Goal: Task Accomplishment & Management: Use online tool/utility

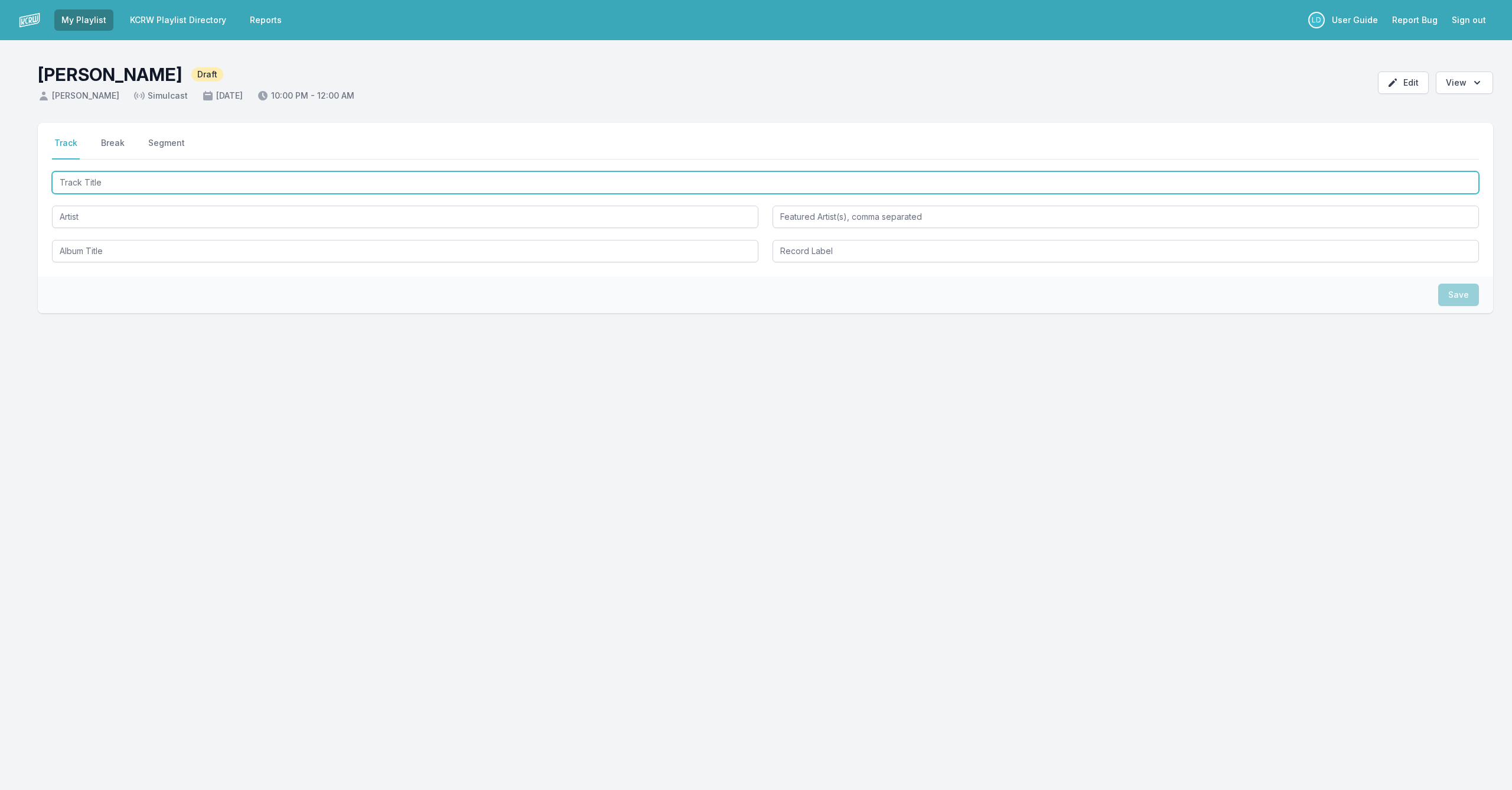
click at [256, 183] on input "Track Title" at bounding box center [765, 183] width 1427 height 22
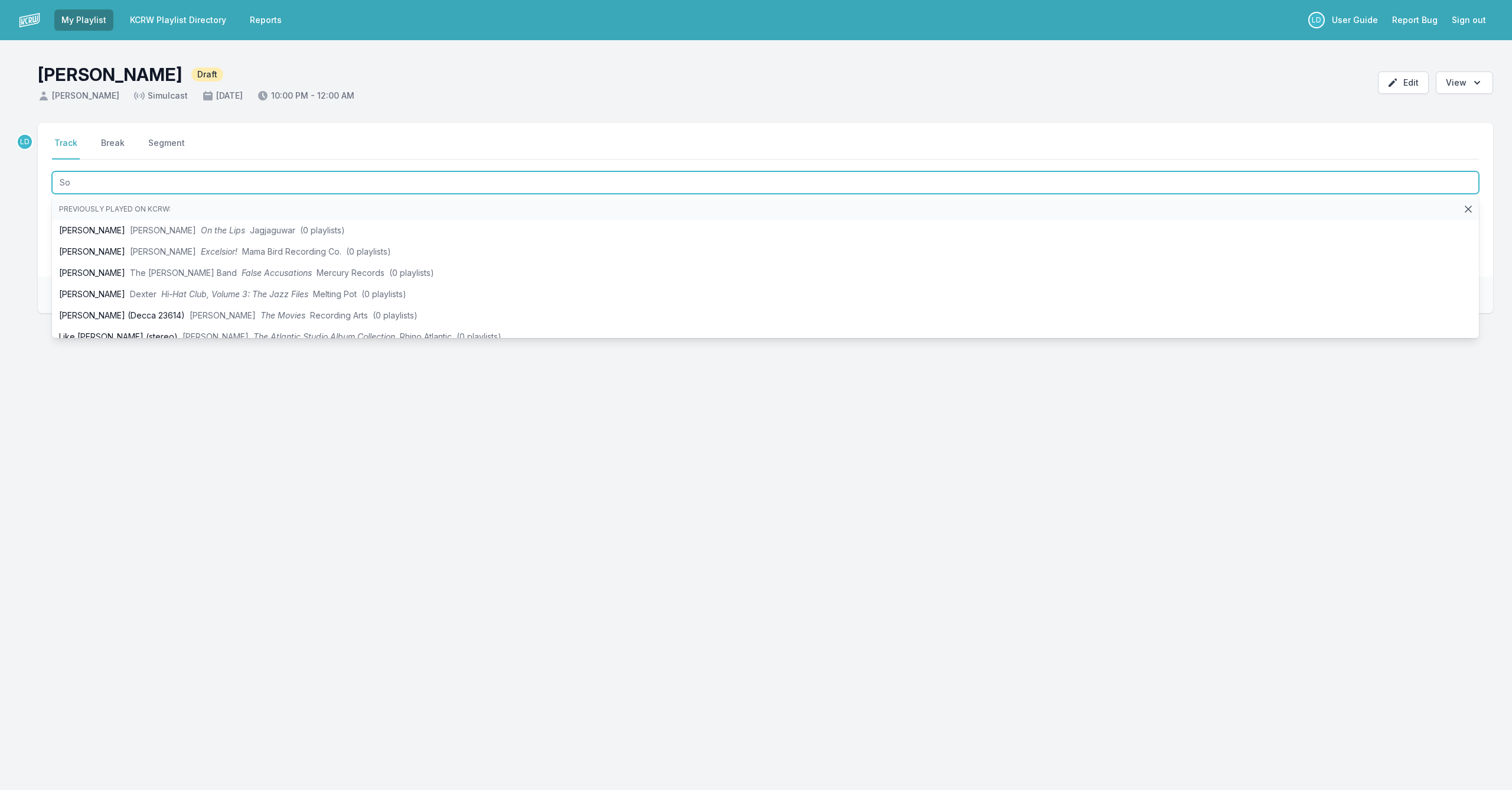
type input "S"
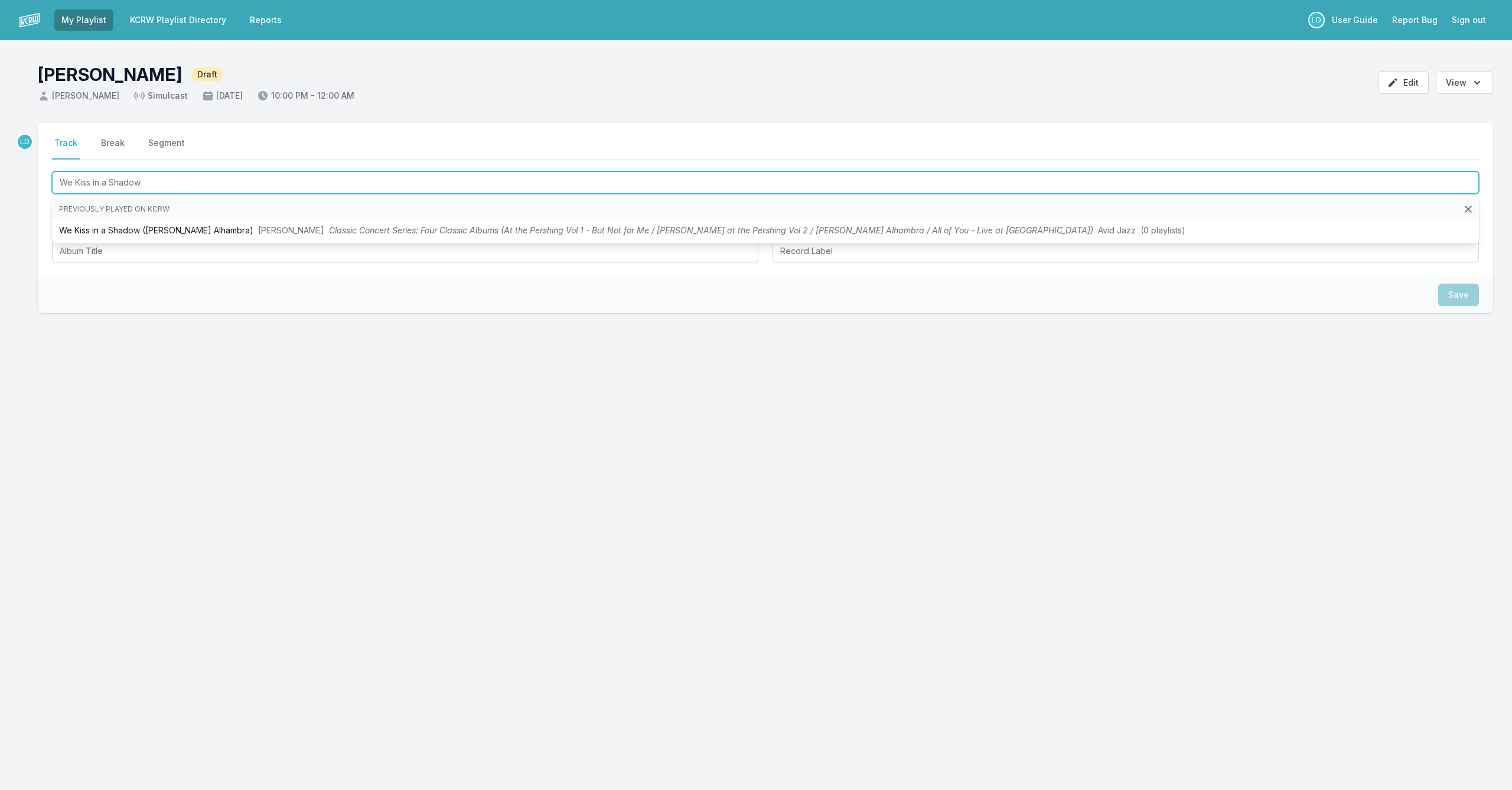
type input "We Kiss in a Shadow"
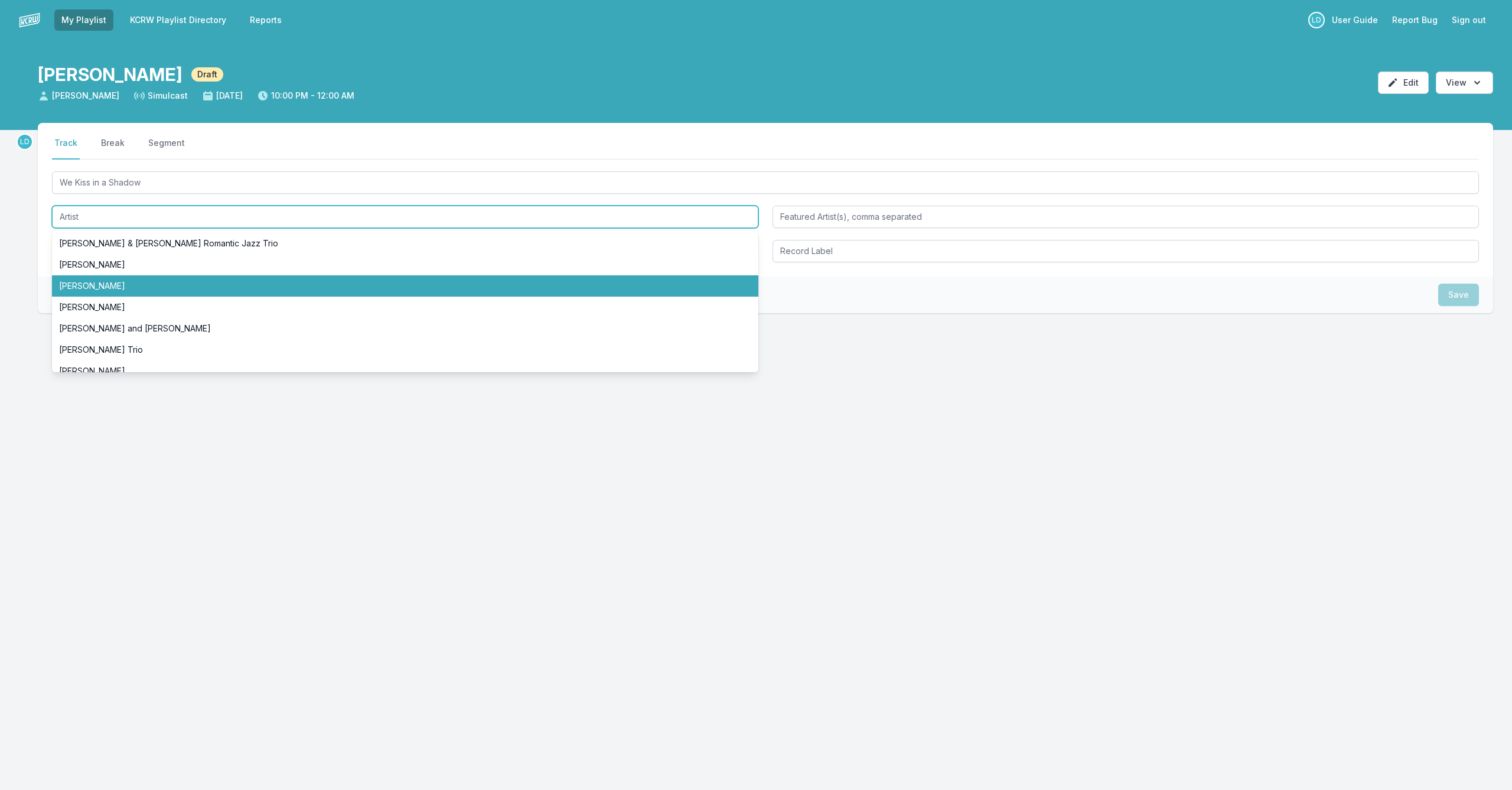
click at [158, 288] on li "[PERSON_NAME]" at bounding box center [405, 286] width 707 height 21
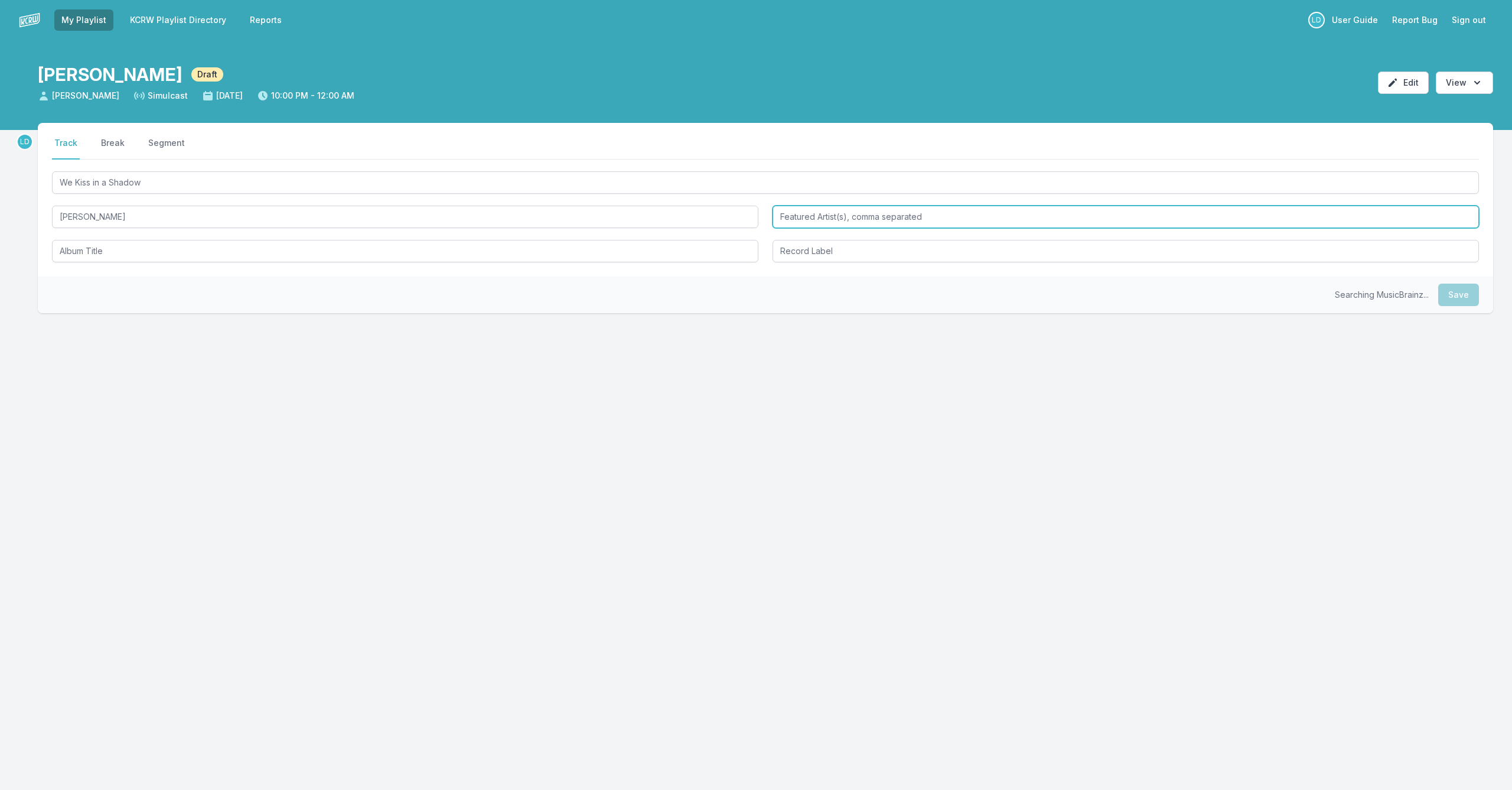
type input "[PERSON_NAME]"
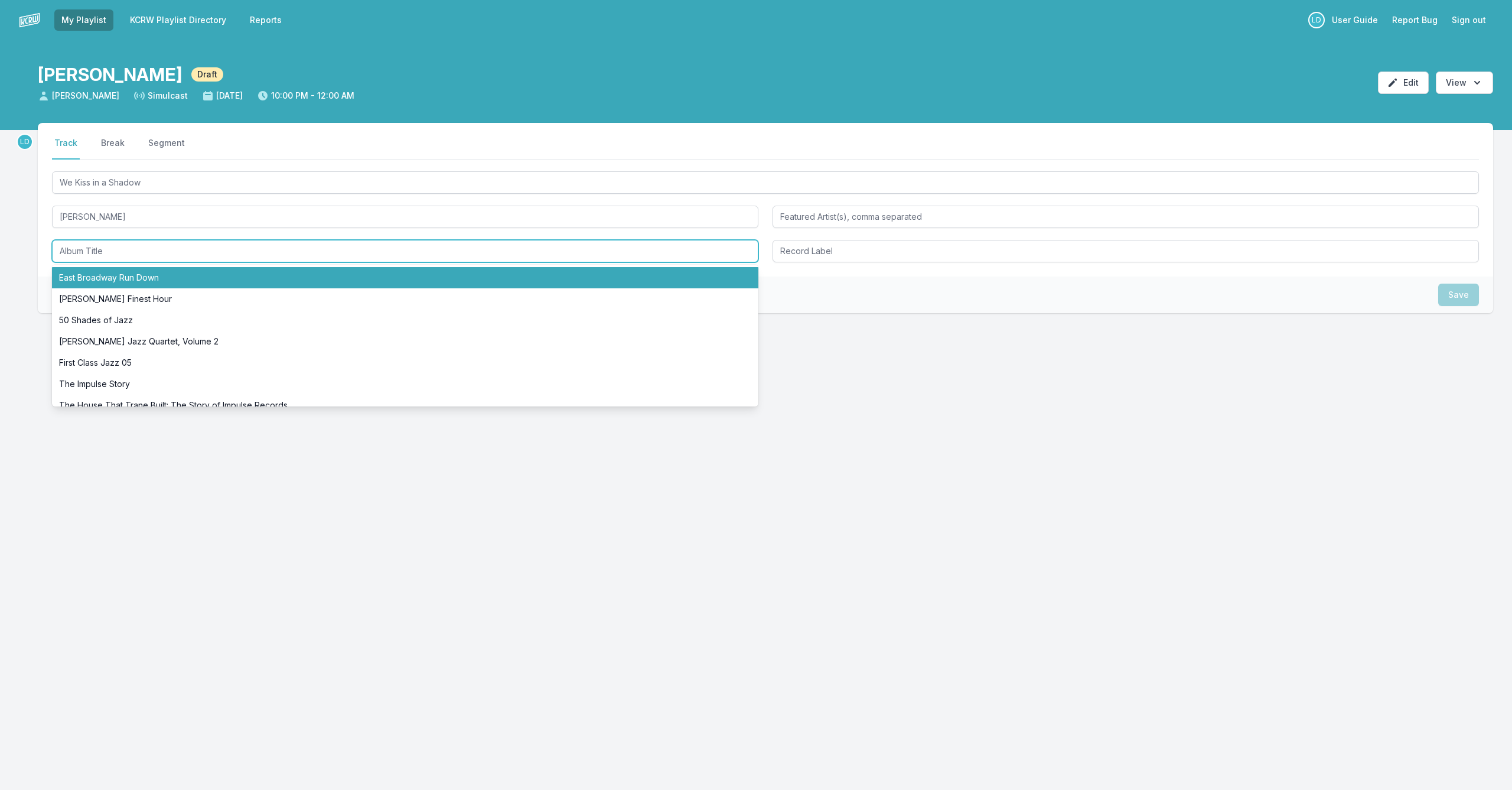
click at [340, 280] on li "East Broadway Run Down" at bounding box center [405, 278] width 707 height 21
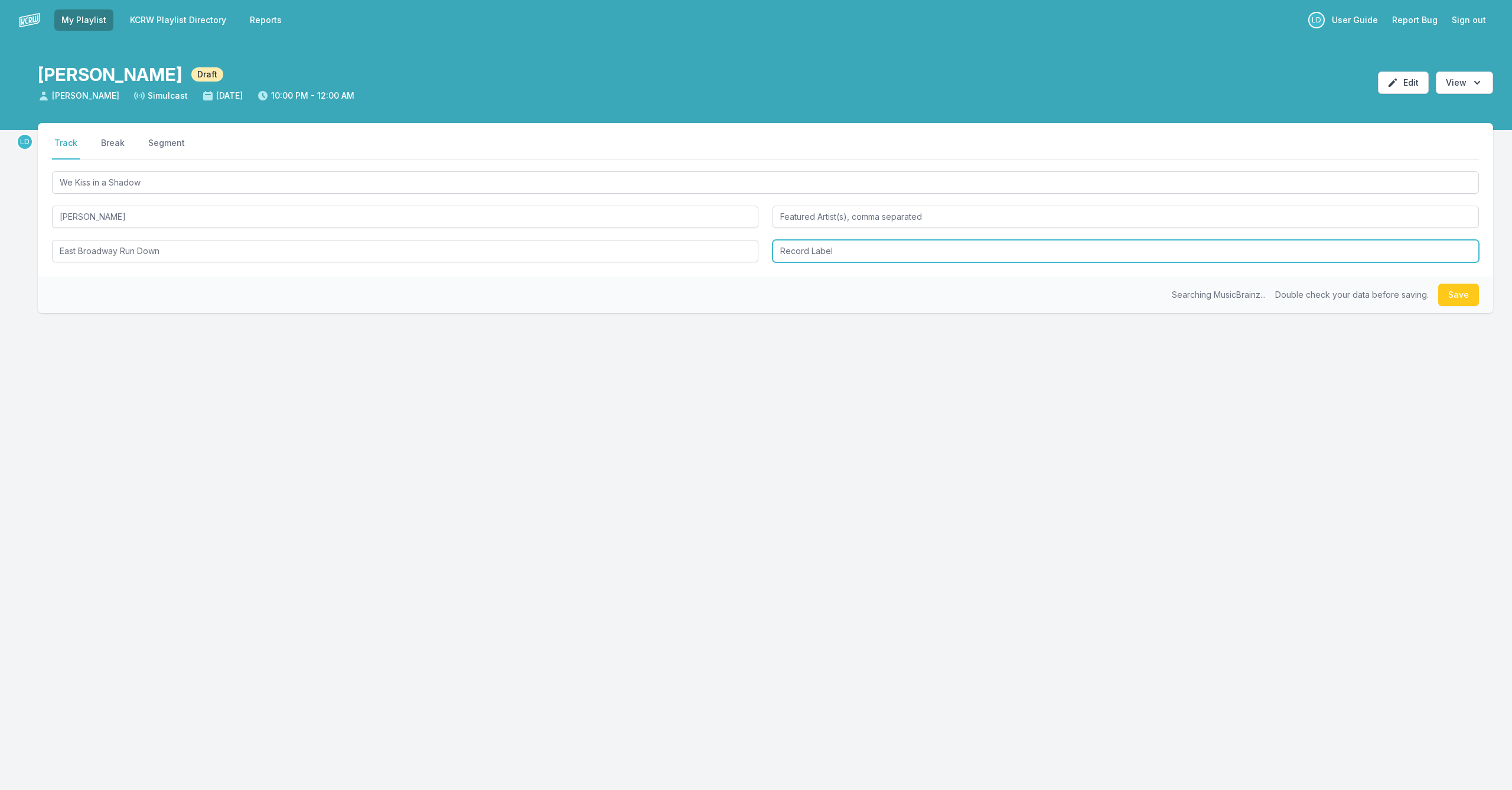
type input "East Broadway Run Down"
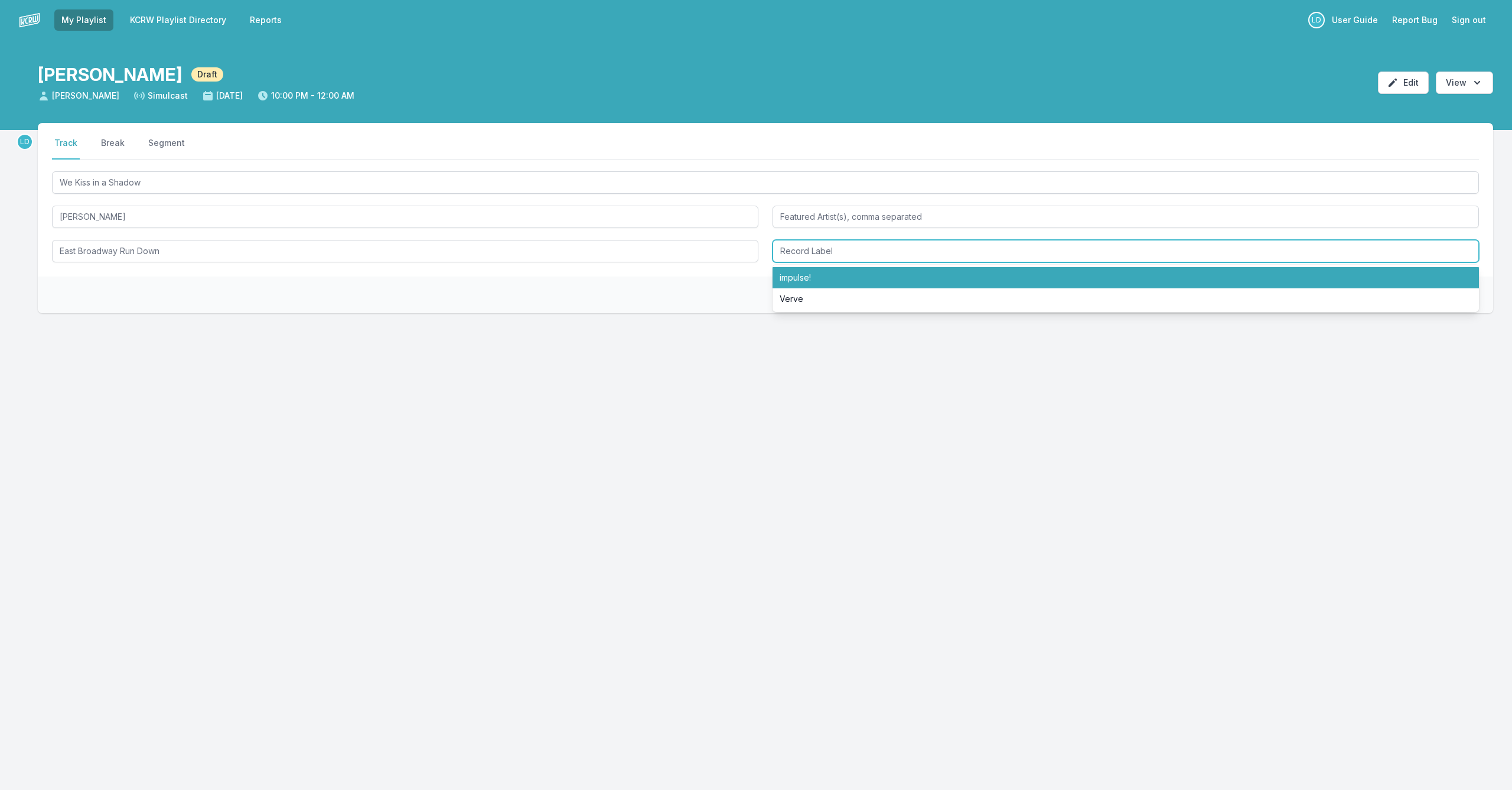
scroll to position [1, 0]
click at [799, 281] on li "impulse!" at bounding box center [1125, 278] width 707 height 21
type input "impulse!"
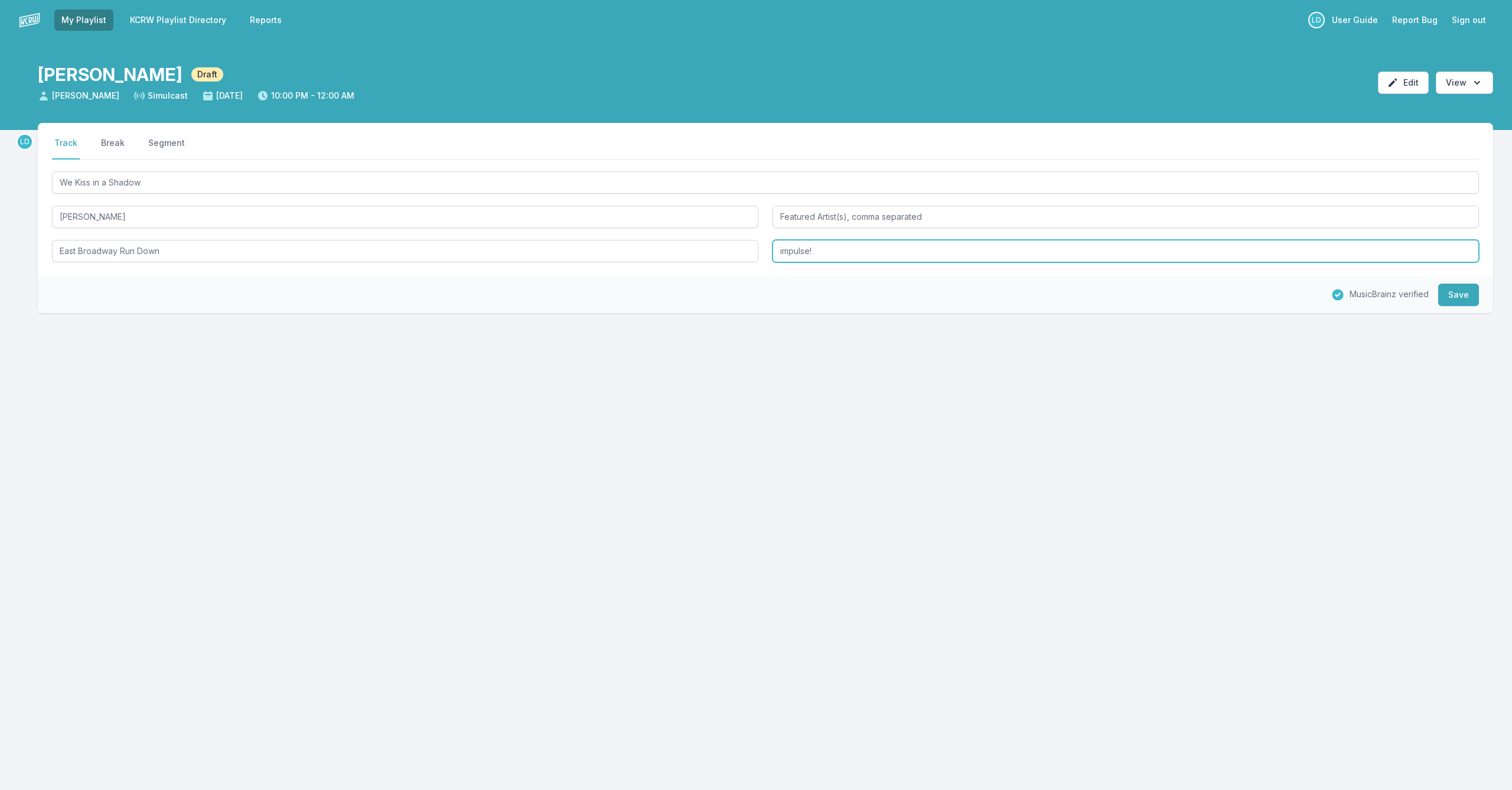
scroll to position [0, 0]
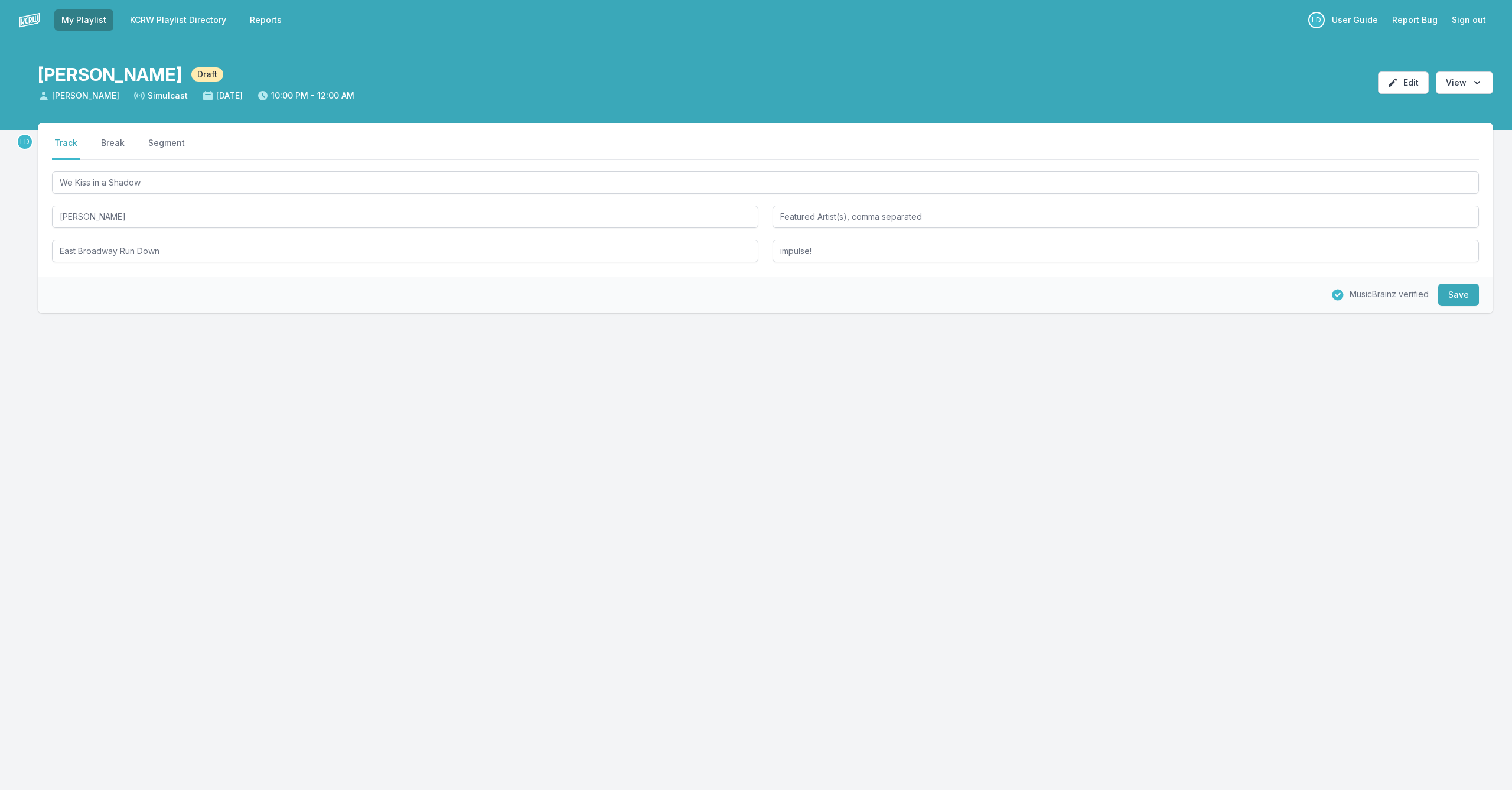
drag, startPoint x: 1457, startPoint y: 300, endPoint x: 1352, endPoint y: 300, distance: 105.0
click at [1454, 301] on button "Save" at bounding box center [1458, 295] width 41 height 22
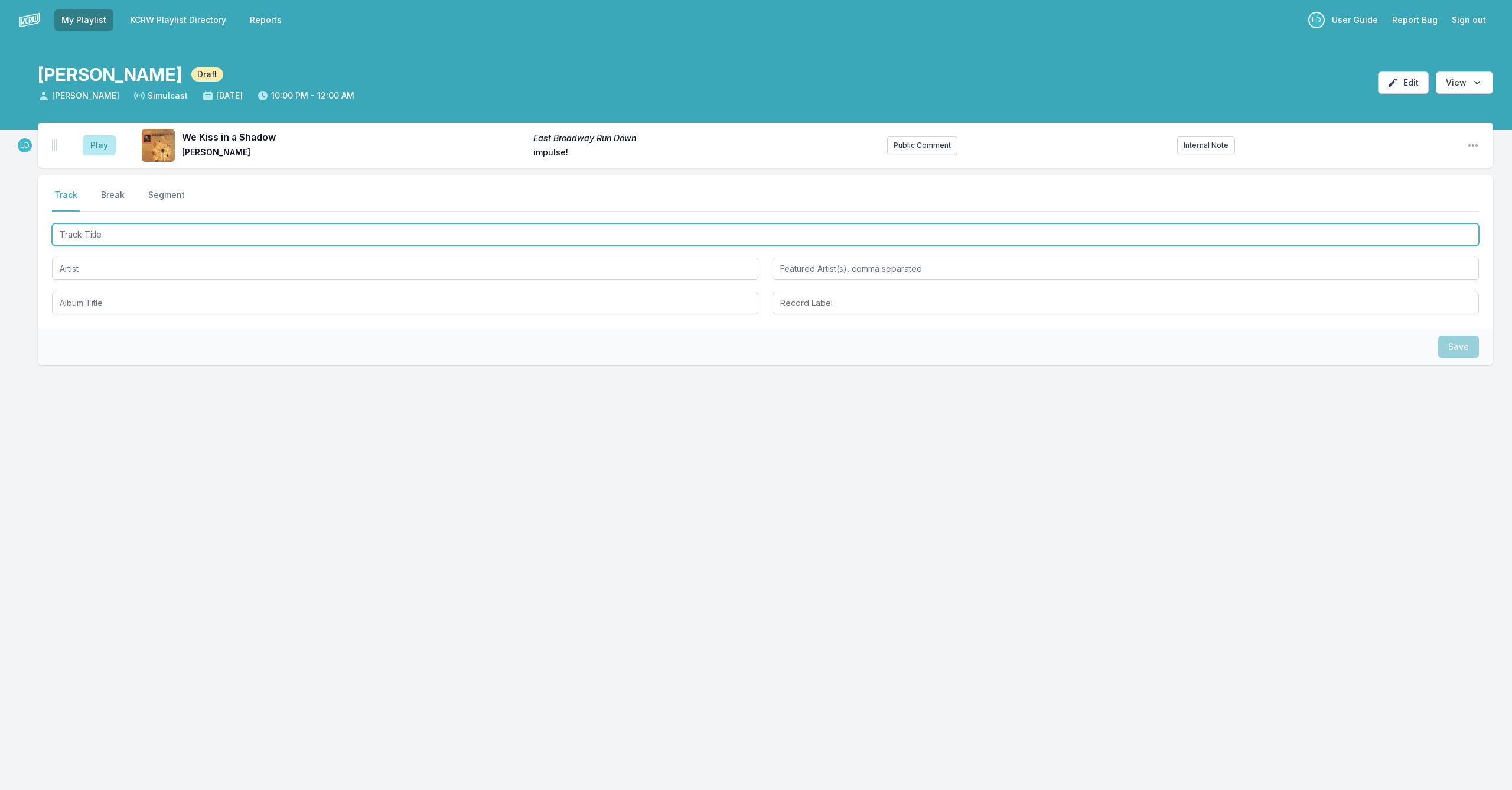
click at [572, 232] on input "Track Title" at bounding box center [765, 235] width 1427 height 22
type input "B. Quick"
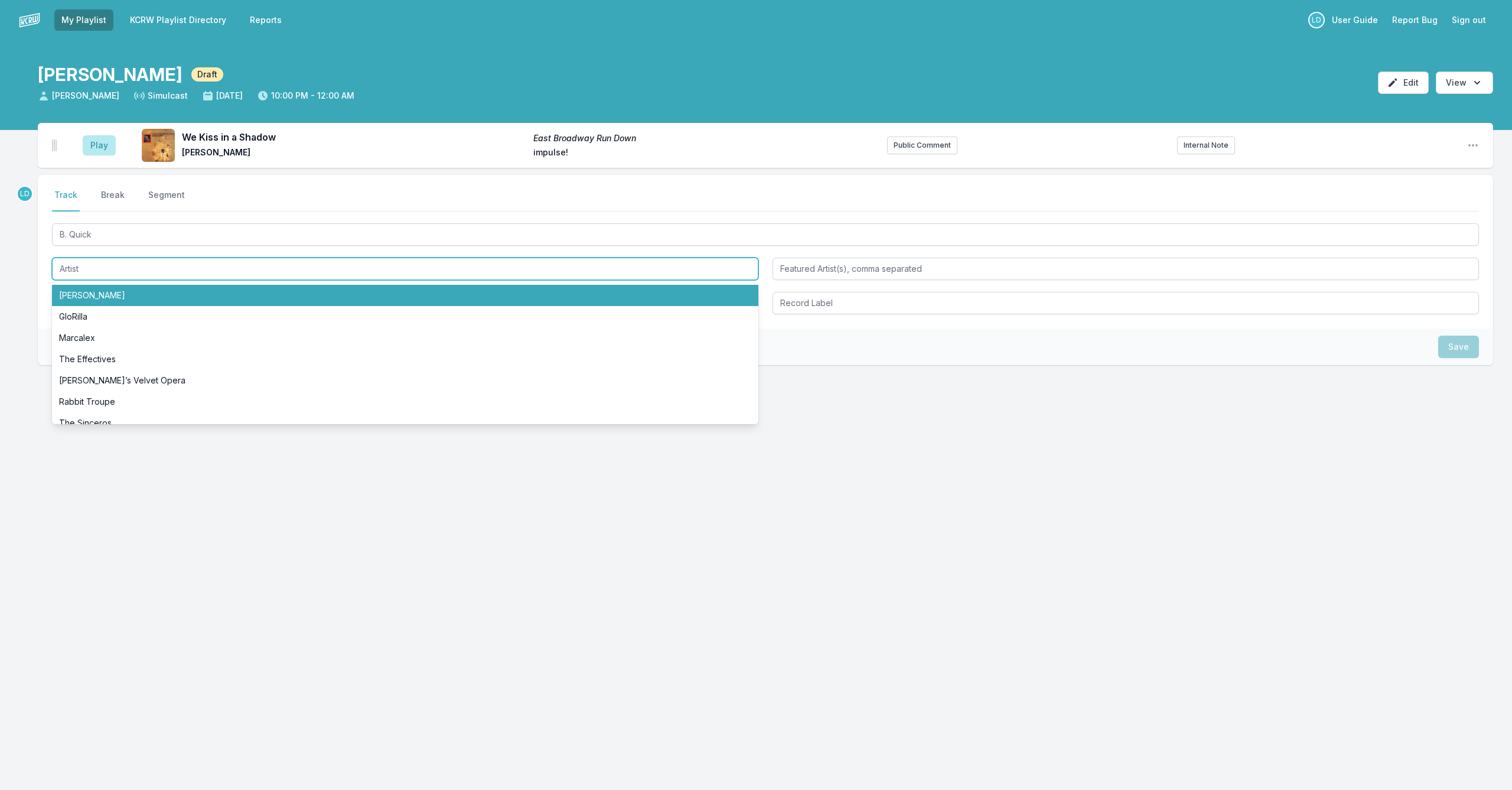
click at [406, 293] on li "[PERSON_NAME]" at bounding box center [405, 295] width 707 height 21
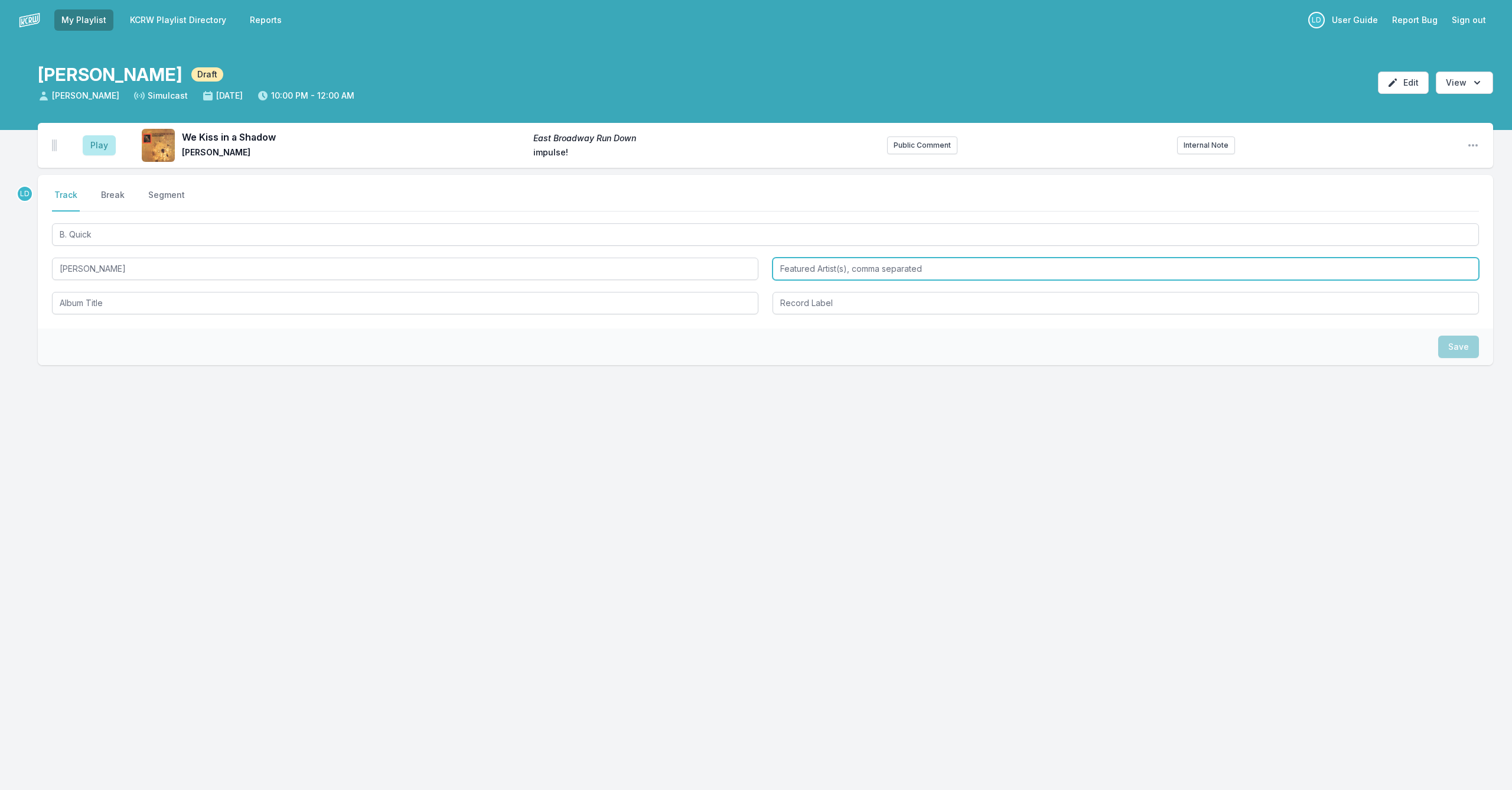
type input "[PERSON_NAME]"
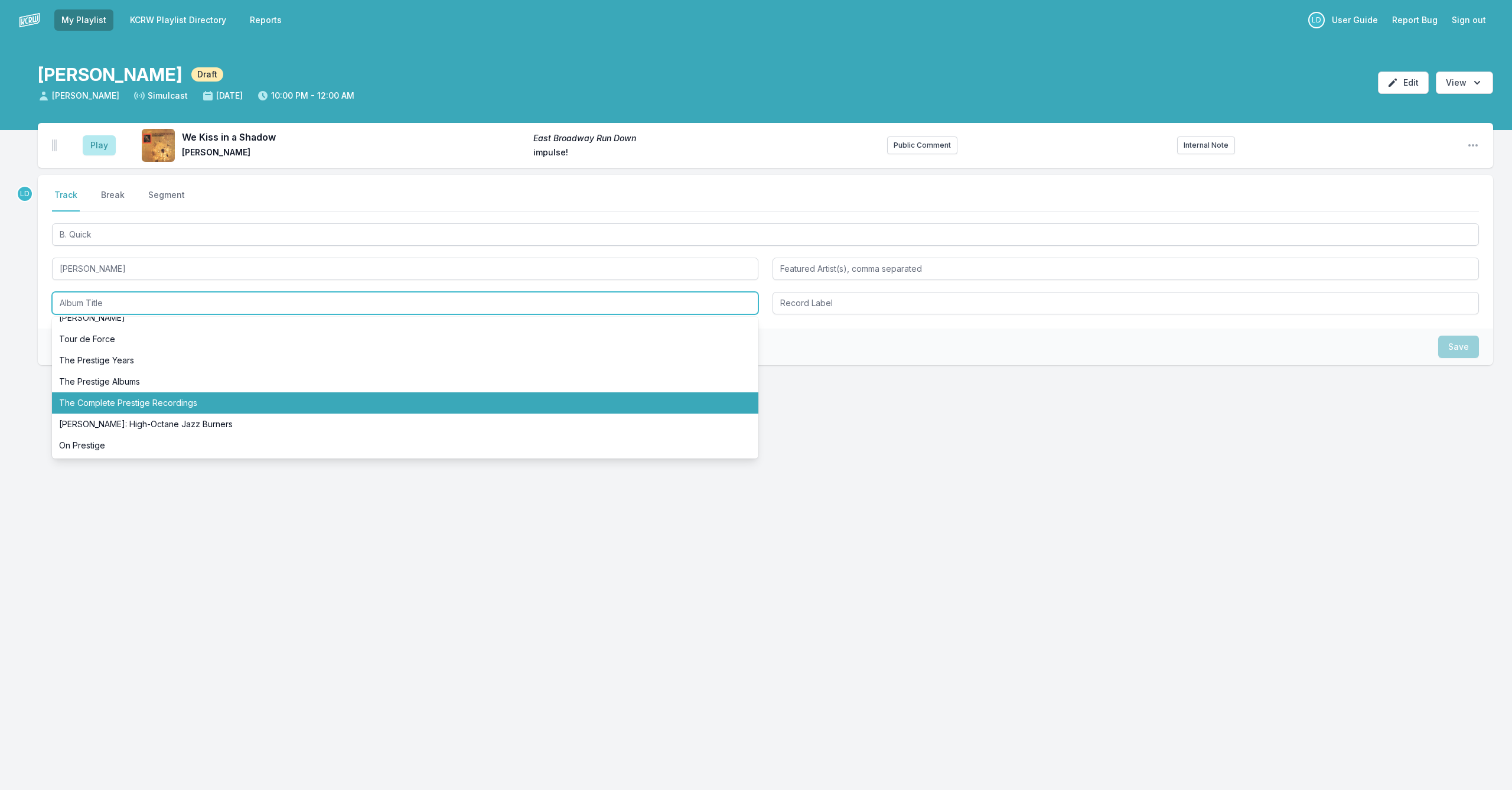
scroll to position [12, 0]
click at [288, 404] on li "The Complete Prestige Recordings" at bounding box center [405, 403] width 707 height 21
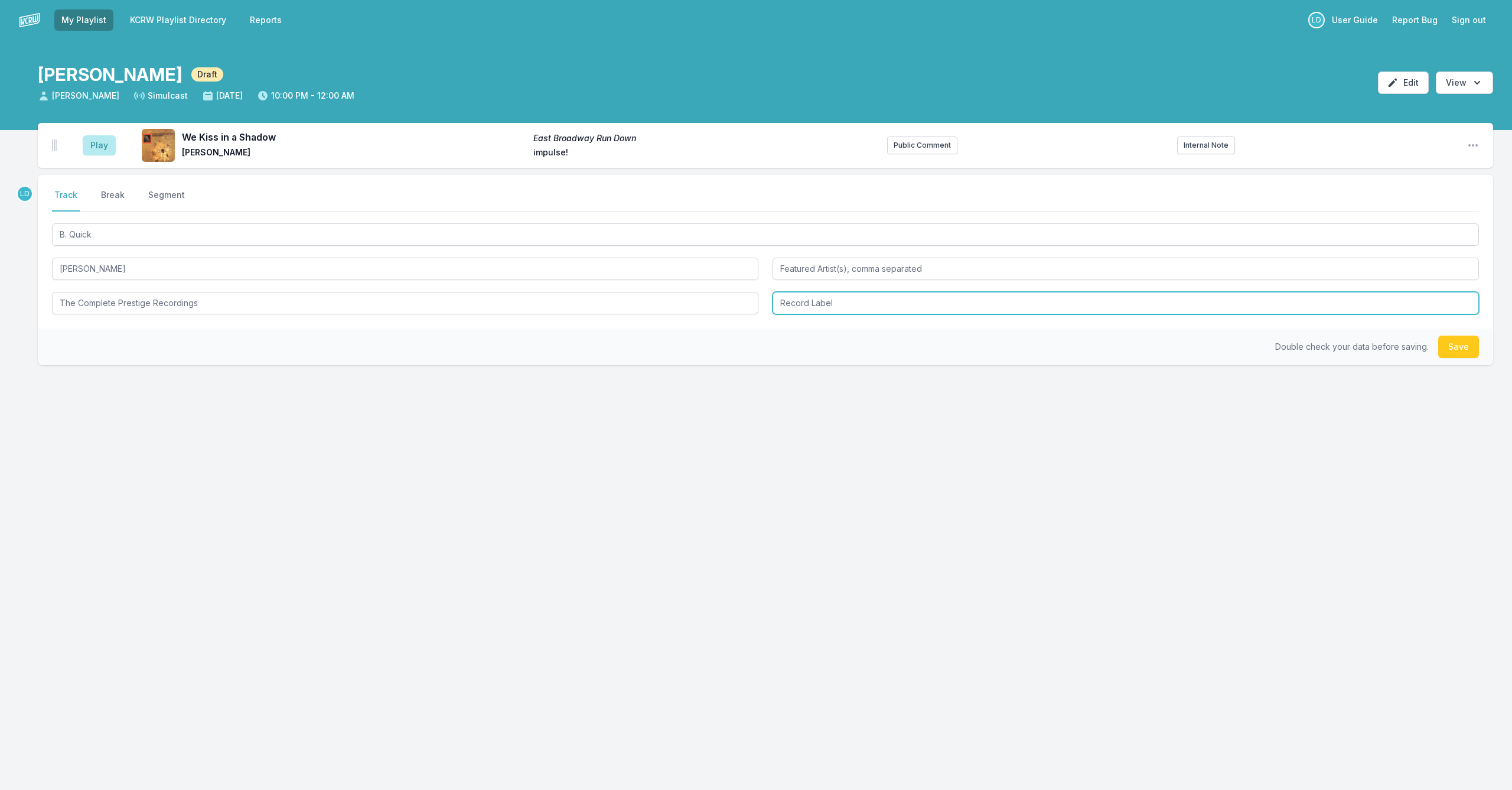
type input "The Complete Prestige Recordings"
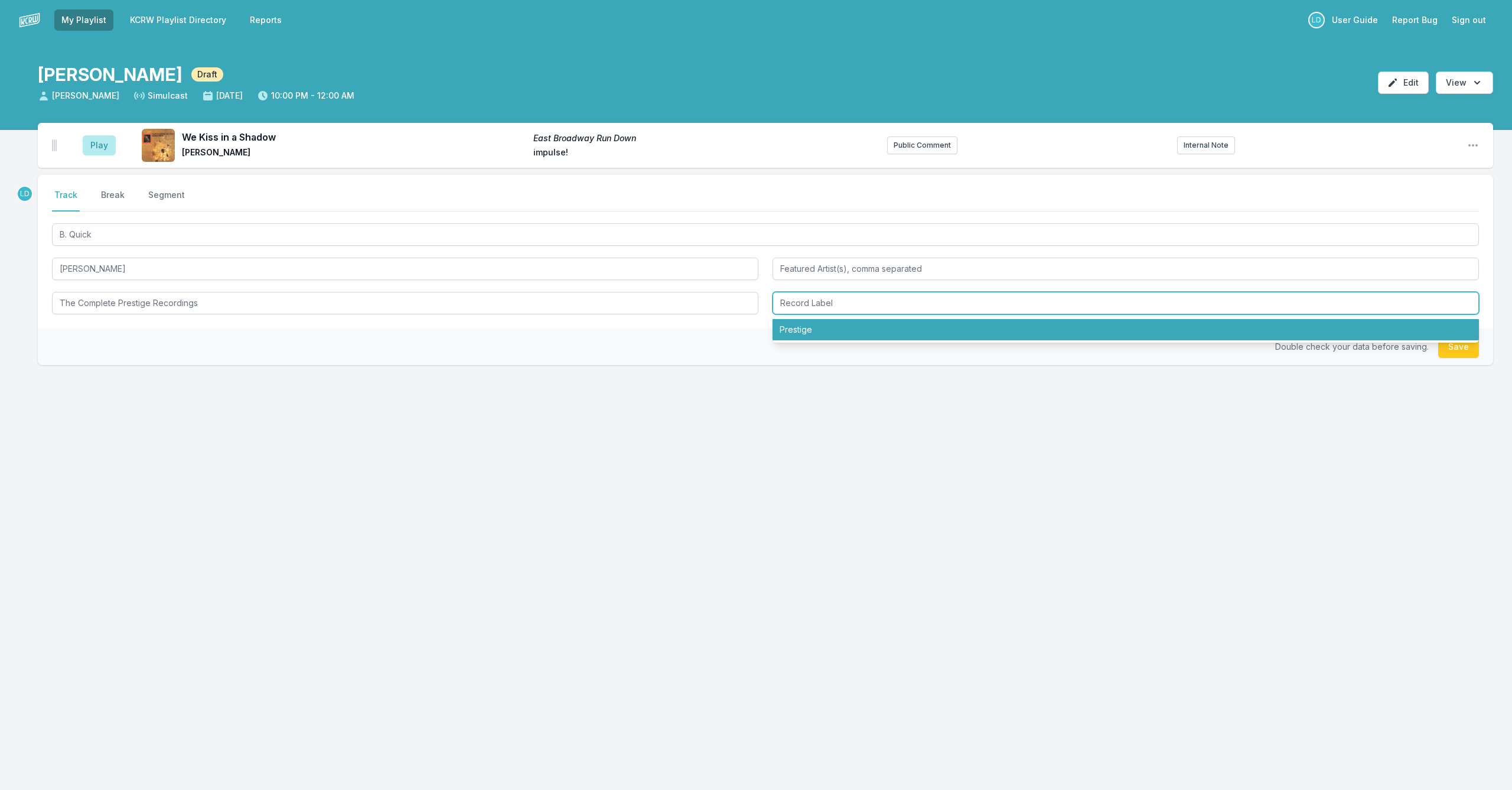
scroll to position [0, 1]
click at [794, 330] on li "Prestige" at bounding box center [1125, 330] width 707 height 21
type input "Prestige"
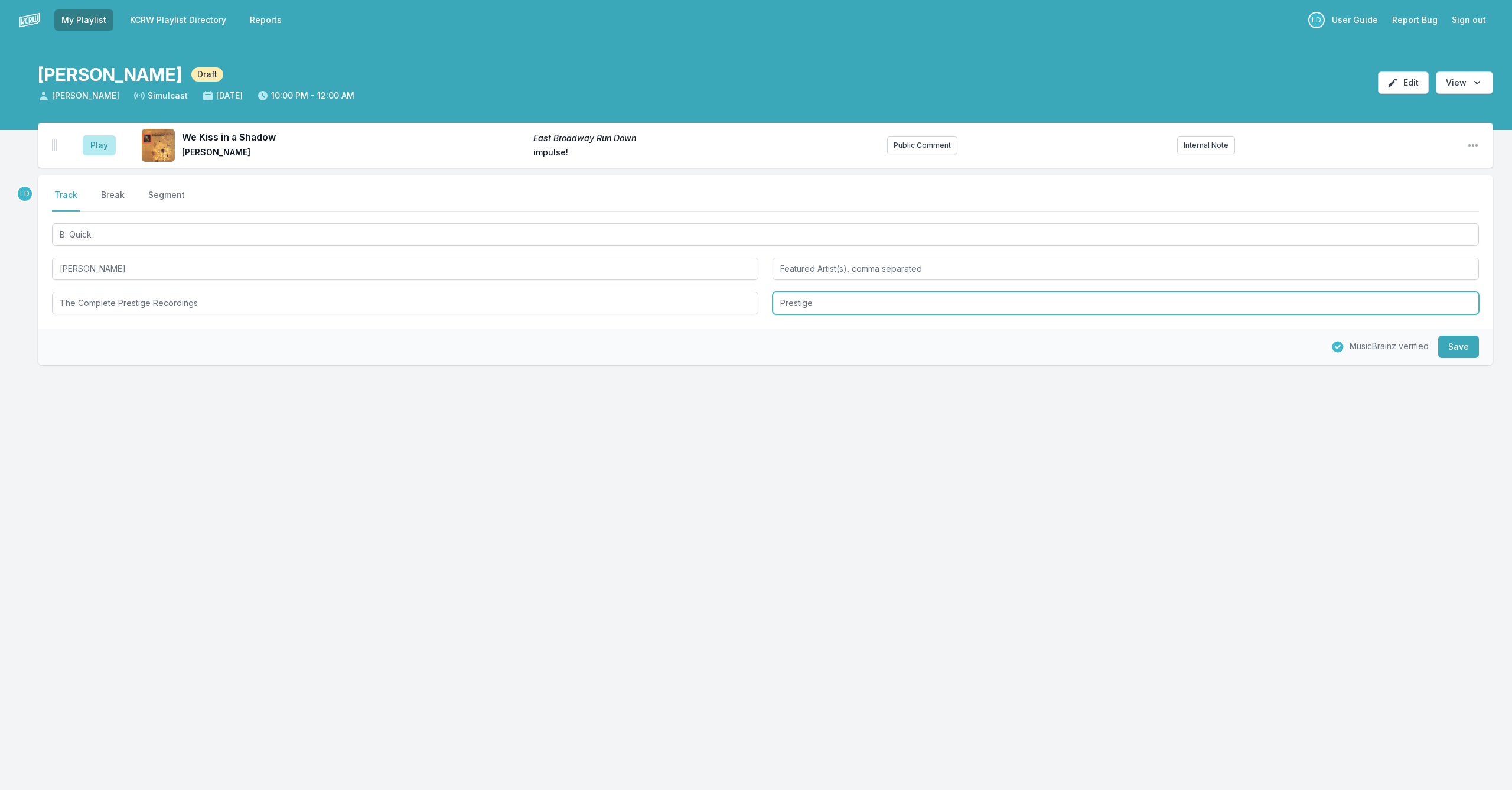
scroll to position [0, 0]
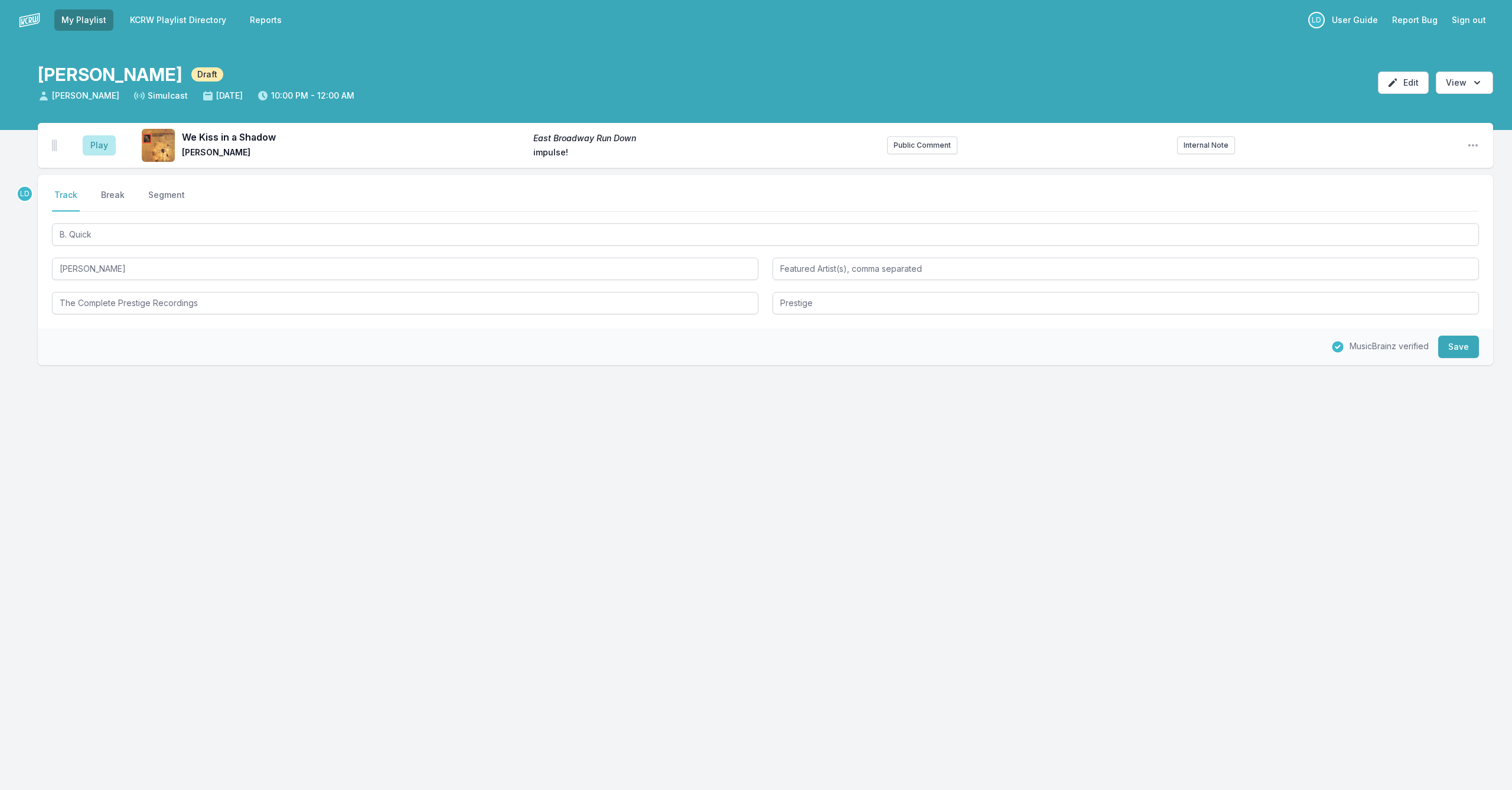
drag, startPoint x: 1450, startPoint y: 348, endPoint x: 1342, endPoint y: 340, distance: 108.3
click at [1448, 348] on button "Save" at bounding box center [1458, 347] width 41 height 22
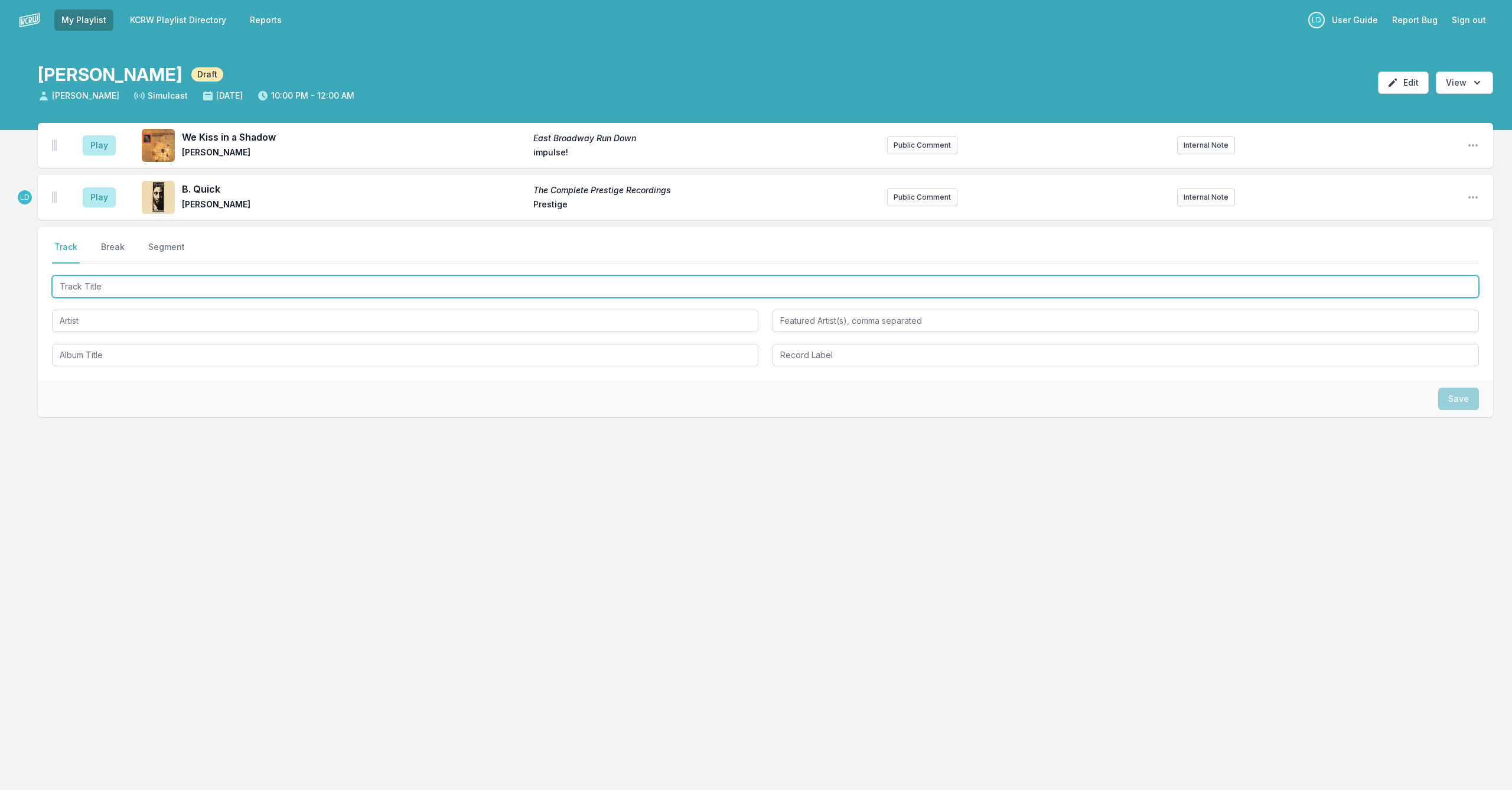
click at [162, 285] on input "Track Title" at bounding box center [765, 287] width 1427 height 22
type input "Black Bats and Poles"
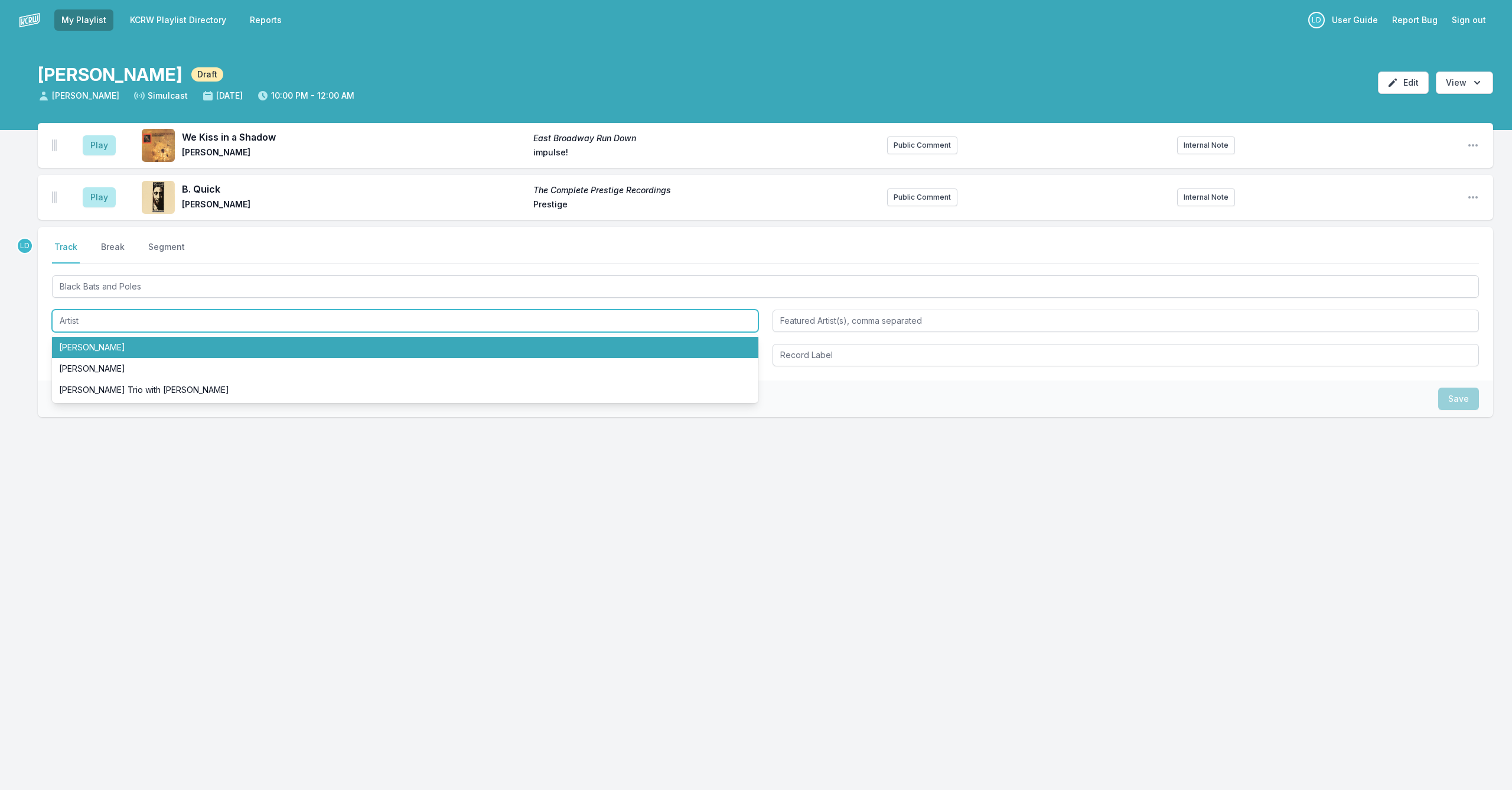
click at [170, 341] on li "[PERSON_NAME]" at bounding box center [405, 347] width 707 height 21
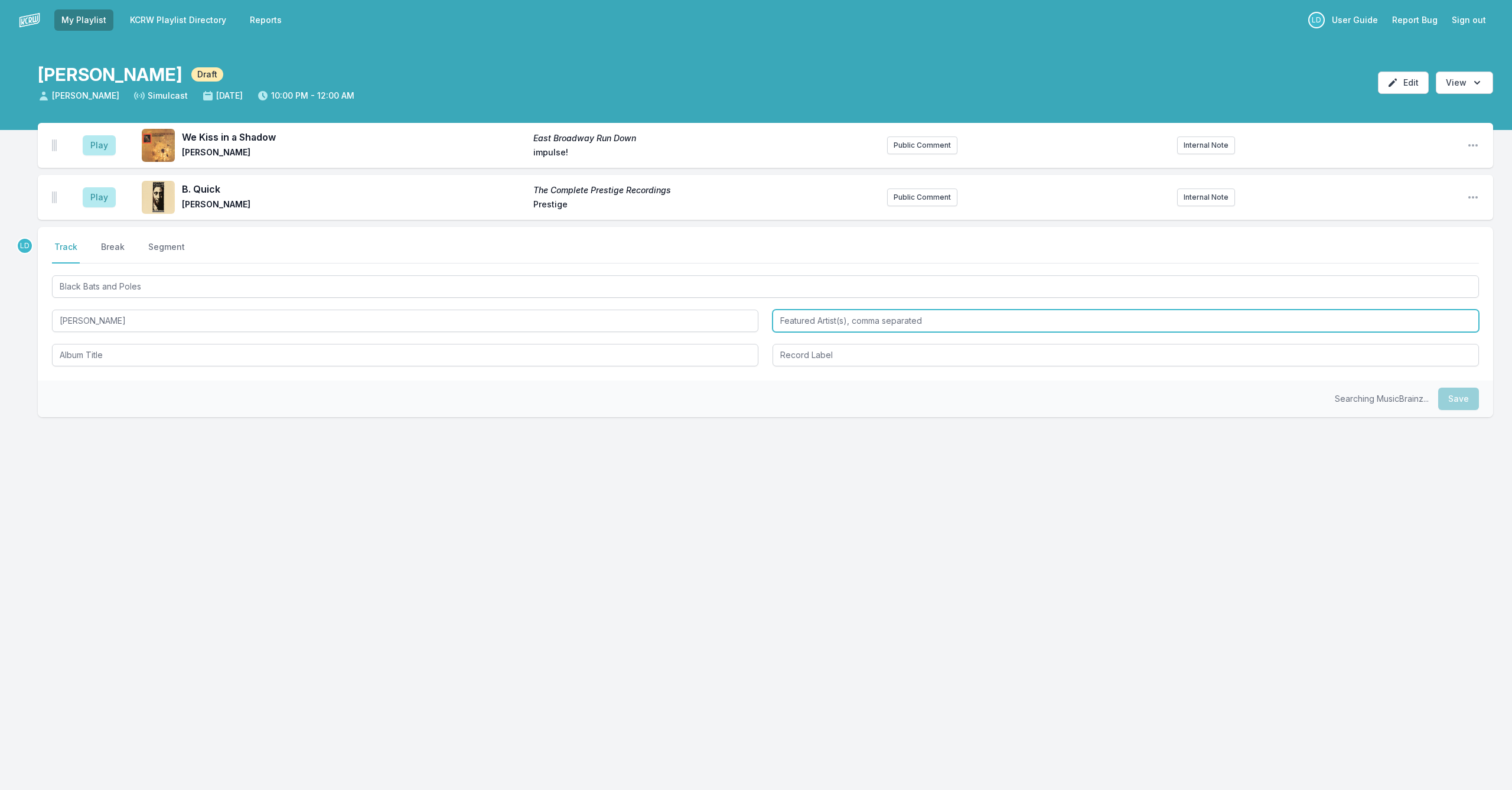
type input "[PERSON_NAME]"
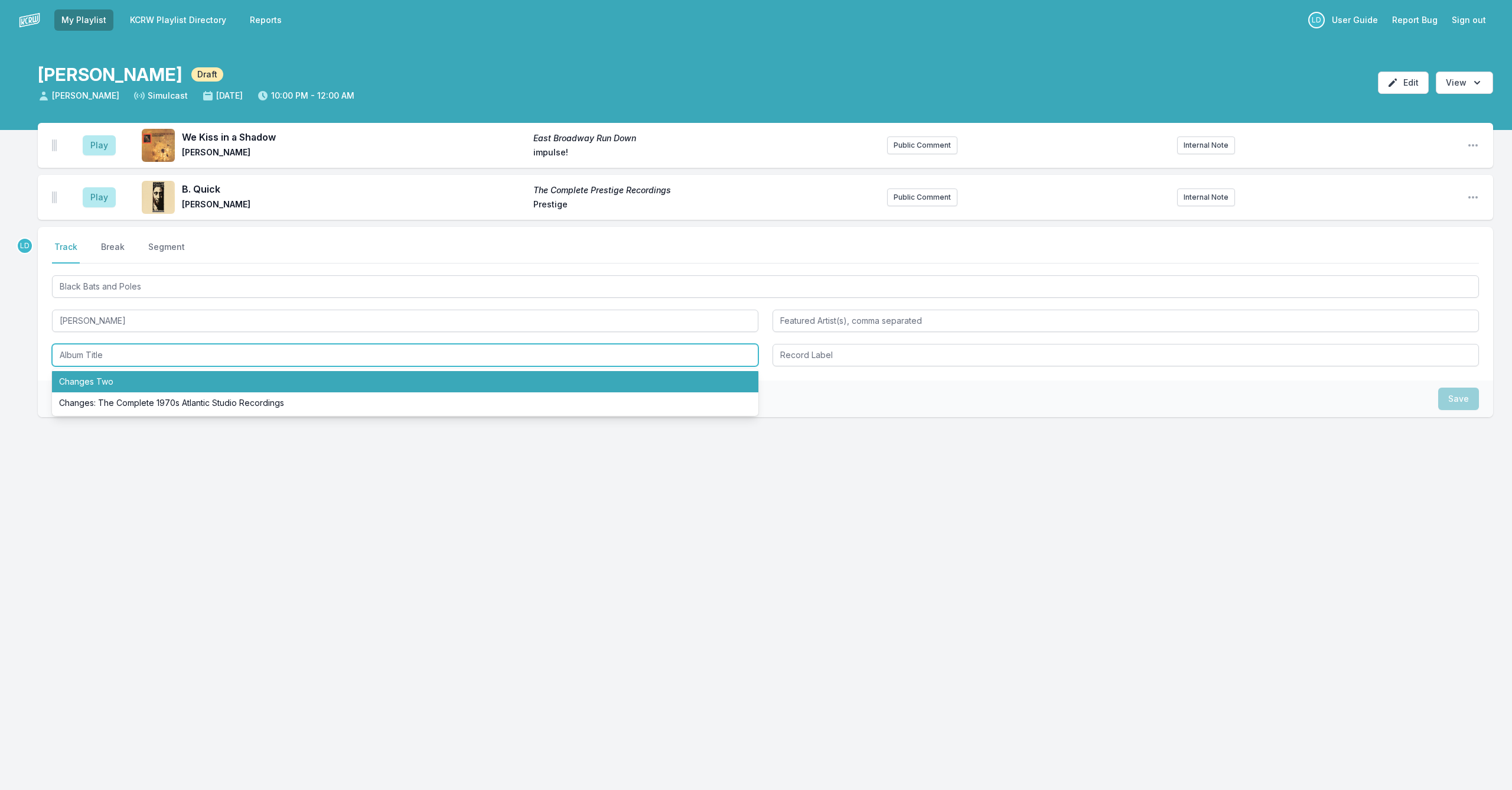
click at [183, 384] on li "Changes Two" at bounding box center [405, 381] width 707 height 21
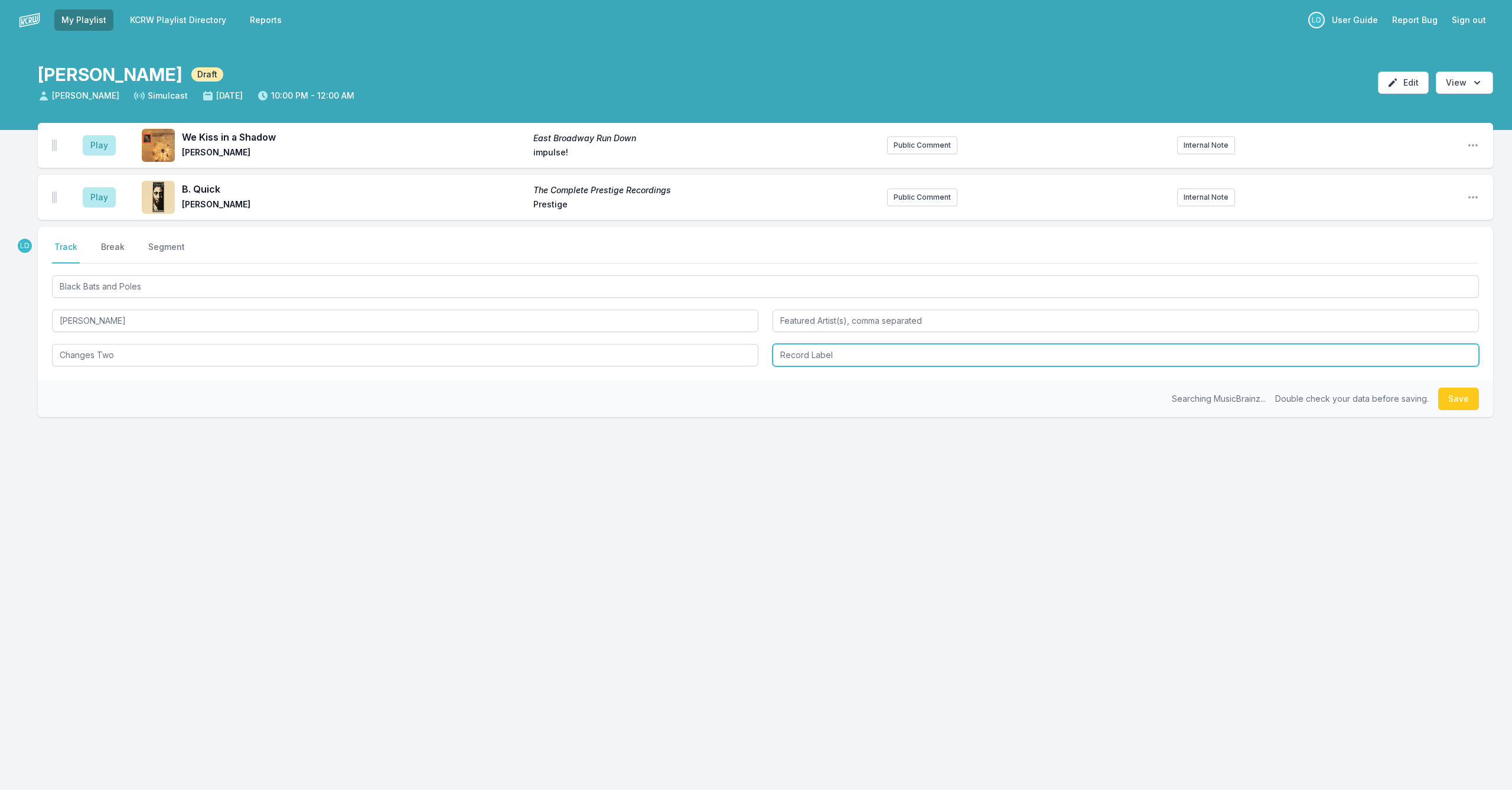
type input "Changes Two"
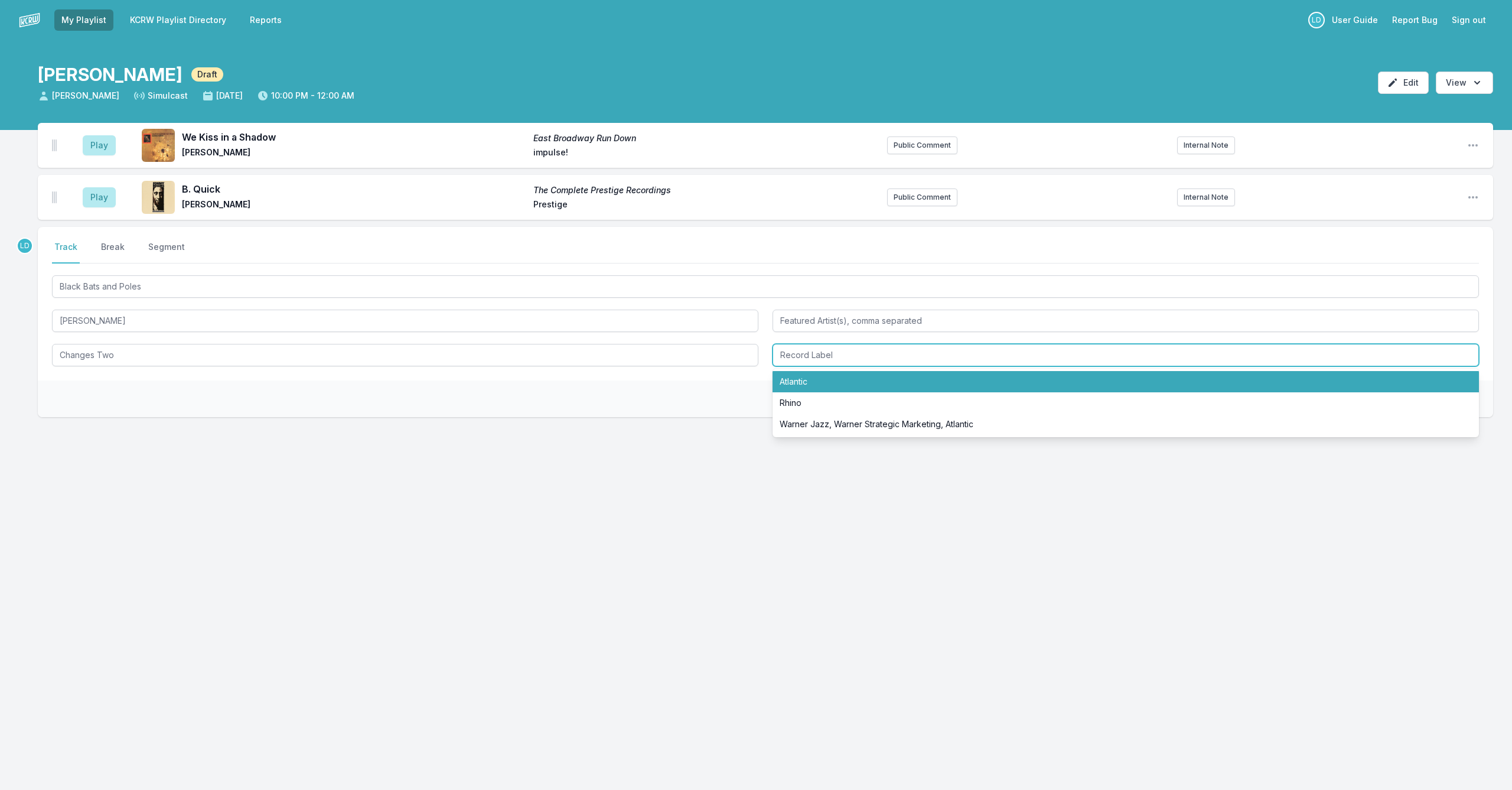
click at [800, 381] on li "Atlantic" at bounding box center [1125, 381] width 707 height 21
type input "Atlantic"
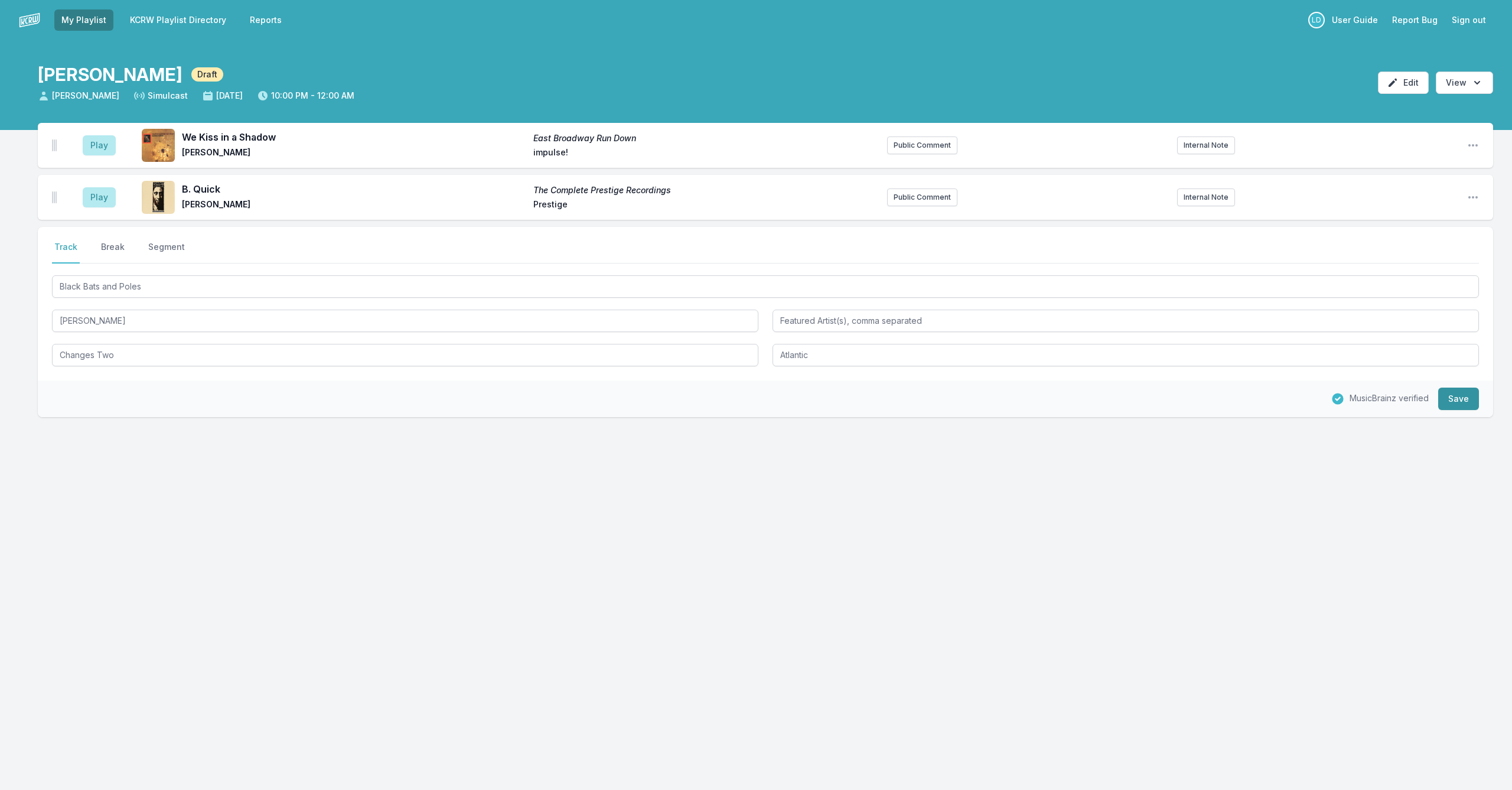
click at [1461, 397] on button "Save" at bounding box center [1458, 399] width 41 height 22
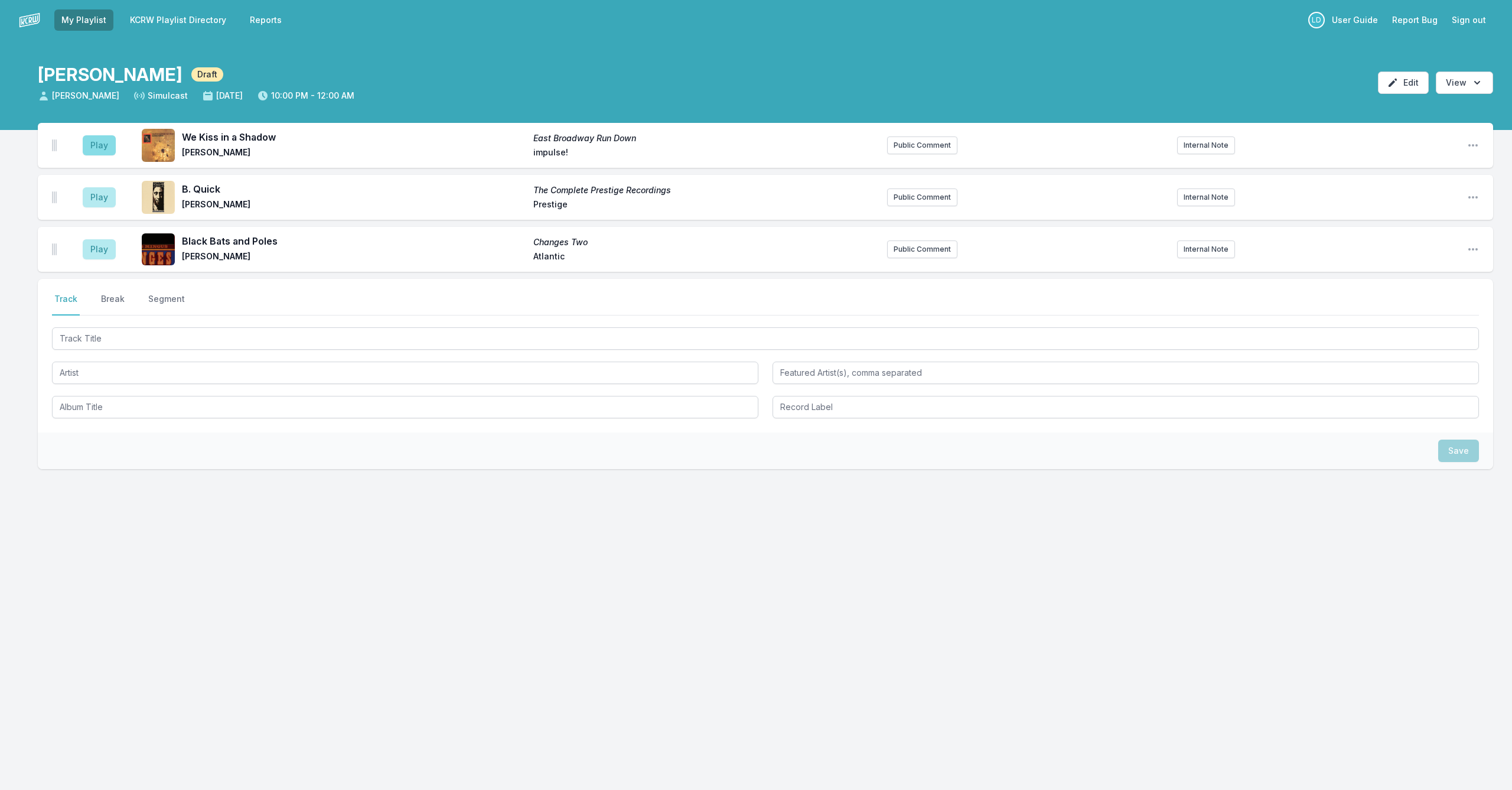
click at [86, 146] on button "Play" at bounding box center [99, 145] width 33 height 20
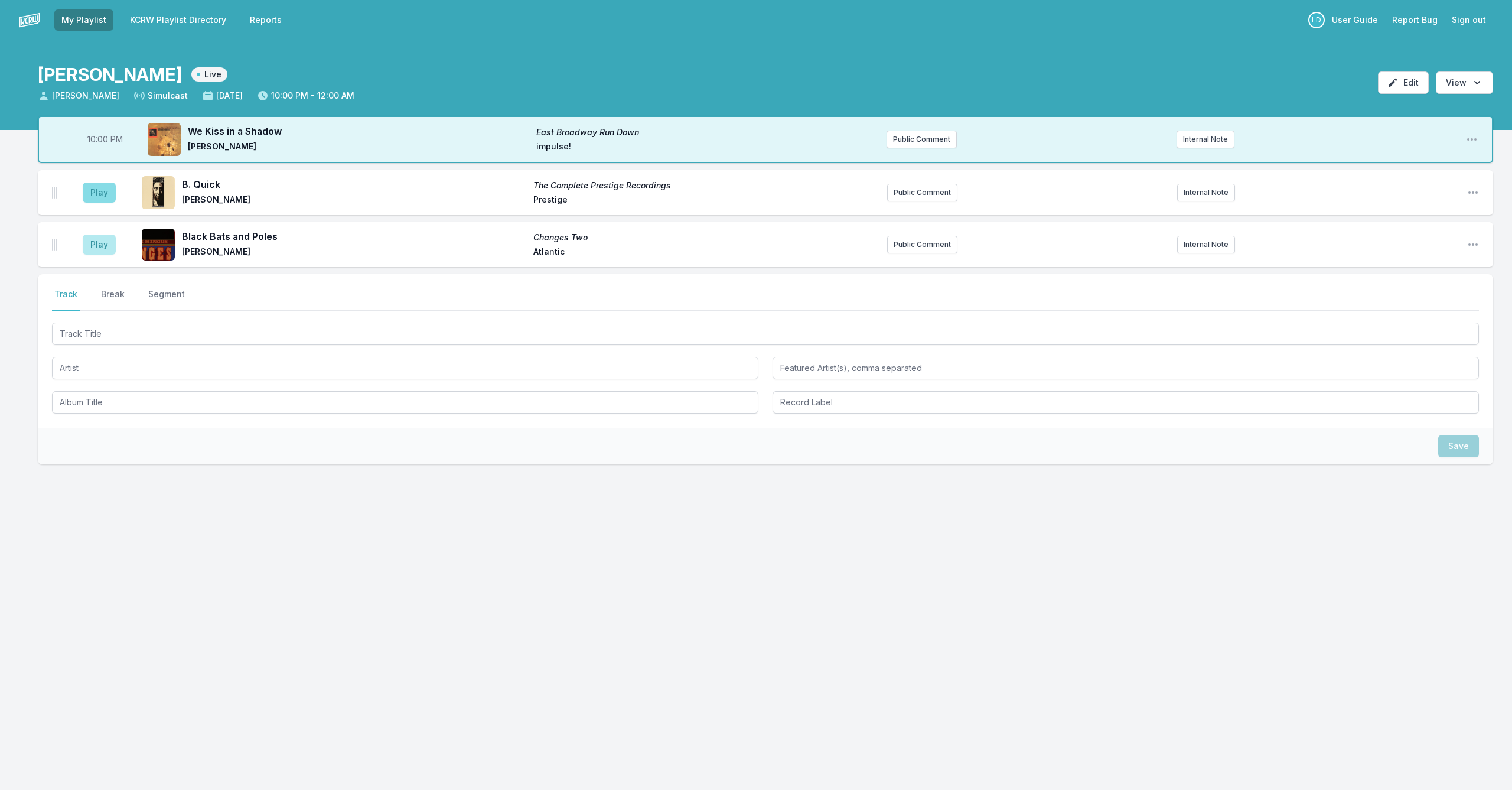
click at [100, 192] on button "Play" at bounding box center [99, 192] width 33 height 20
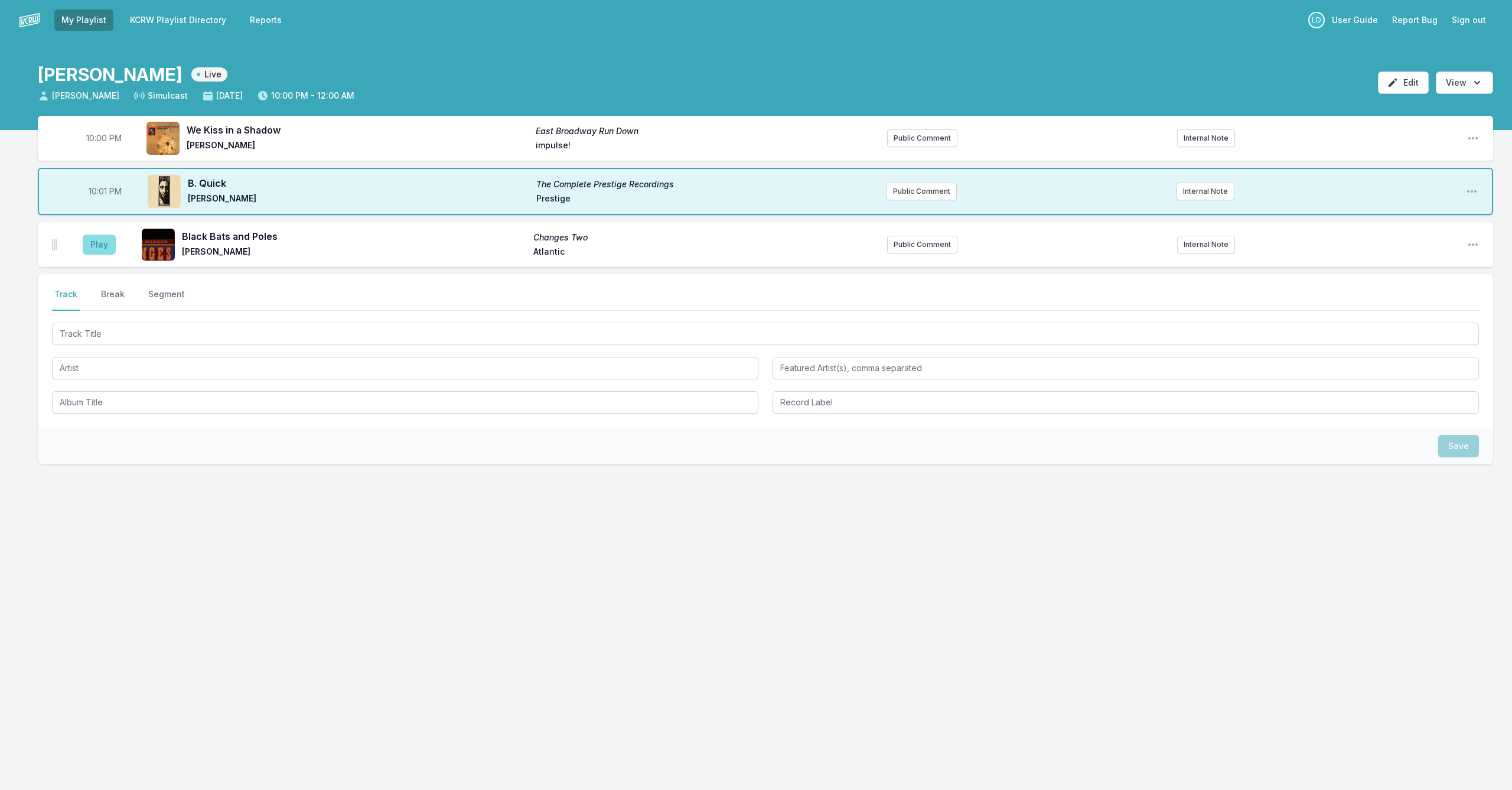
click at [102, 243] on button "Play" at bounding box center [99, 244] width 33 height 20
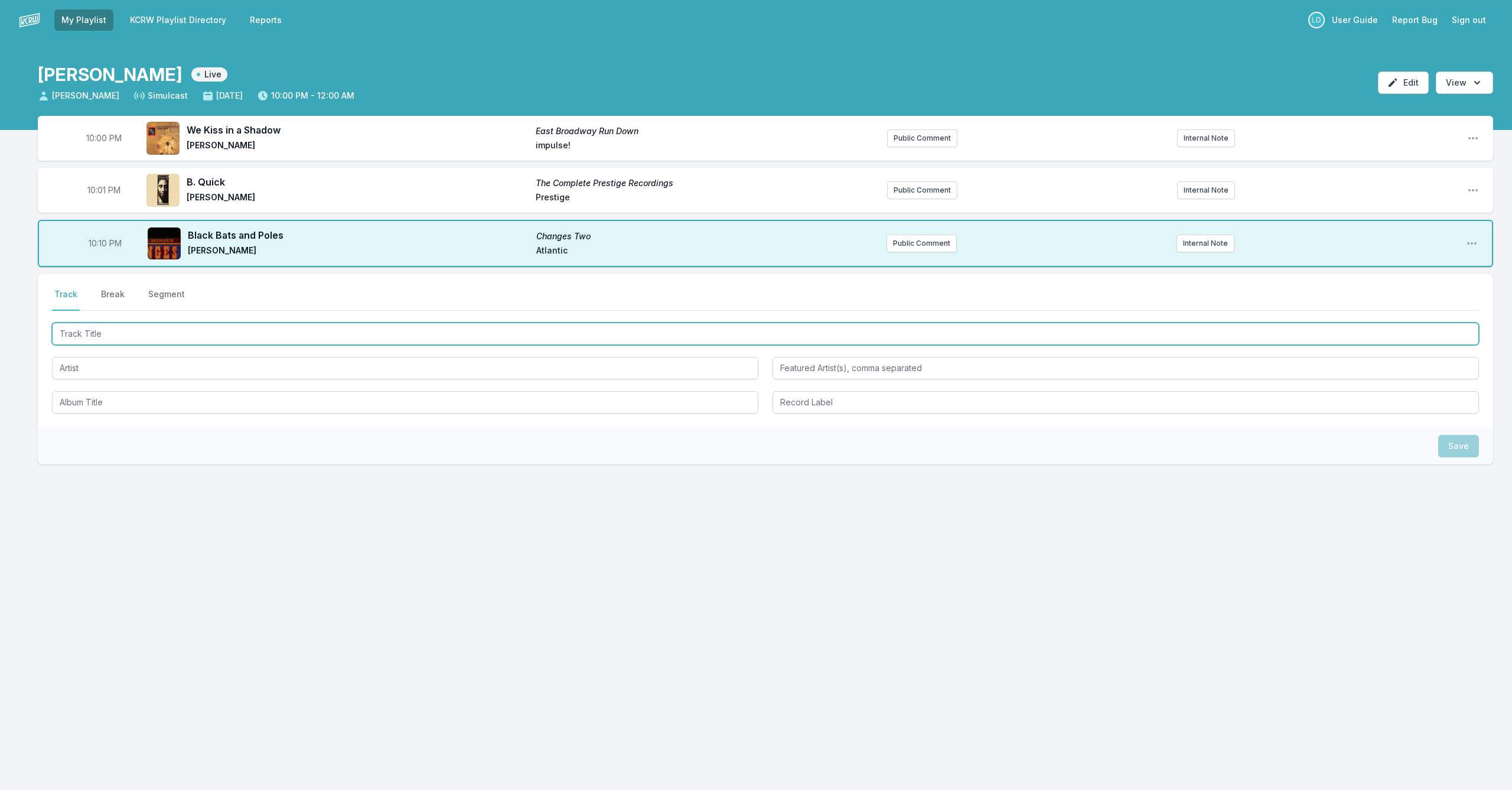
click at [155, 330] on input "Track Title" at bounding box center [765, 334] width 1427 height 22
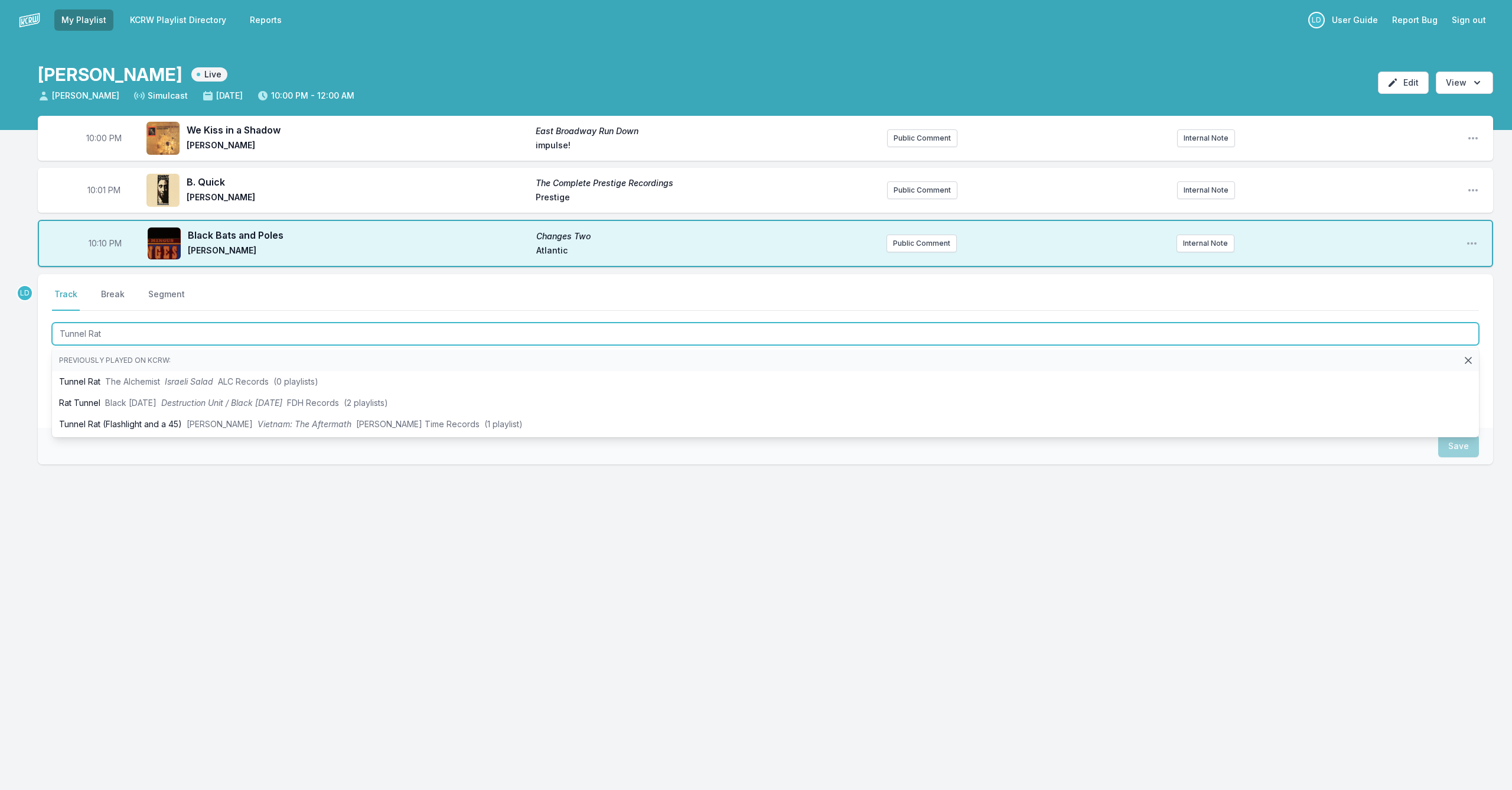
type input "Tunnel Rat ("
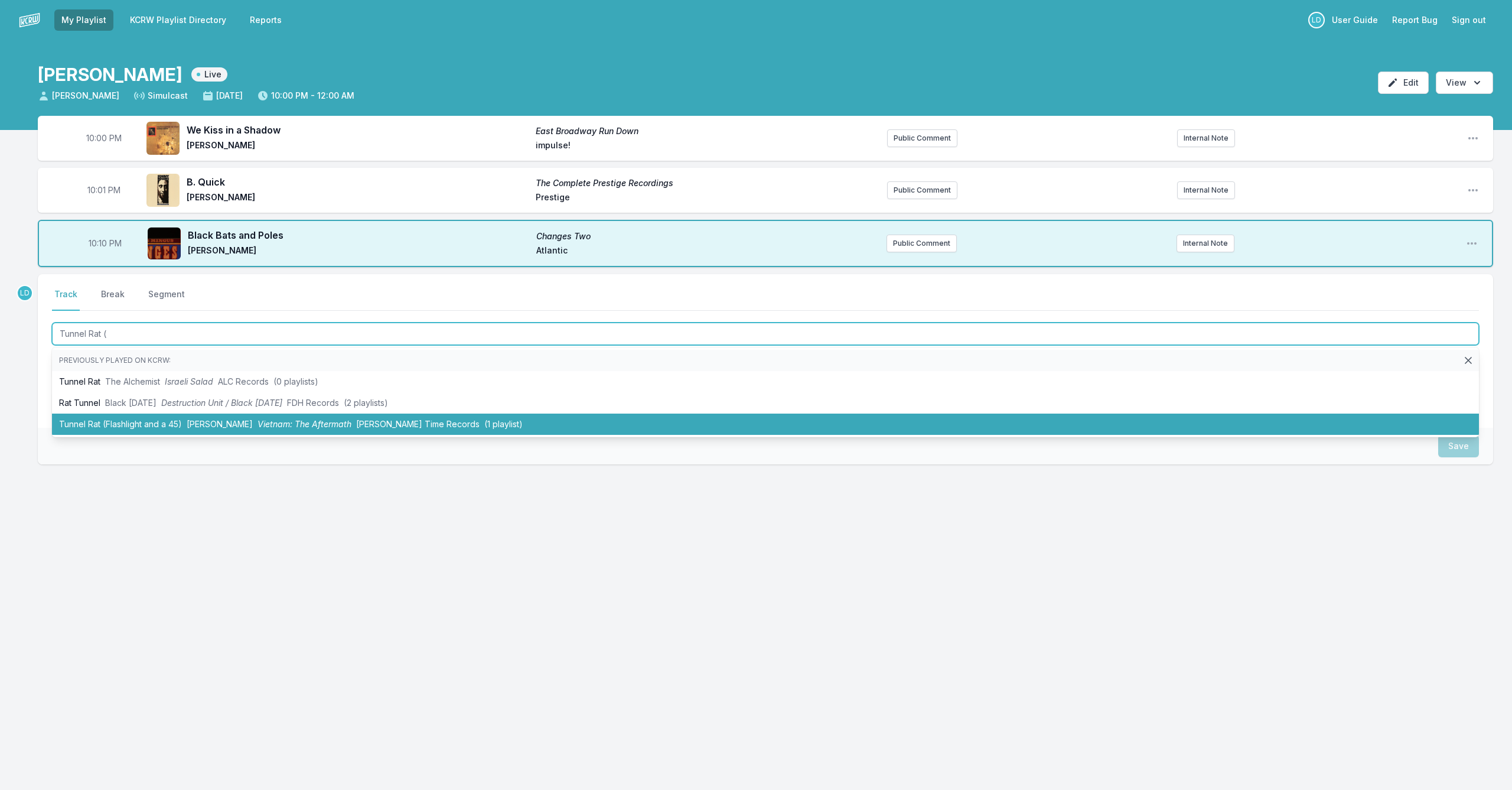
click at [159, 422] on li "Tunnel Rat (Flashlight and a 45) [PERSON_NAME] Vietnam: The Aftermath [PERSON_N…" at bounding box center [765, 424] width 1427 height 21
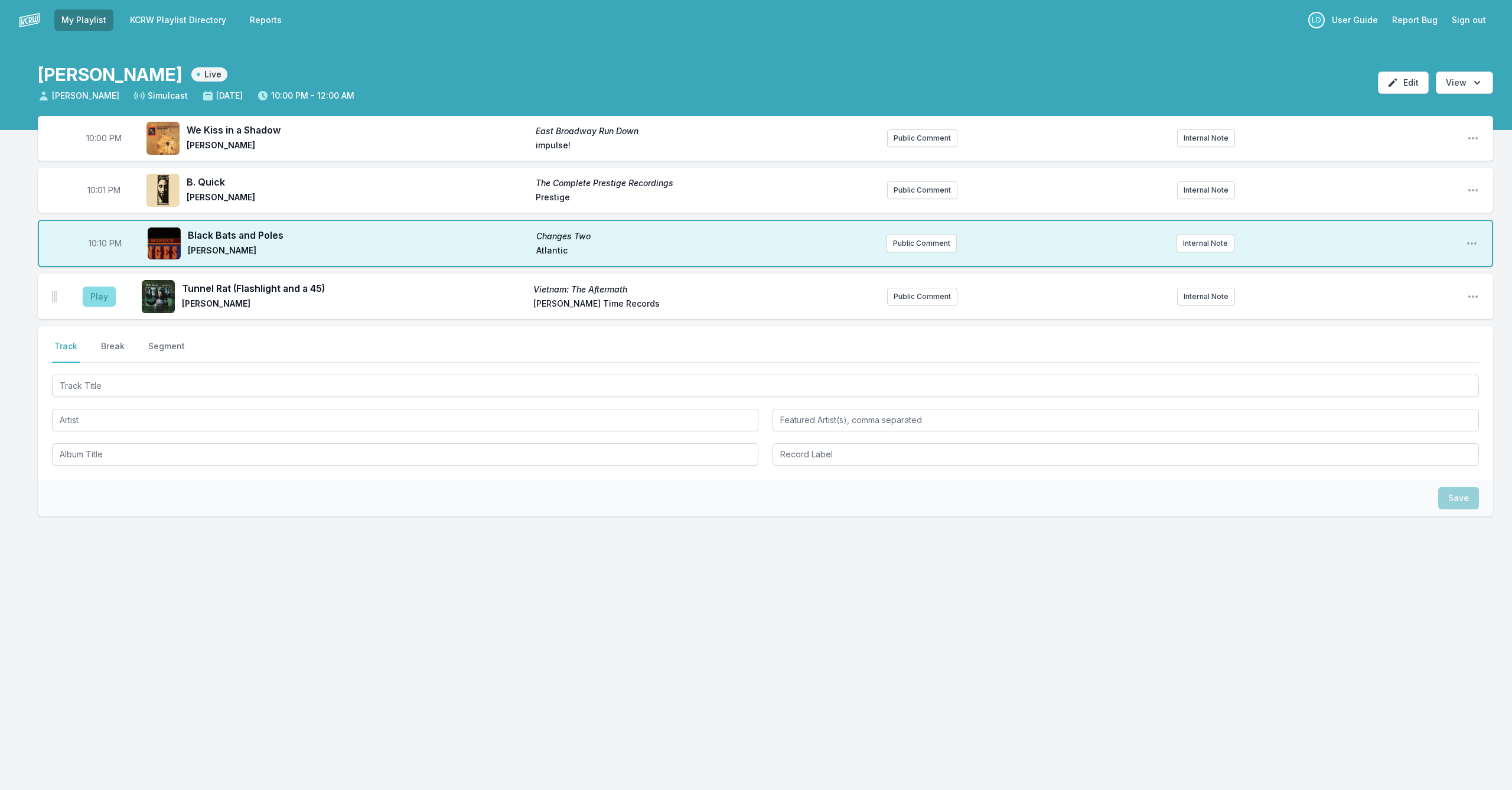
click at [104, 296] on button "Play" at bounding box center [99, 296] width 33 height 20
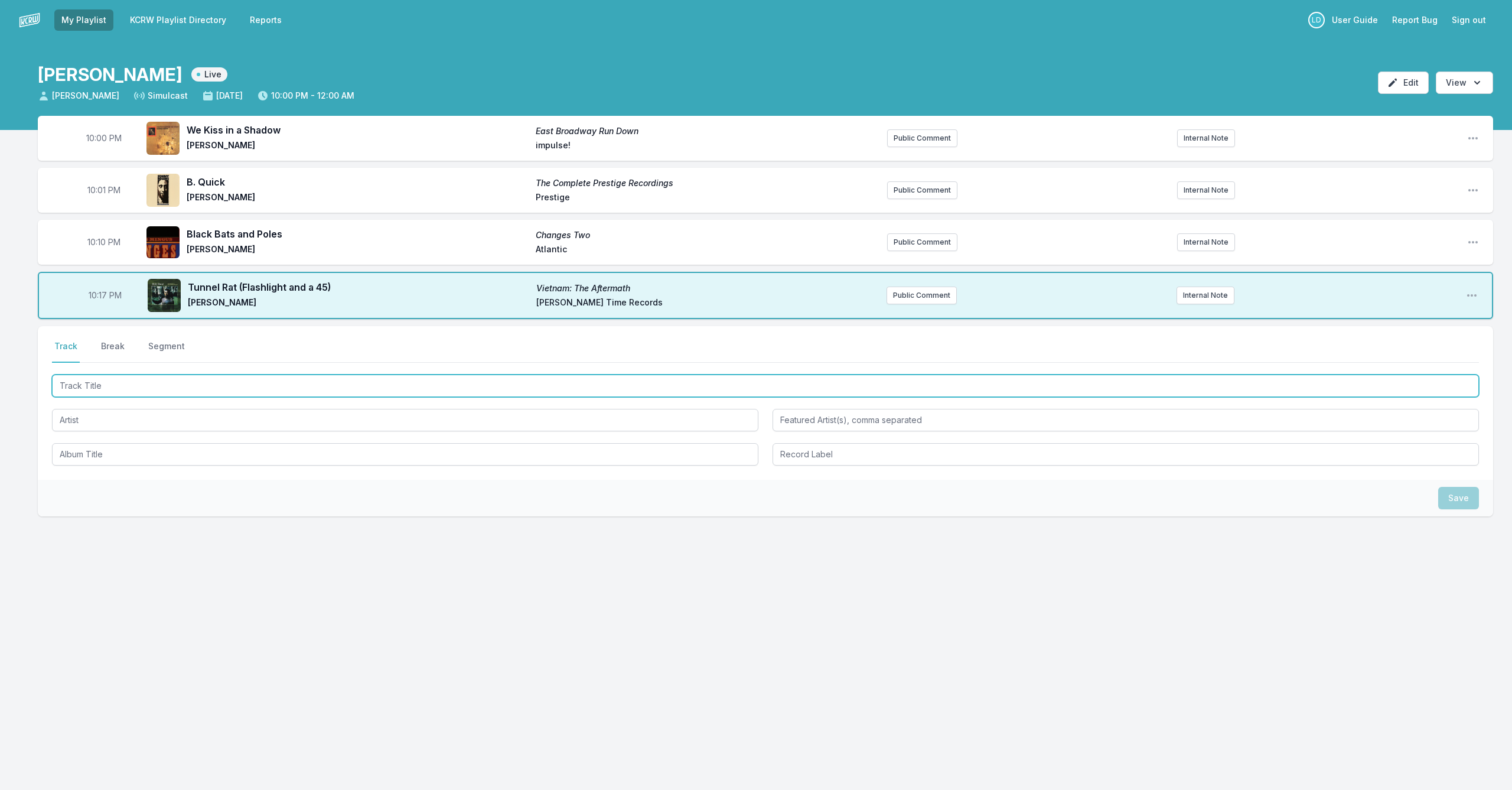
click at [138, 379] on input "Track Title" at bounding box center [765, 386] width 1427 height 22
type input "z"
type input "Inner Blues (Not a Blues"
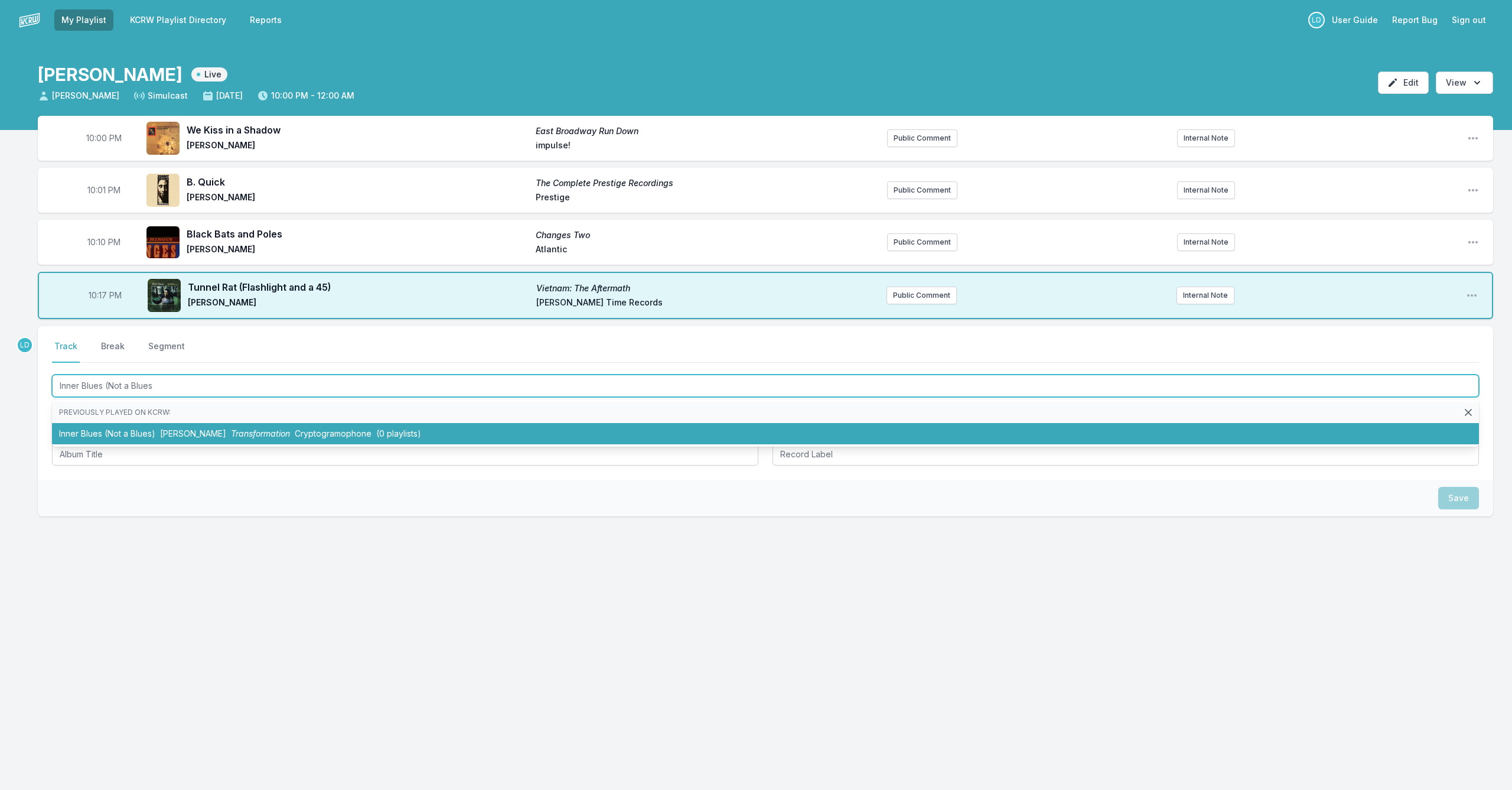
click at [134, 436] on li "Inner Blues (Not a Blues) [PERSON_NAME] Transformation Cryptogramophone (0 play…" at bounding box center [765, 433] width 1427 height 21
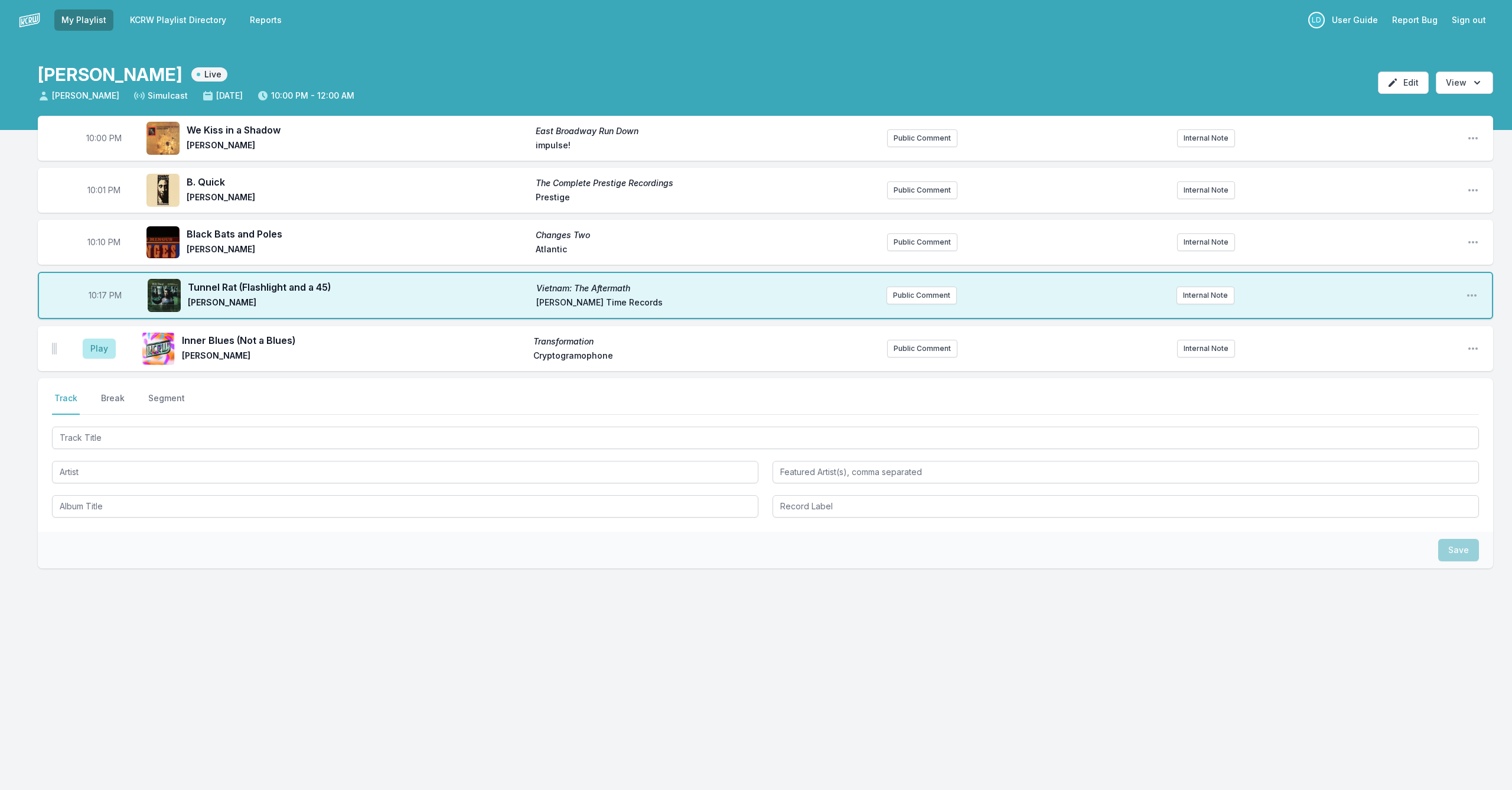
drag, startPoint x: 91, startPoint y: 352, endPoint x: 115, endPoint y: 366, distance: 27.8
click at [91, 352] on button "Play" at bounding box center [99, 348] width 33 height 20
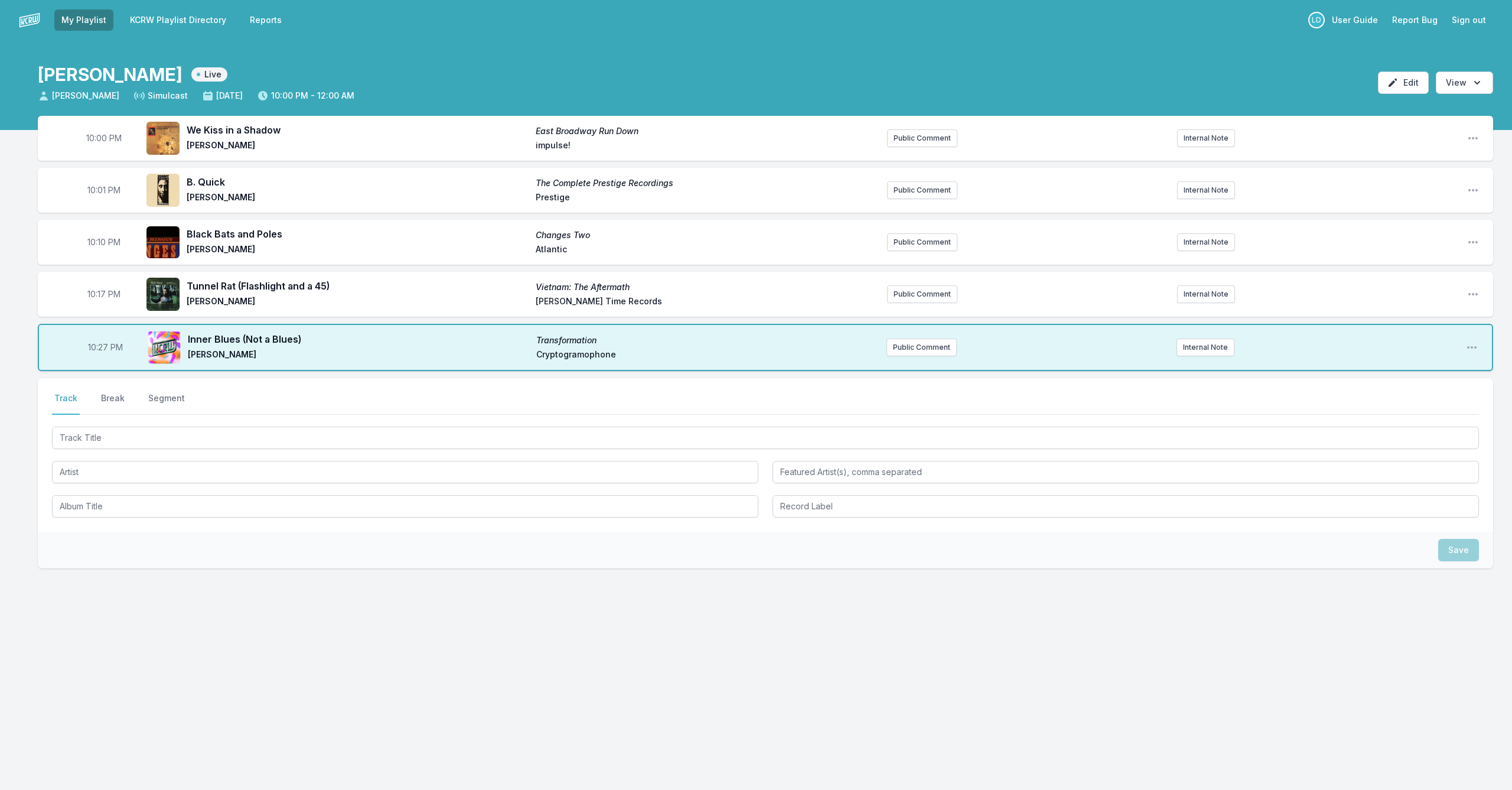
click at [361, 426] on div at bounding box center [765, 437] width 1427 height 25
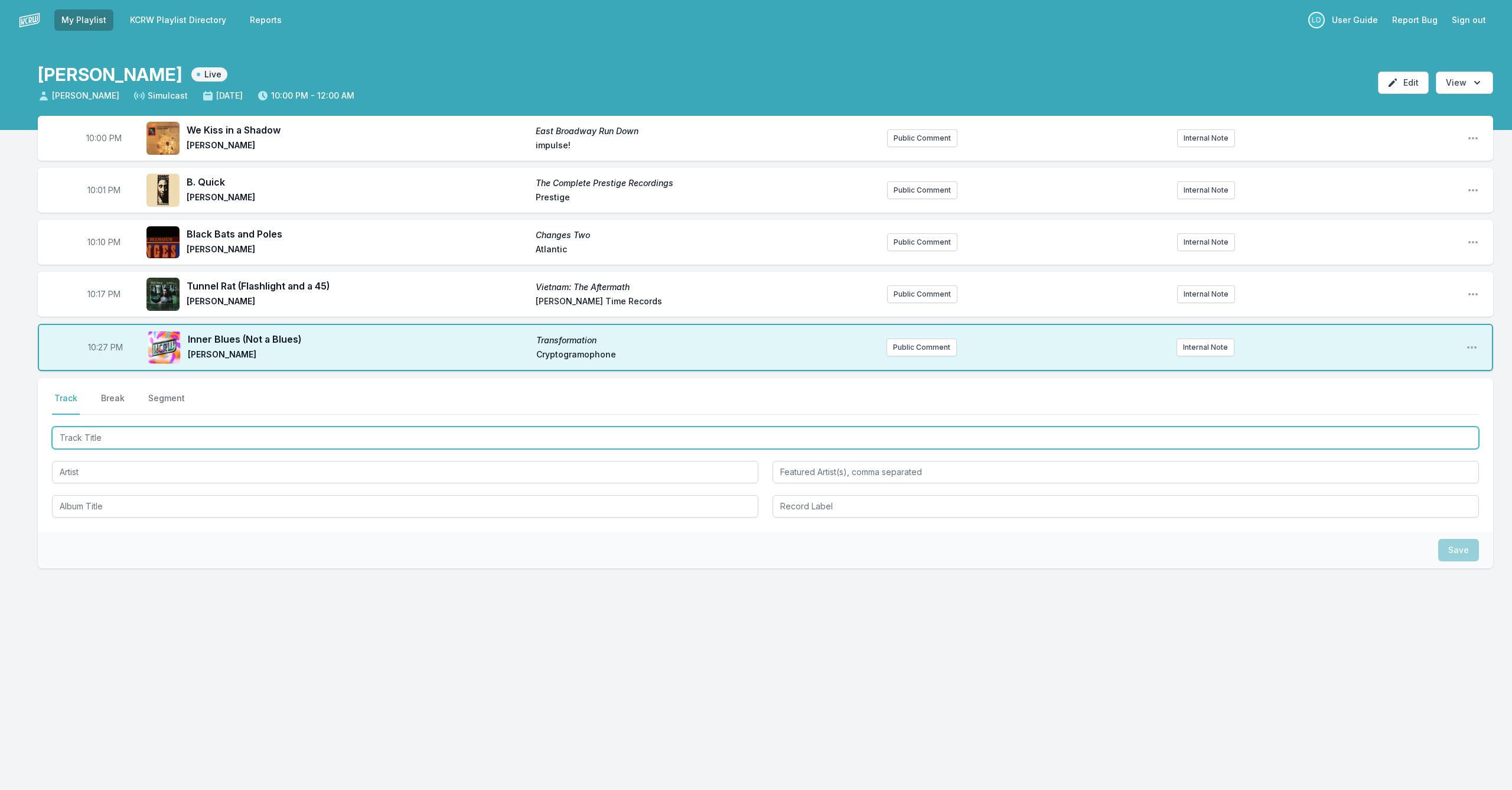
click at [363, 433] on input "Track Title" at bounding box center [765, 438] width 1427 height 22
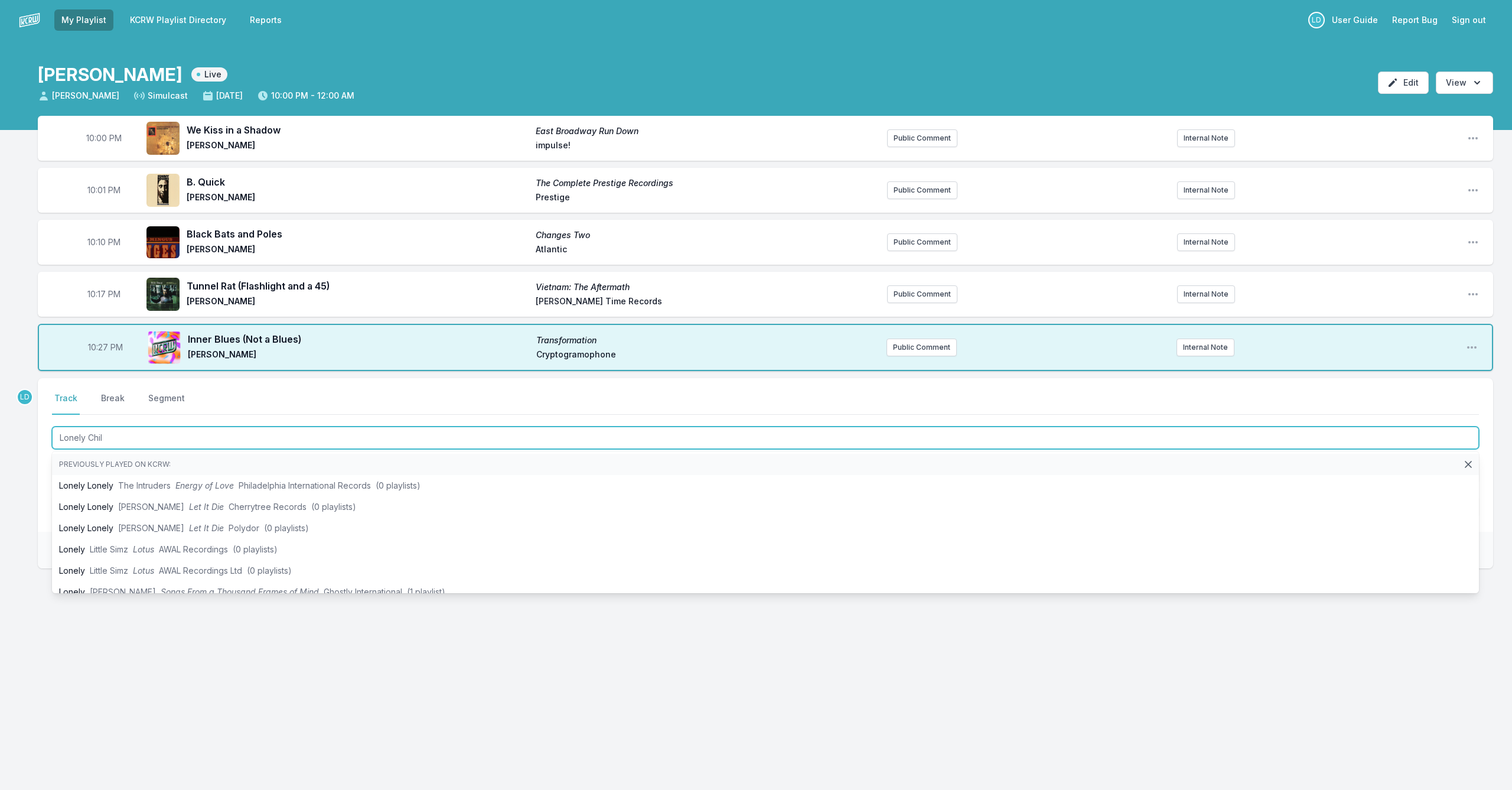
type input "Lonely Child"
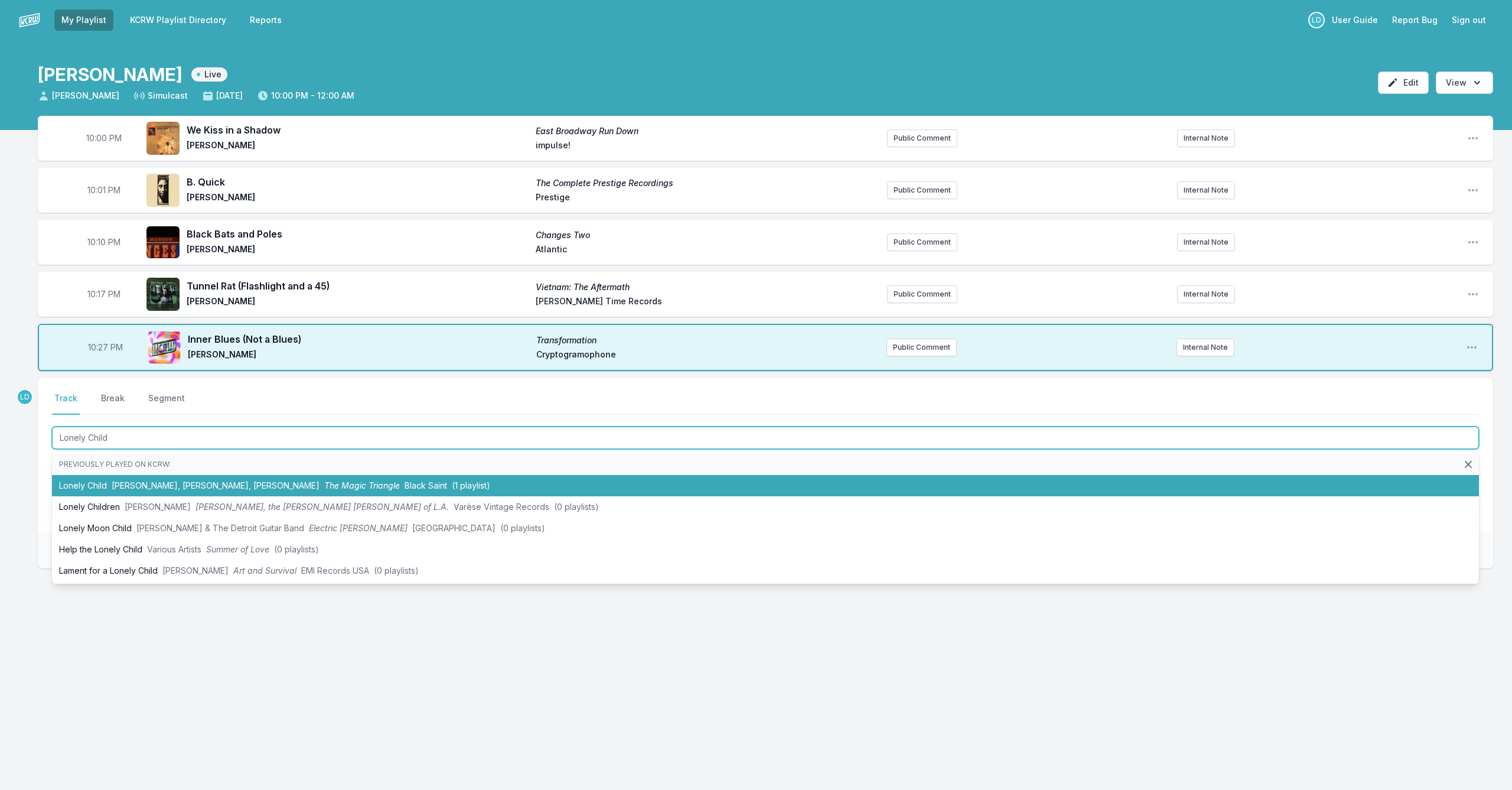
click at [452, 481] on span "(1 playlist)" at bounding box center [471, 485] width 38 height 10
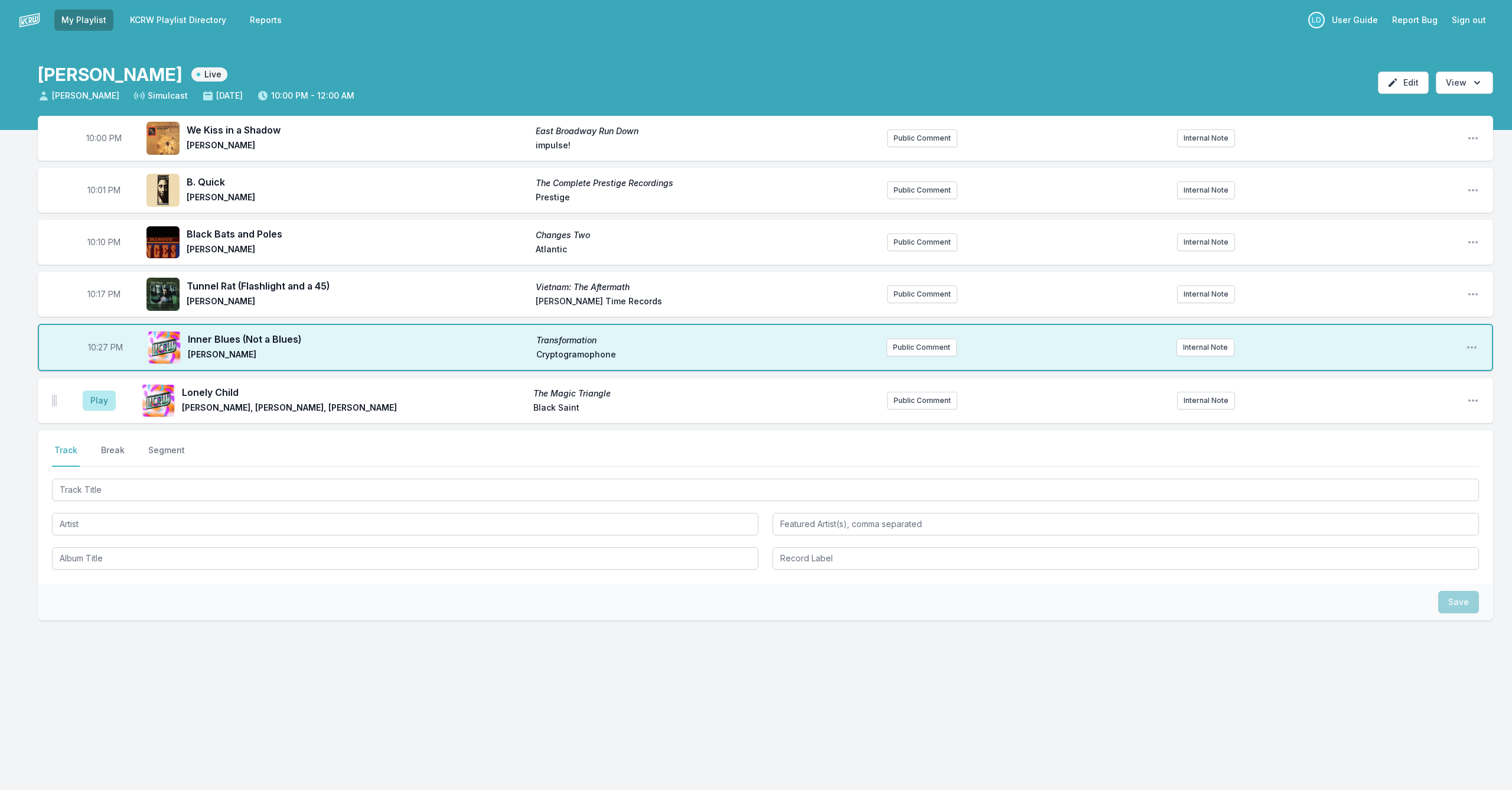
drag, startPoint x: 107, startPoint y: 405, endPoint x: 192, endPoint y: 451, distance: 96.6
click at [109, 406] on button "Play" at bounding box center [99, 400] width 33 height 20
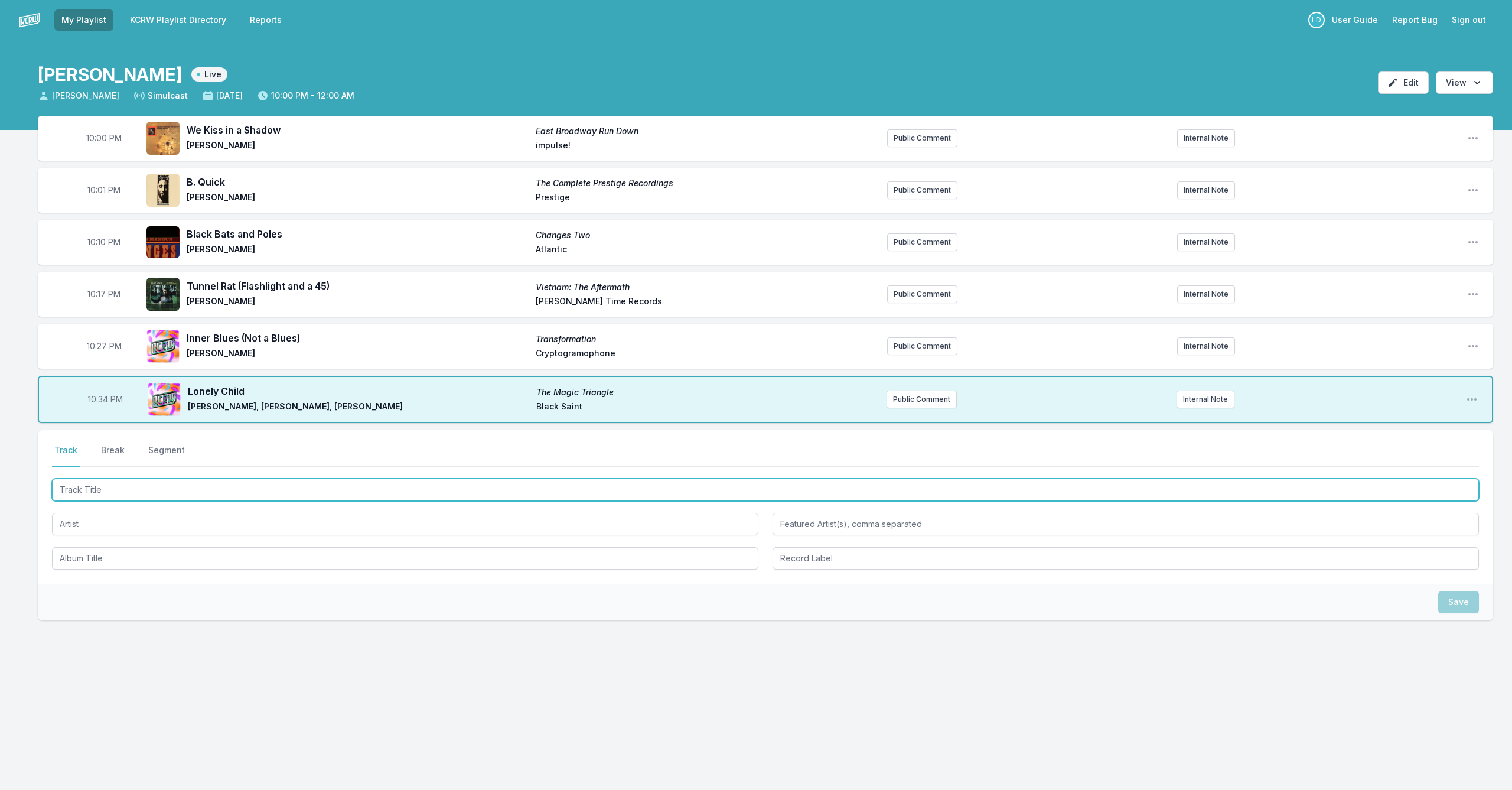
click at [301, 494] on input "Track Title" at bounding box center [765, 490] width 1427 height 22
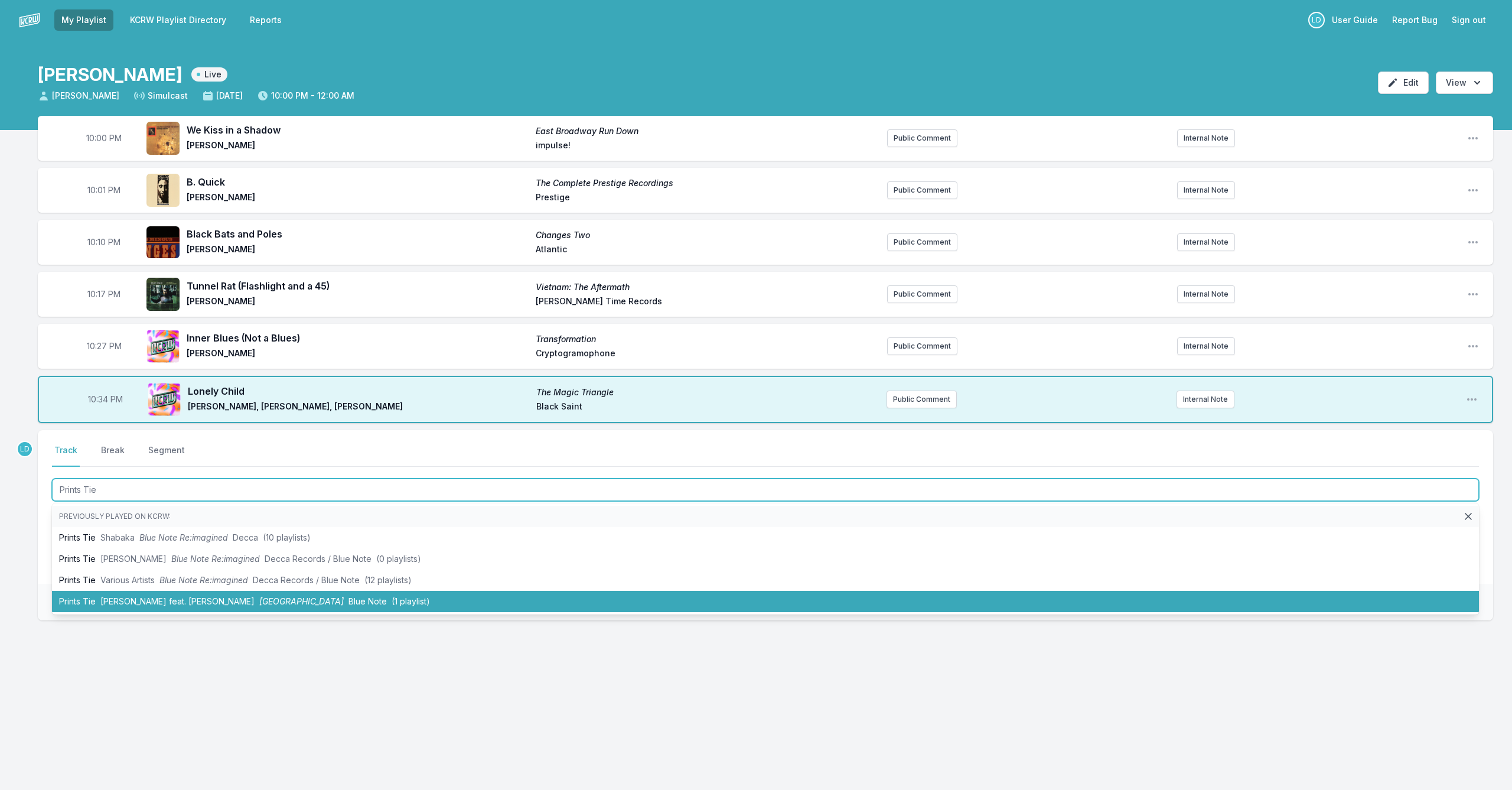
type input "Prints Tie"
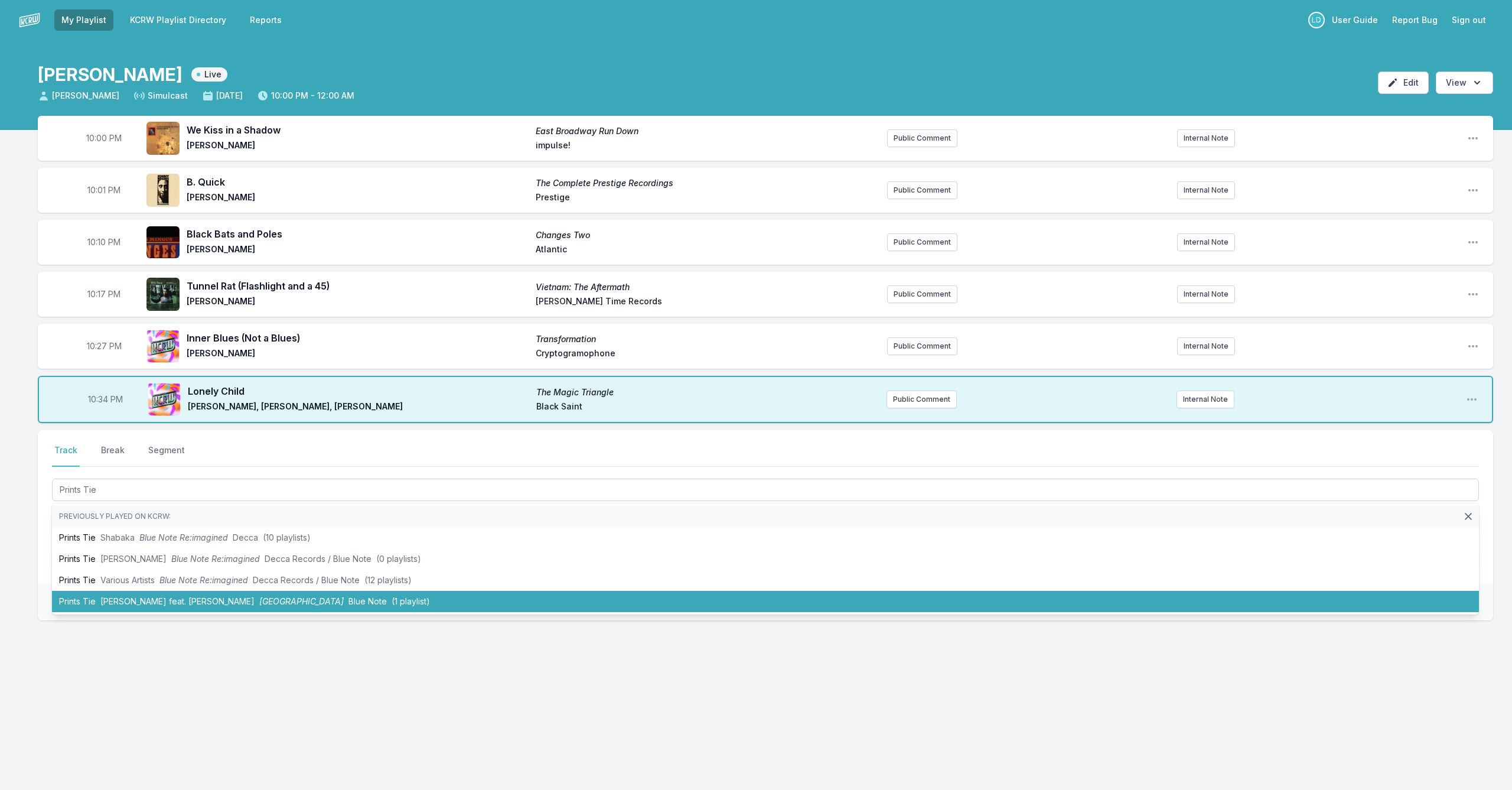
click at [292, 612] on ul "Previously played on KCRW: Prints Tie Shabaka Blue Note Re:imagined Decca (10 p…" at bounding box center [765, 559] width 1427 height 111
click at [293, 603] on span "[GEOGRAPHIC_DATA]" at bounding box center [302, 601] width 84 height 10
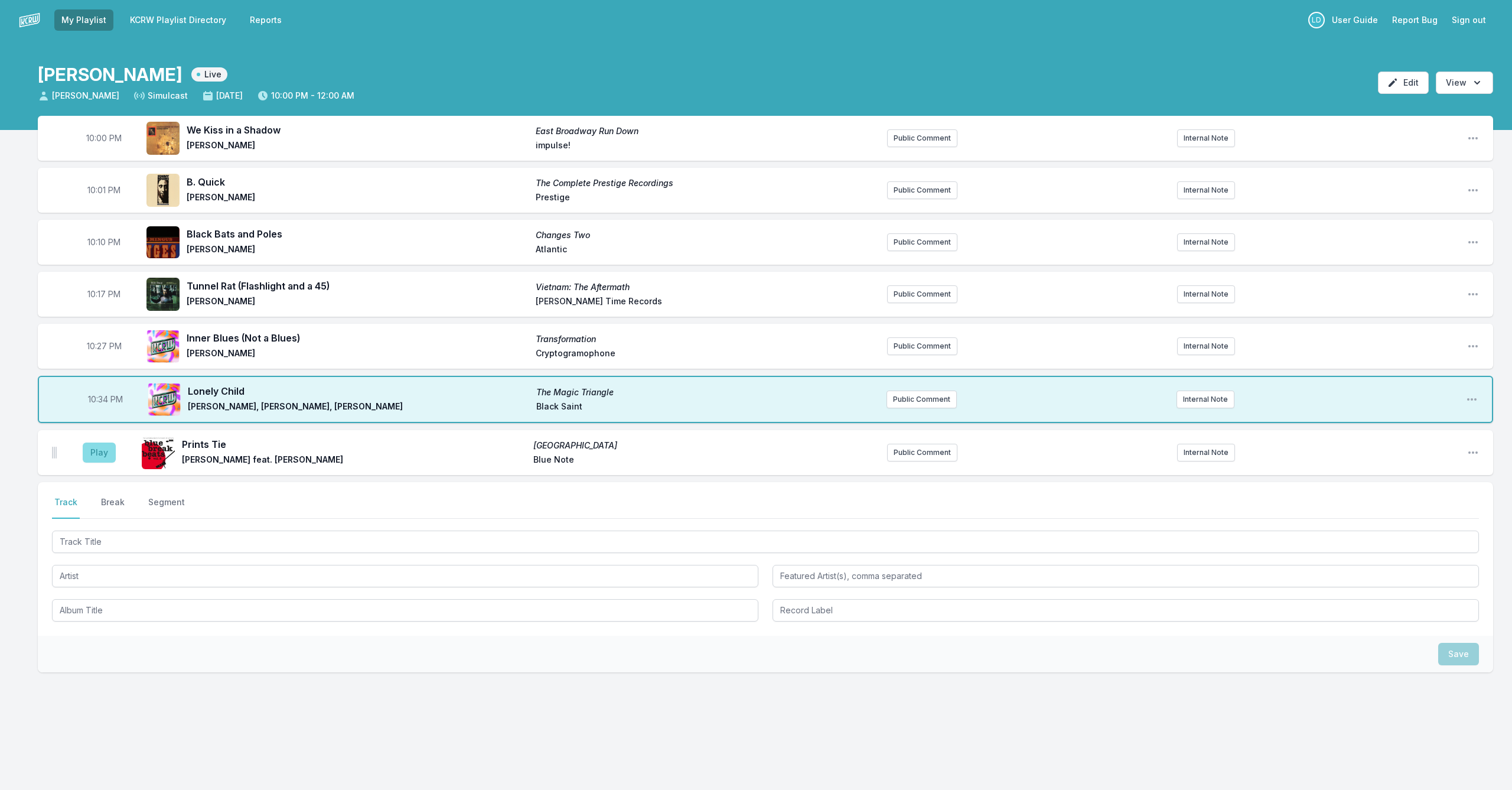
click at [102, 453] on button "Play" at bounding box center [99, 452] width 33 height 20
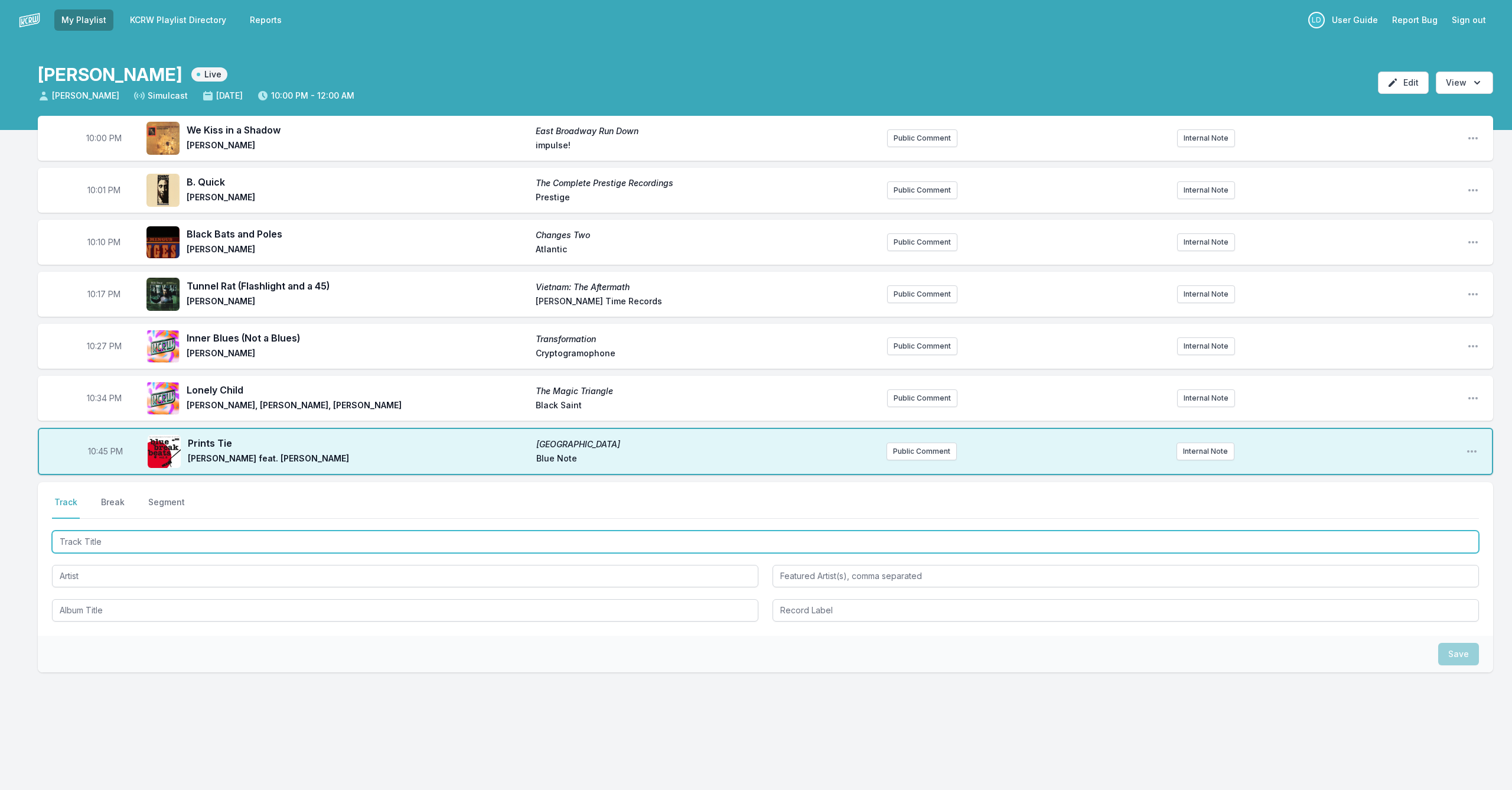
click at [214, 544] on input "Track Title" at bounding box center [765, 541] width 1427 height 22
type input "A Word By Any Other"
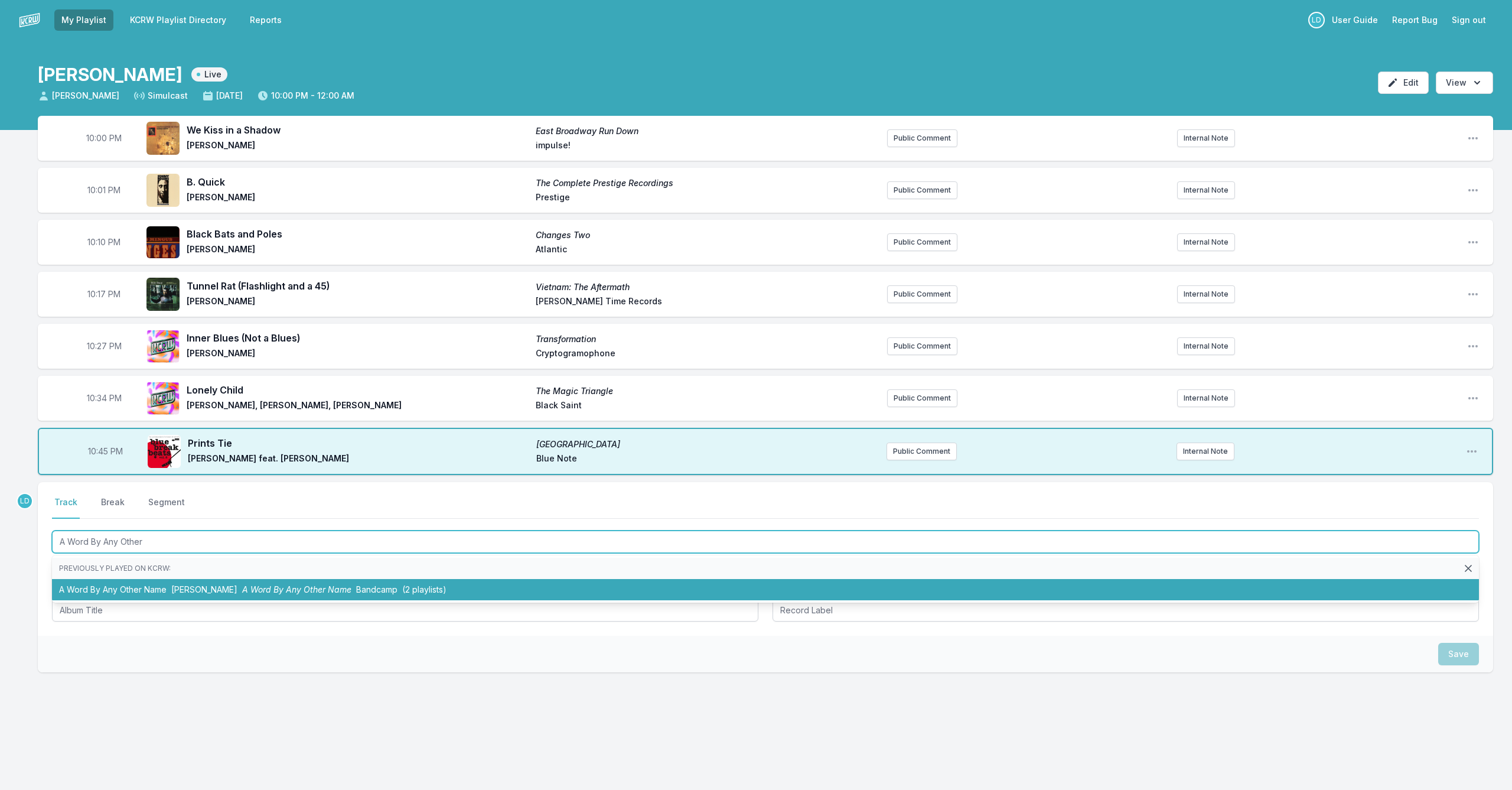
click at [212, 584] on span "[PERSON_NAME]" at bounding box center [205, 589] width 66 height 10
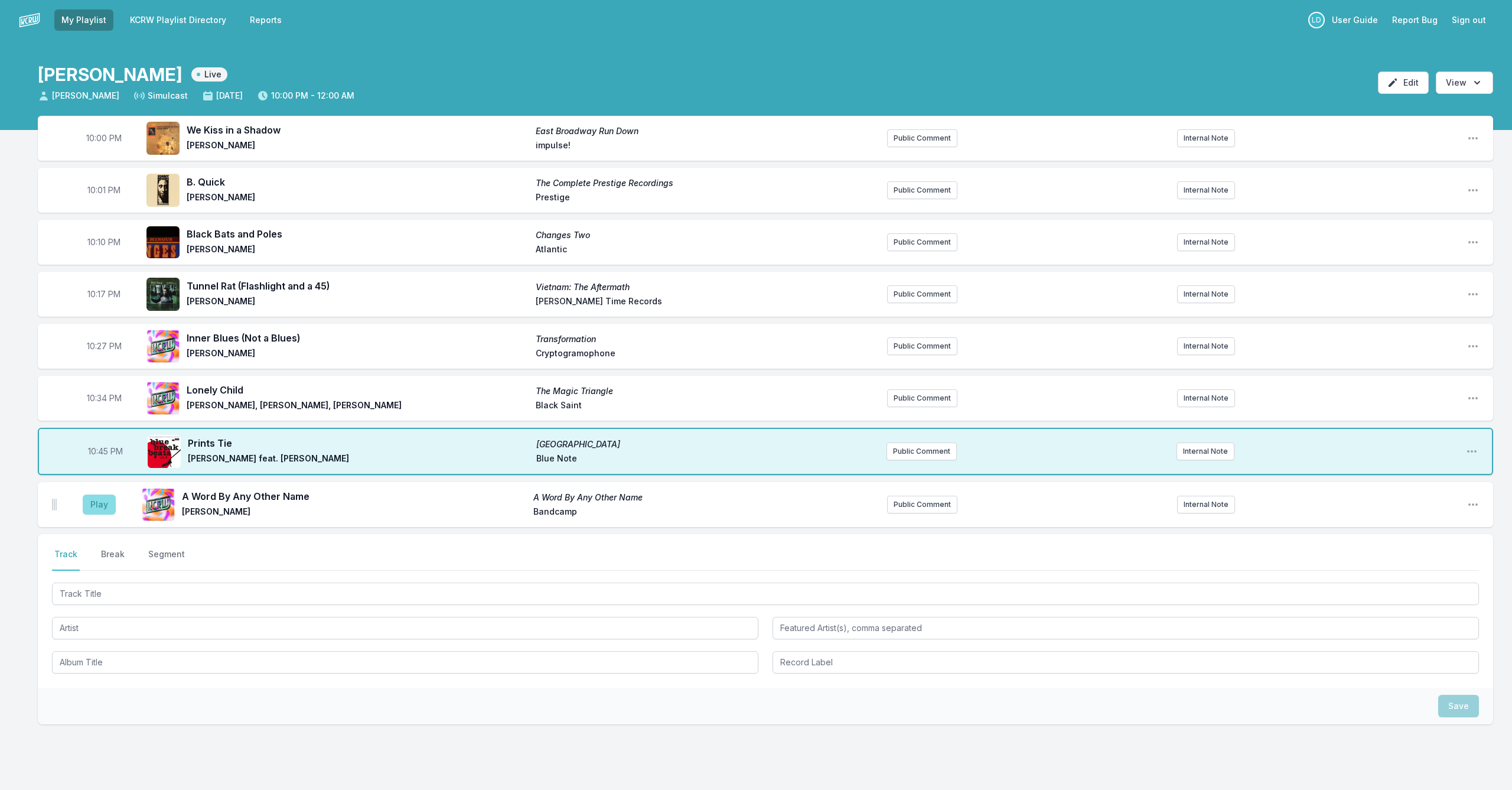
click at [101, 509] on button "Play" at bounding box center [99, 504] width 33 height 20
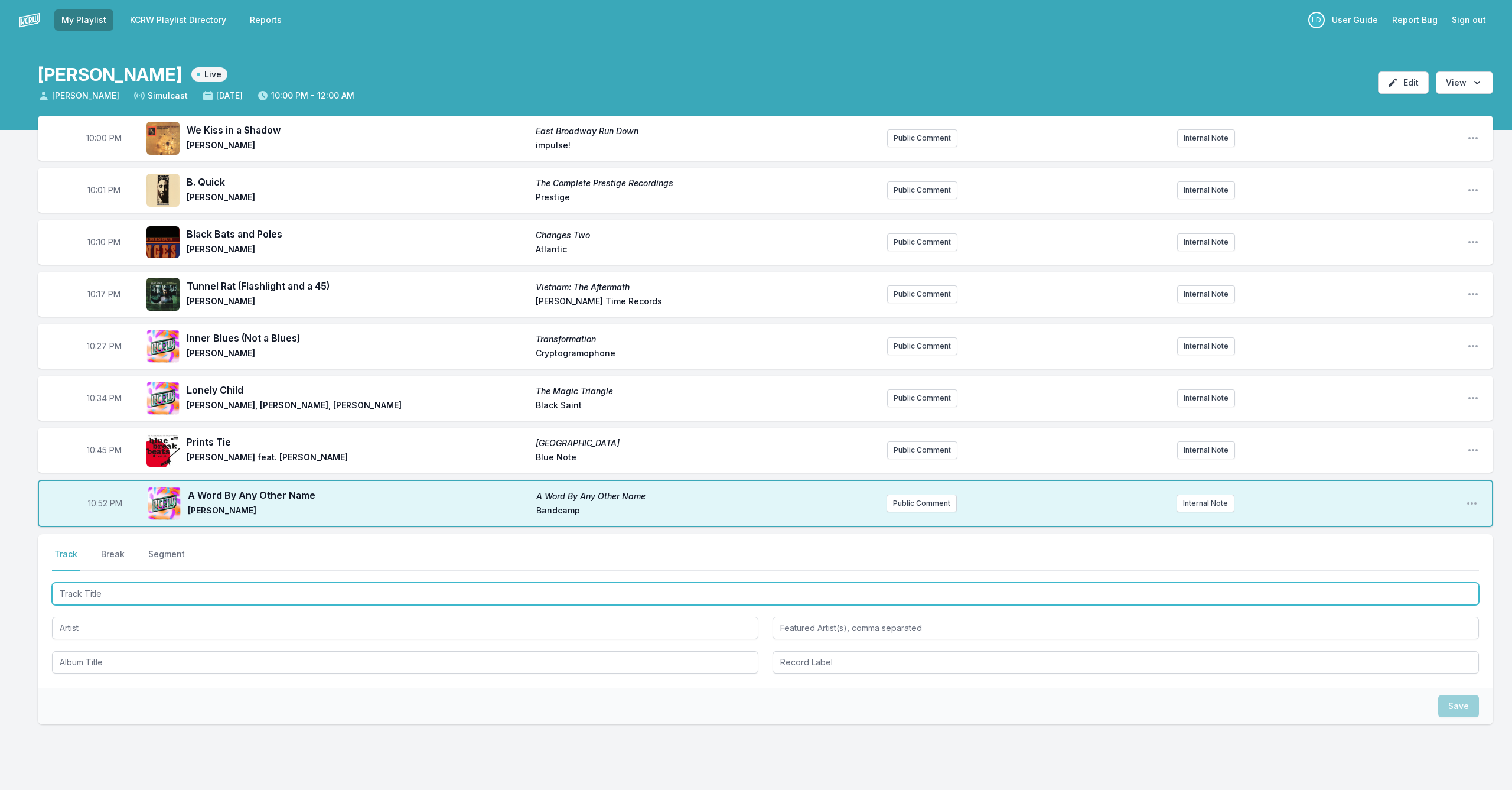
click at [236, 590] on input "Track Title" at bounding box center [765, 594] width 1427 height 22
type input "Nickelsdorf Glow"
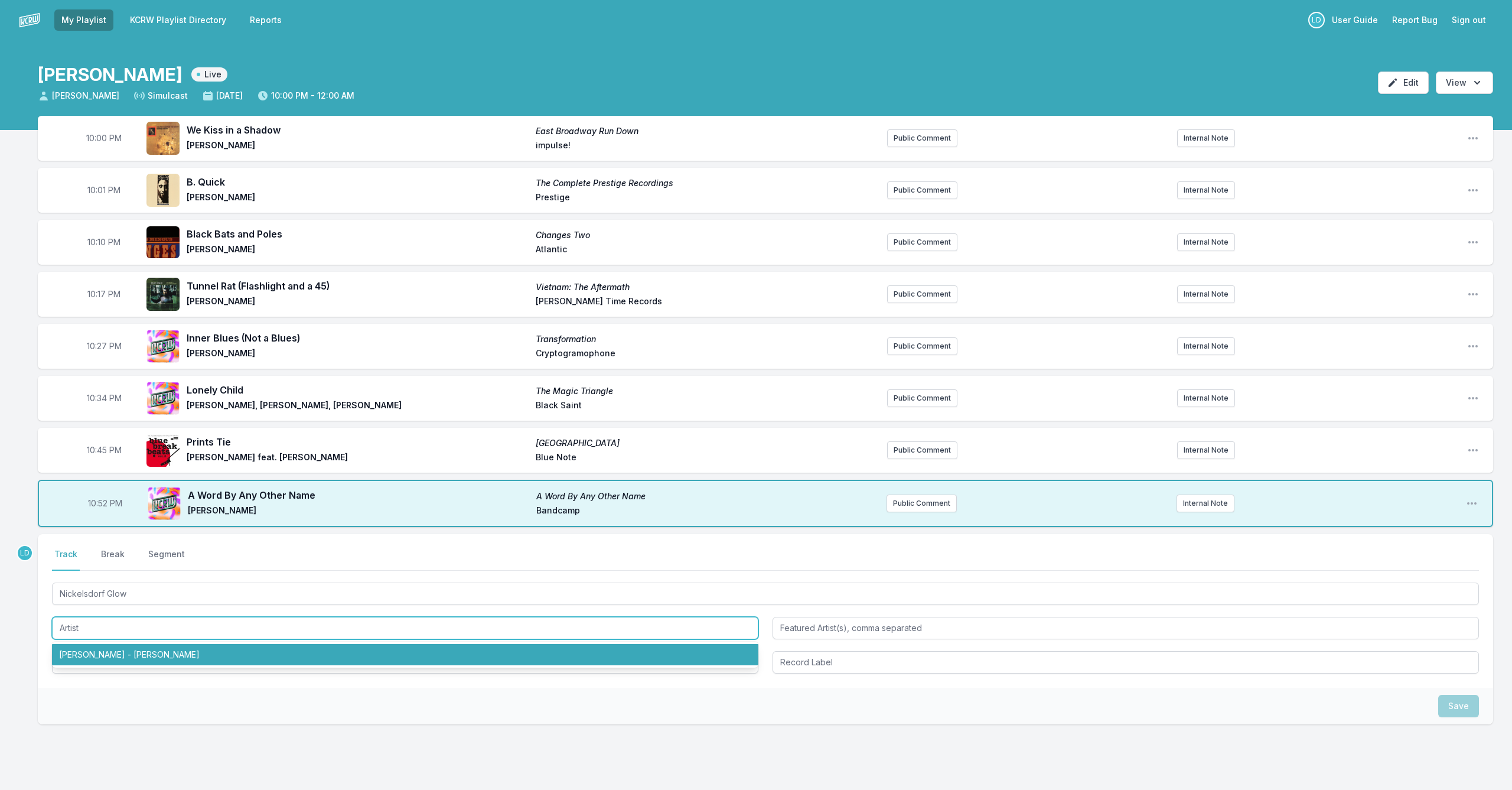
click at [125, 652] on li "[PERSON_NAME] - [PERSON_NAME]" at bounding box center [405, 654] width 707 height 21
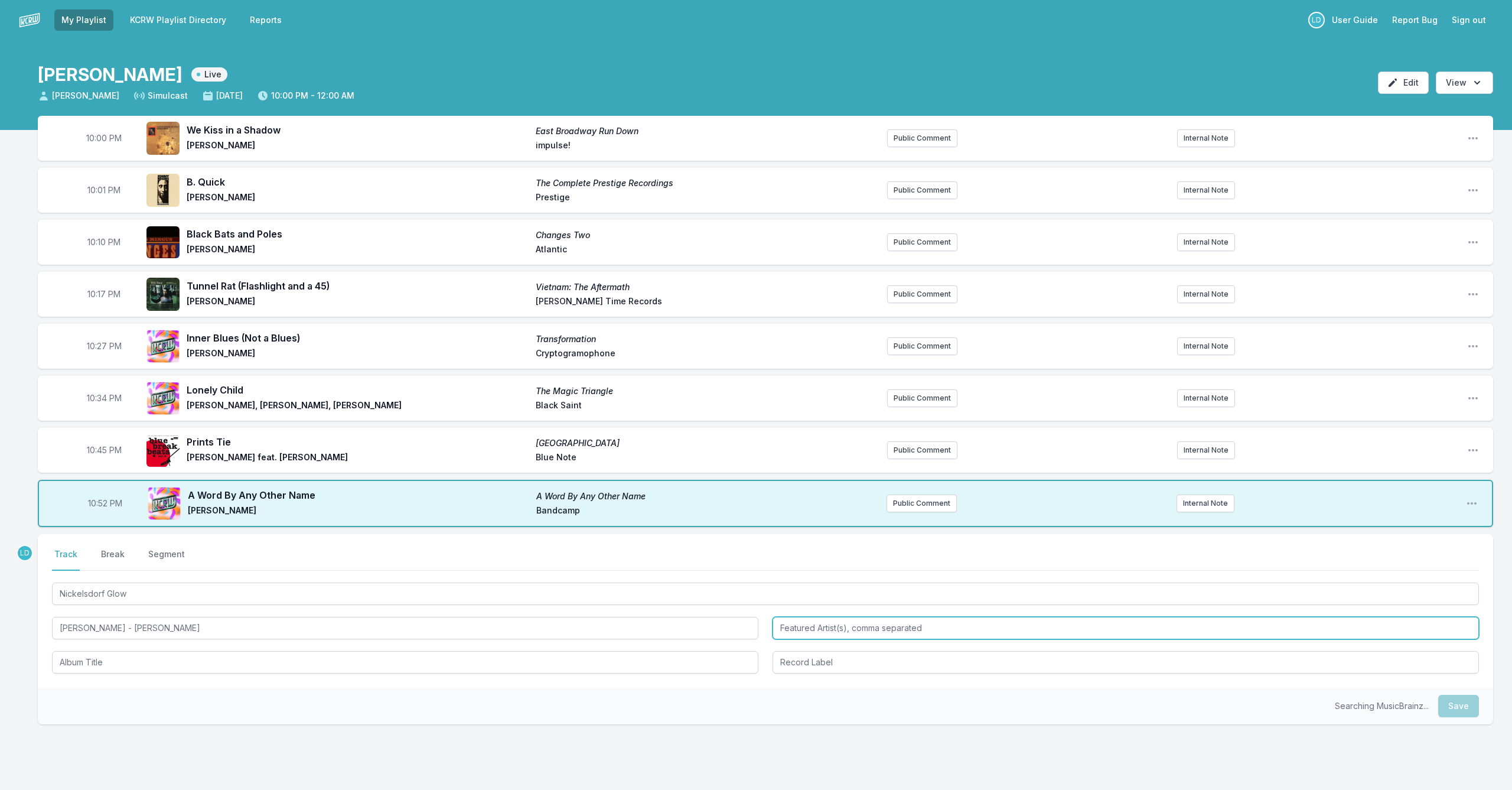
type input "[PERSON_NAME] - [PERSON_NAME]"
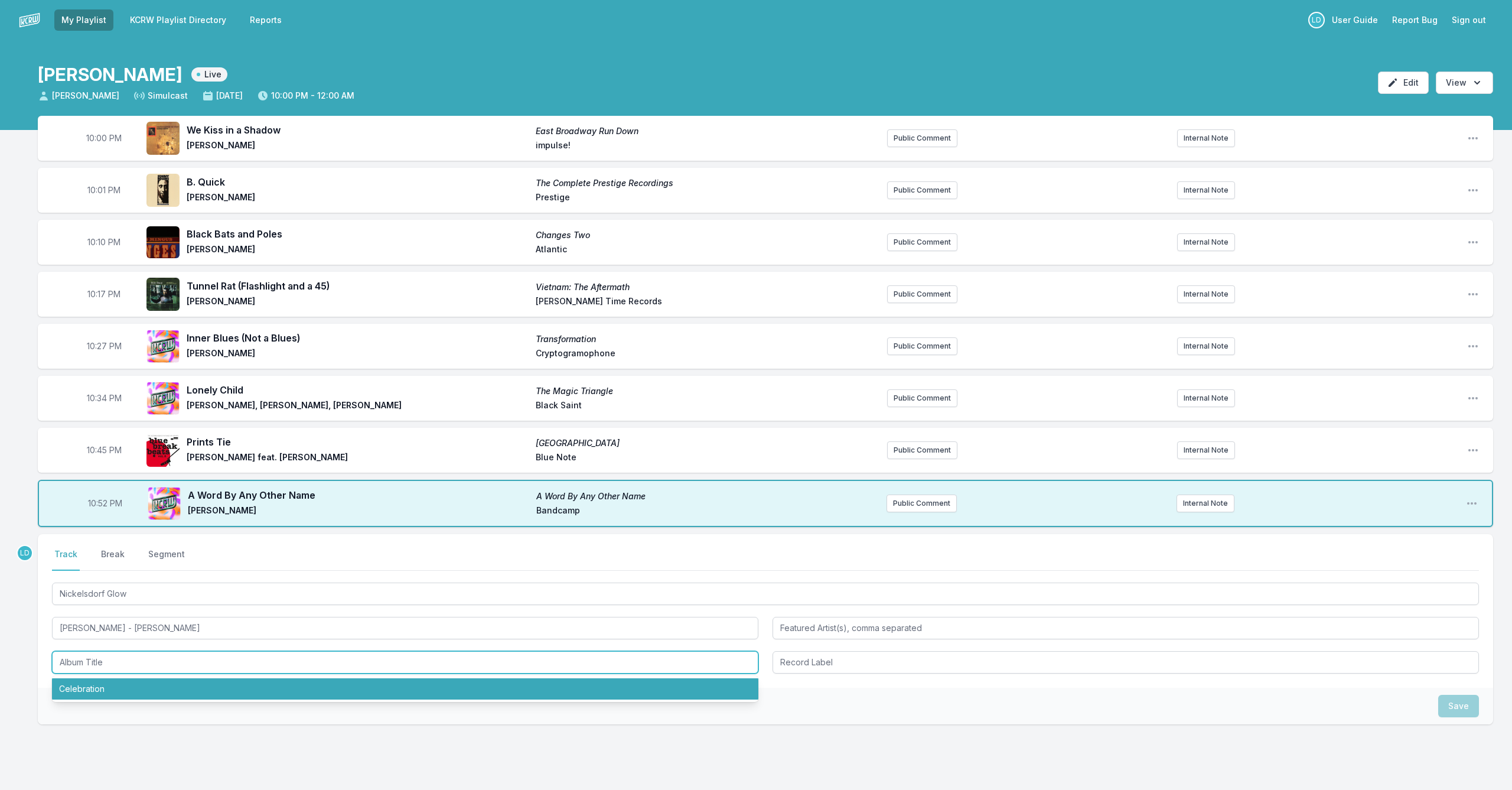
click at [127, 689] on li "Celebration" at bounding box center [405, 689] width 707 height 21
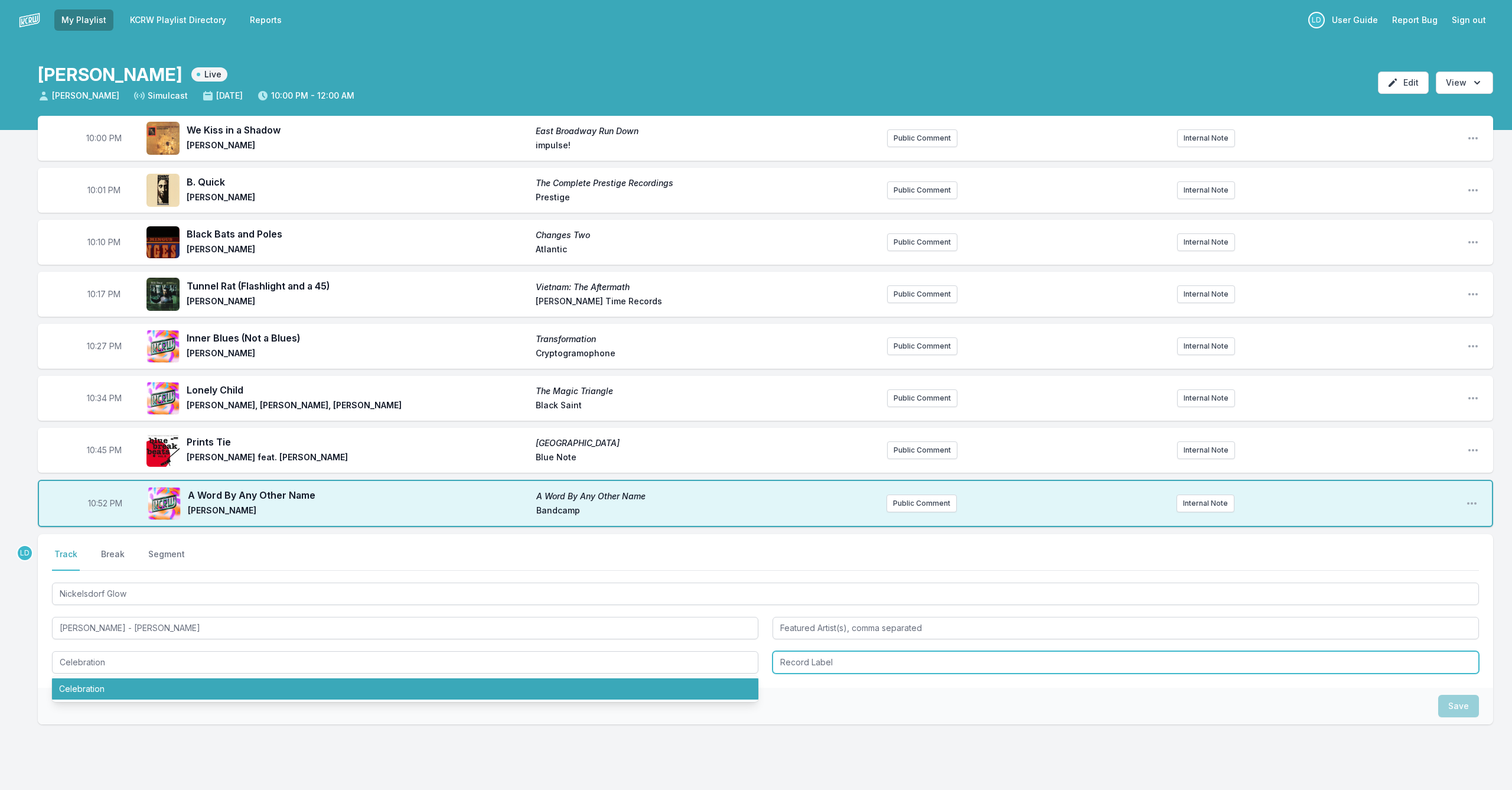
type input "Celebration"
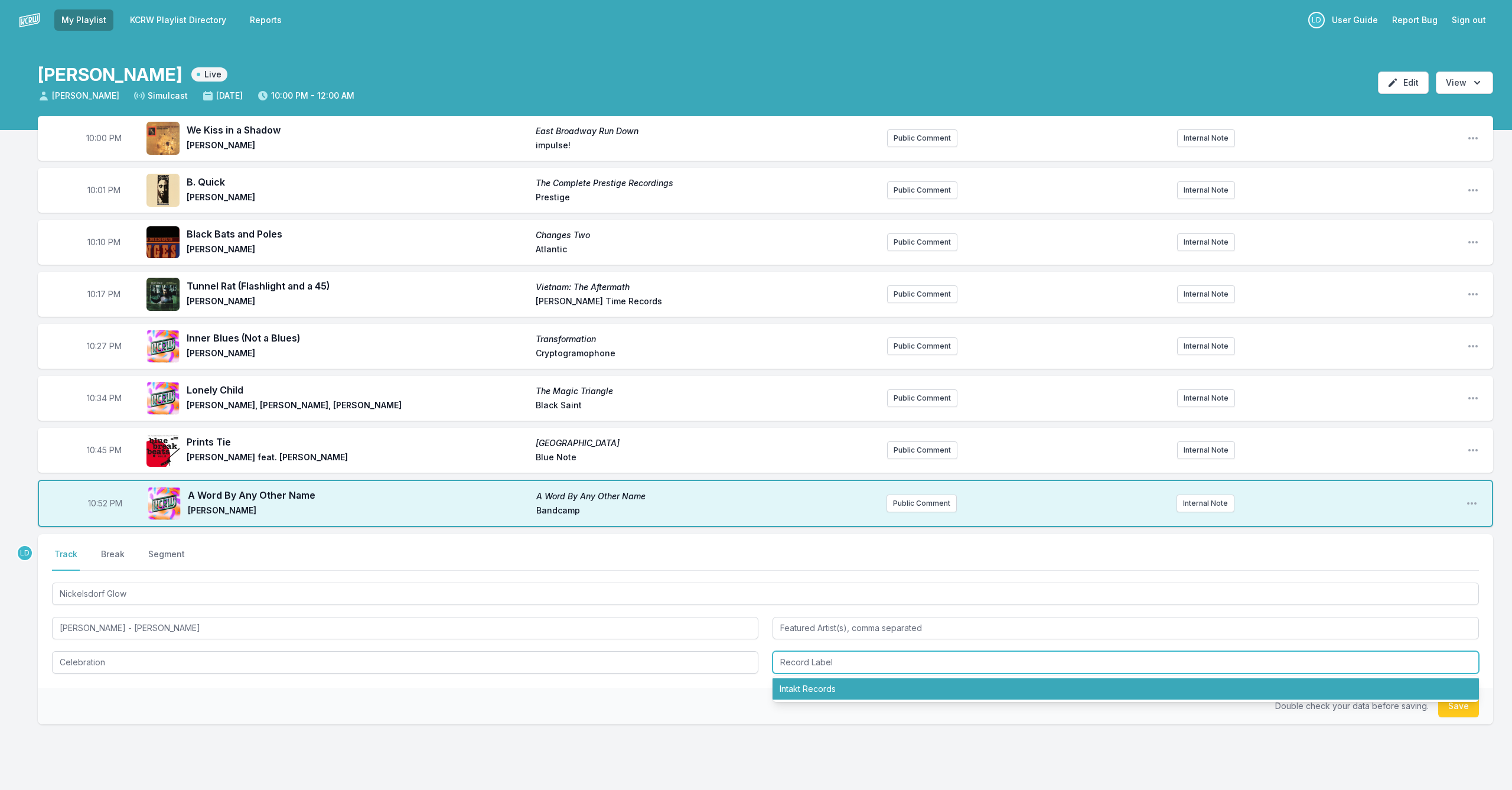
click at [813, 693] on li "Intakt Records" at bounding box center [1125, 689] width 707 height 21
type input "Intakt Records"
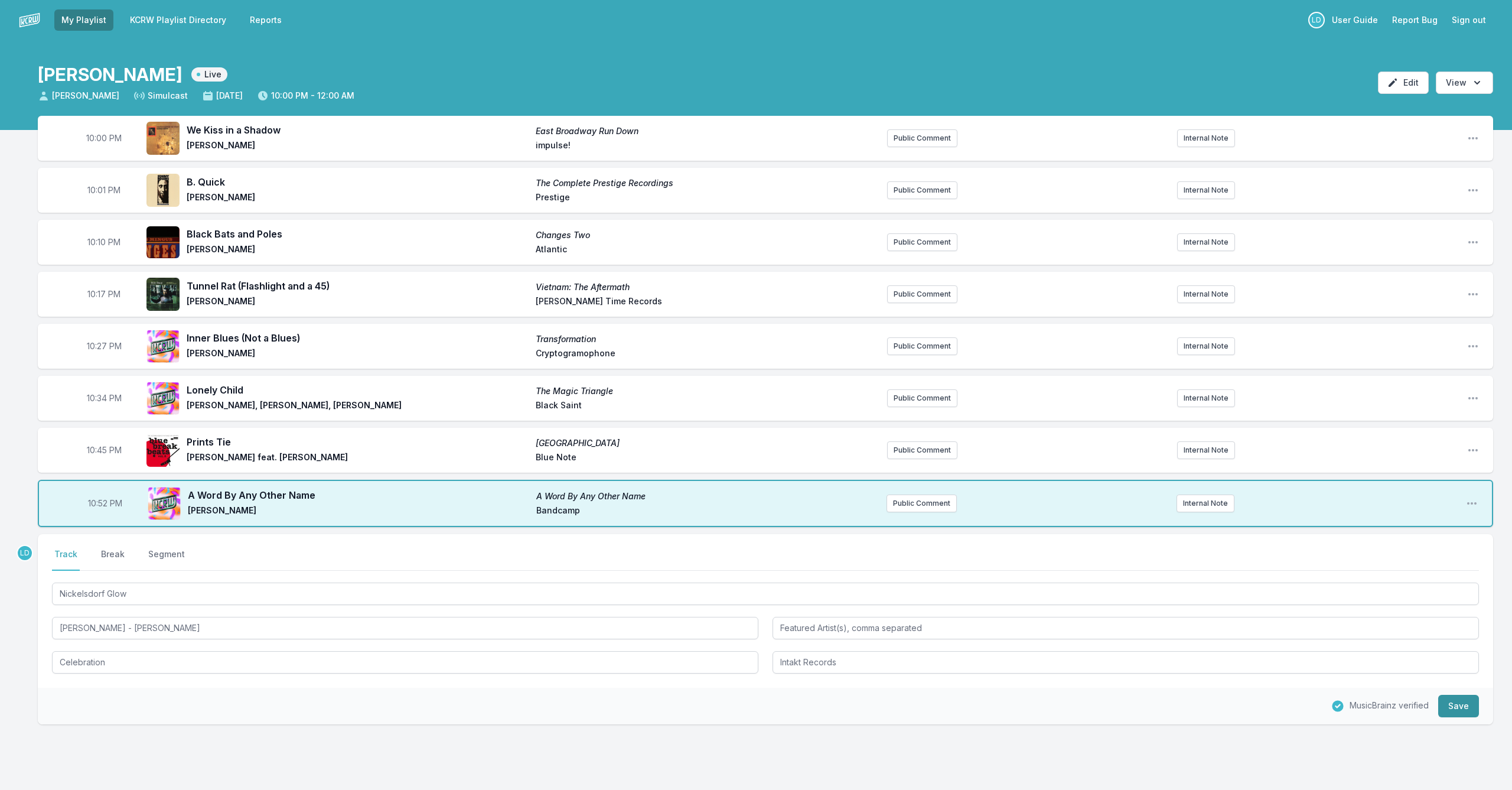
drag, startPoint x: 1457, startPoint y: 704, endPoint x: 1448, endPoint y: 705, distance: 9.1
click at [1456, 704] on button "Save" at bounding box center [1458, 706] width 41 height 22
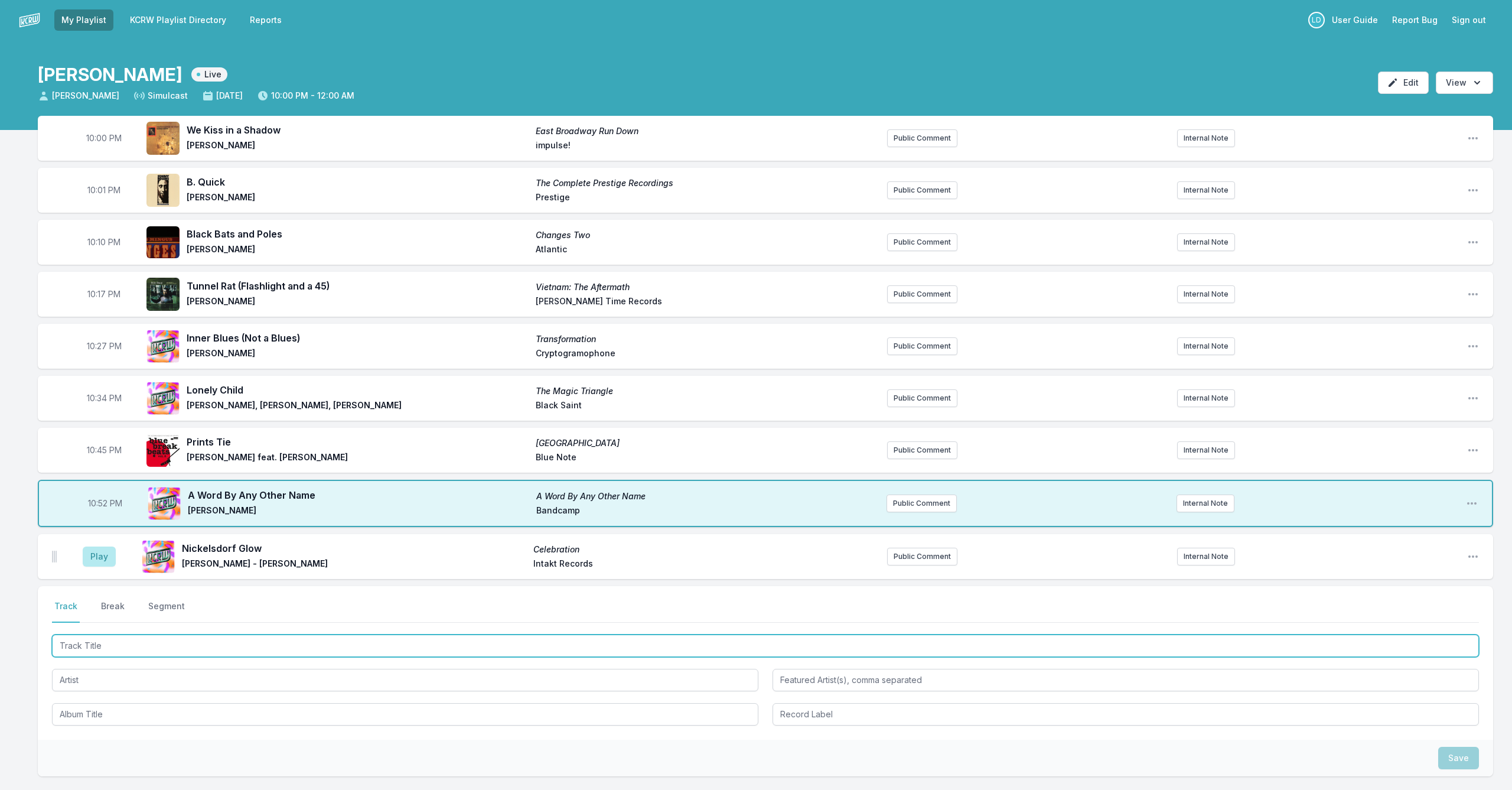
click at [466, 648] on input "Track Title" at bounding box center [765, 646] width 1427 height 22
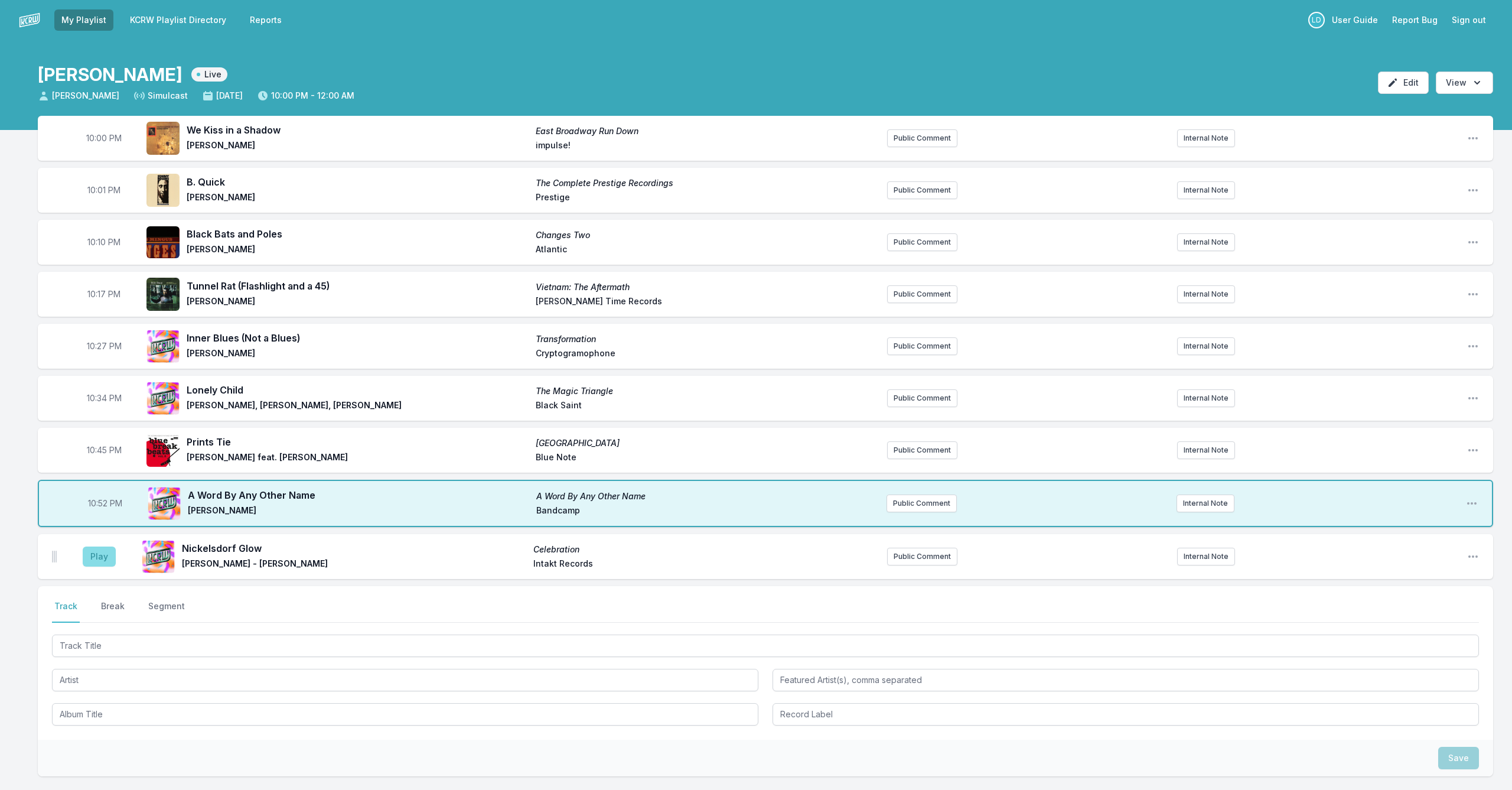
click at [100, 559] on button "Play" at bounding box center [99, 556] width 33 height 20
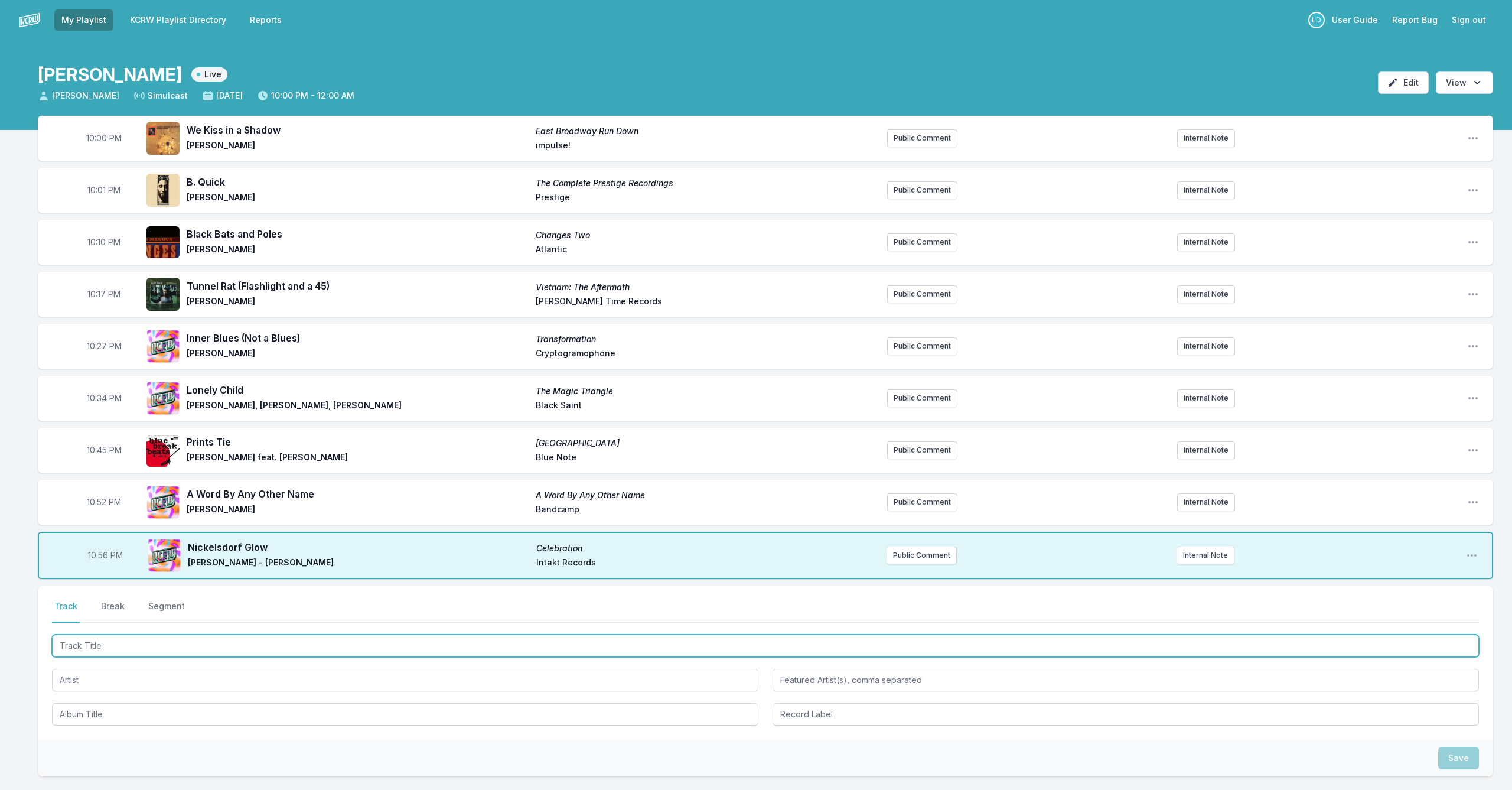
click at [153, 652] on input "Track Title" at bounding box center [765, 646] width 1427 height 22
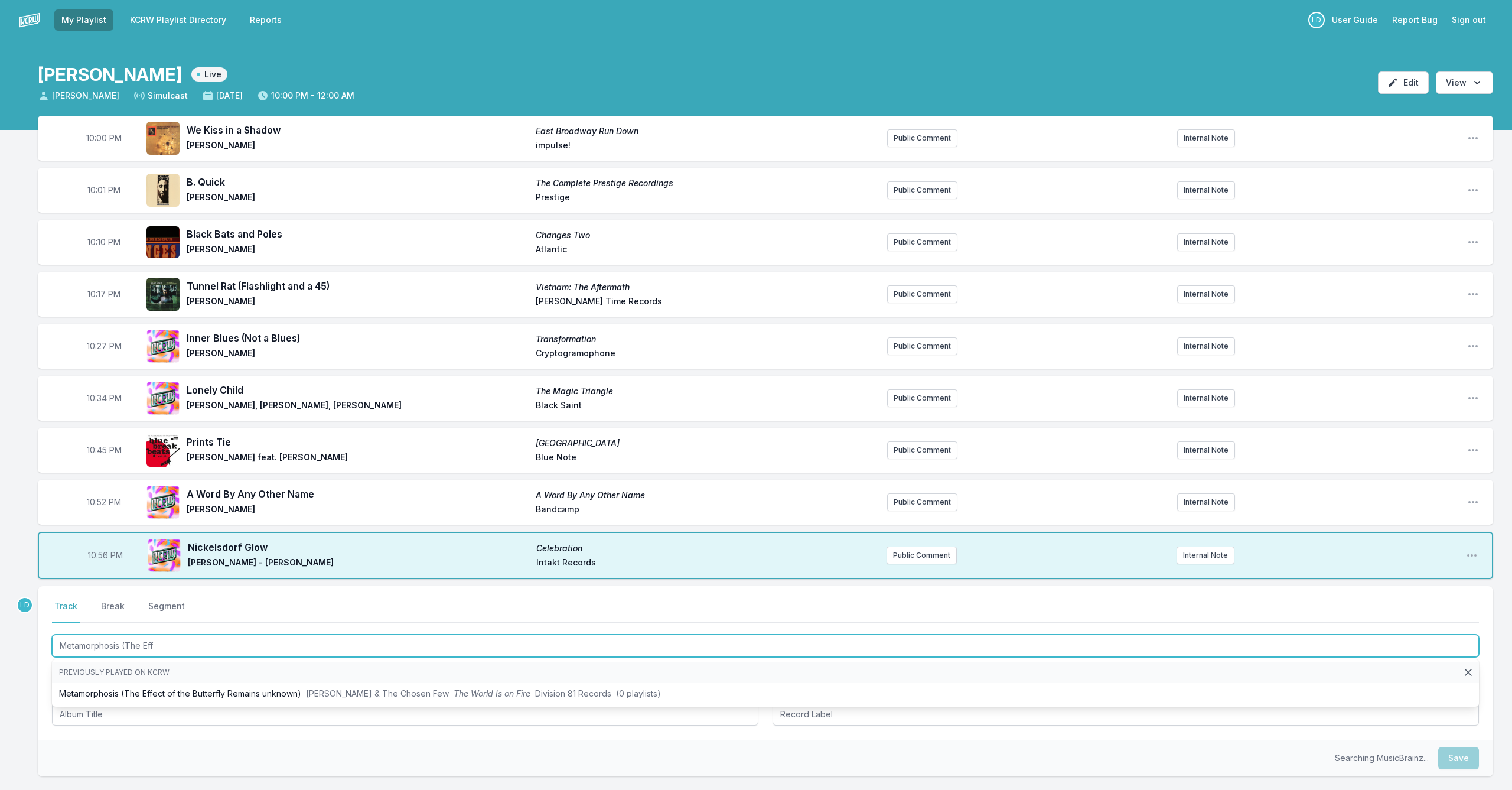
type input "Metamorphosis (The Effe"
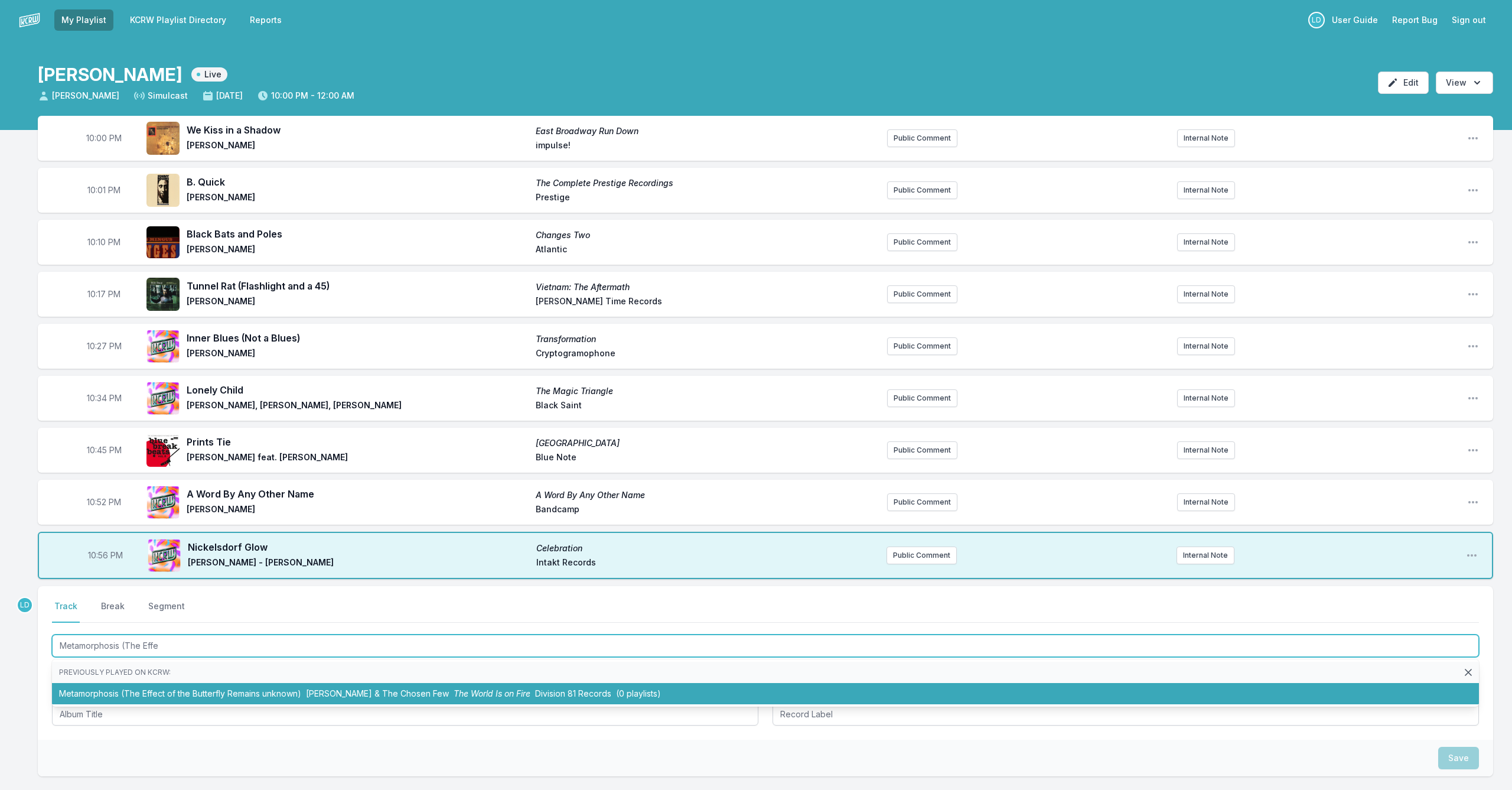
click at [181, 695] on li "Metamorphosis (The Effect of the Butterfly Remains unknown) [PERSON_NAME] & The…" at bounding box center [765, 694] width 1427 height 21
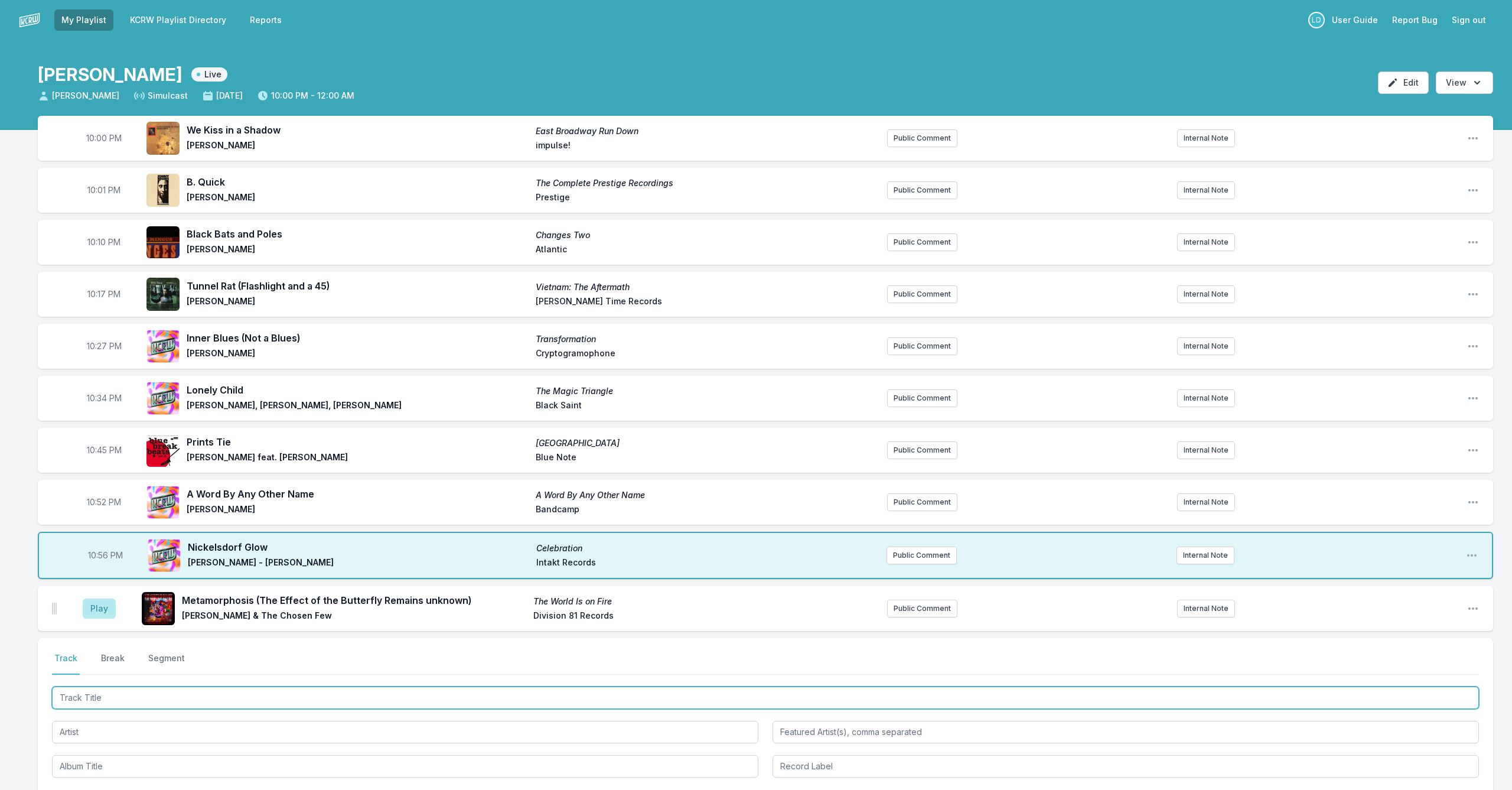
scroll to position [2, 0]
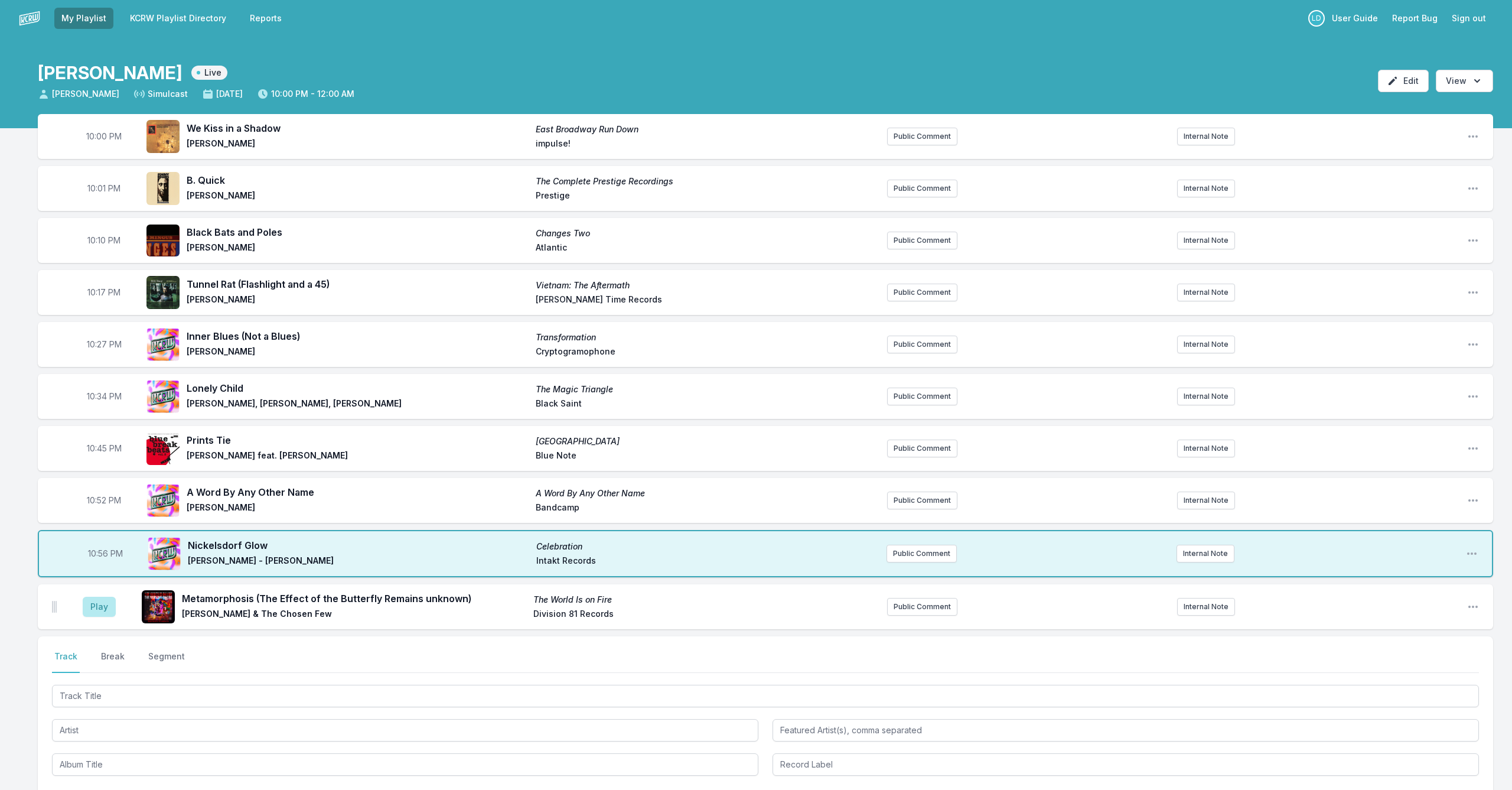
drag, startPoint x: 104, startPoint y: 603, endPoint x: 117, endPoint y: 609, distance: 14.3
click at [107, 605] on button "Play" at bounding box center [99, 607] width 33 height 20
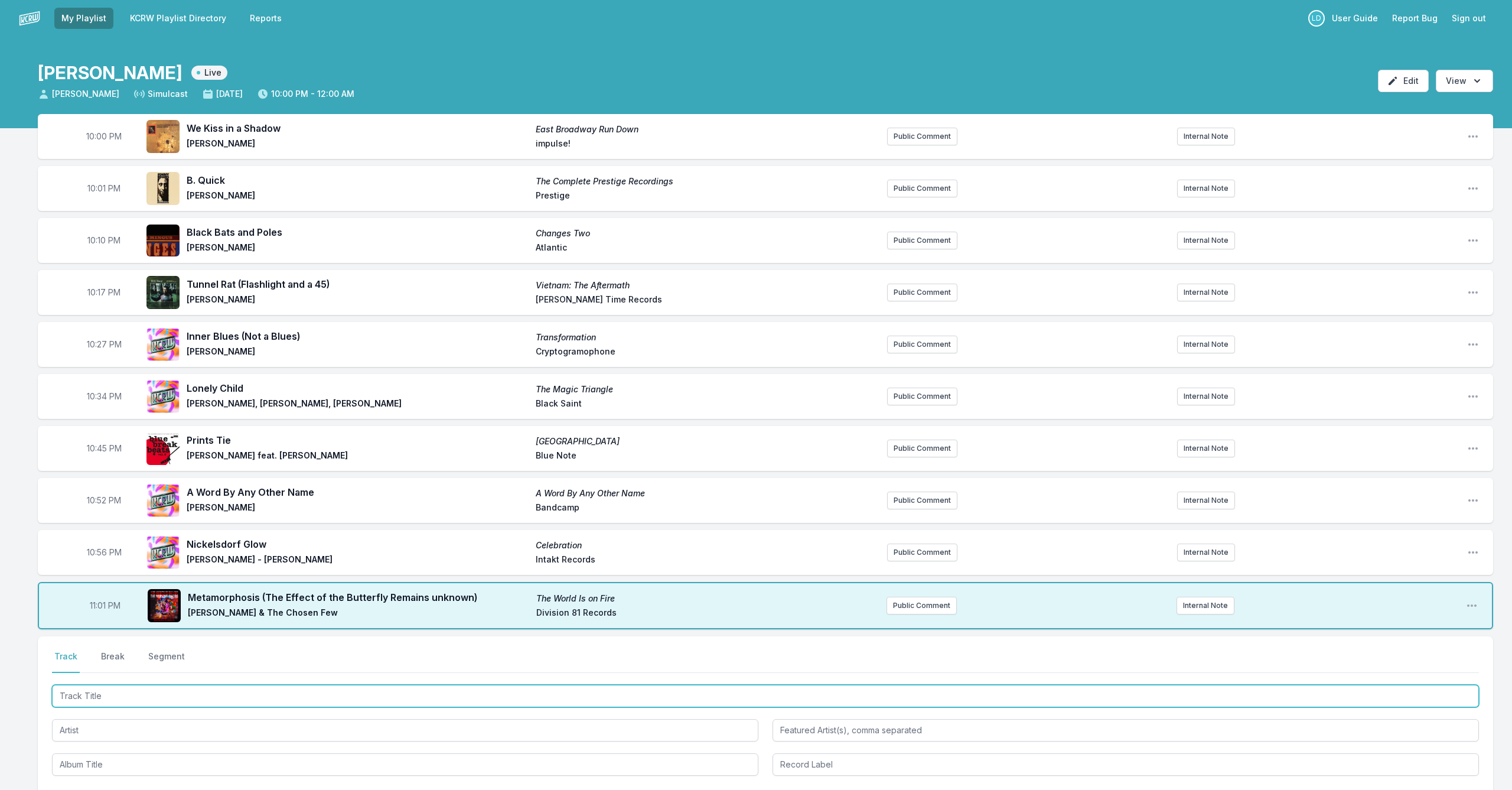
click at [284, 698] on input "Track Title" at bounding box center [765, 696] width 1427 height 22
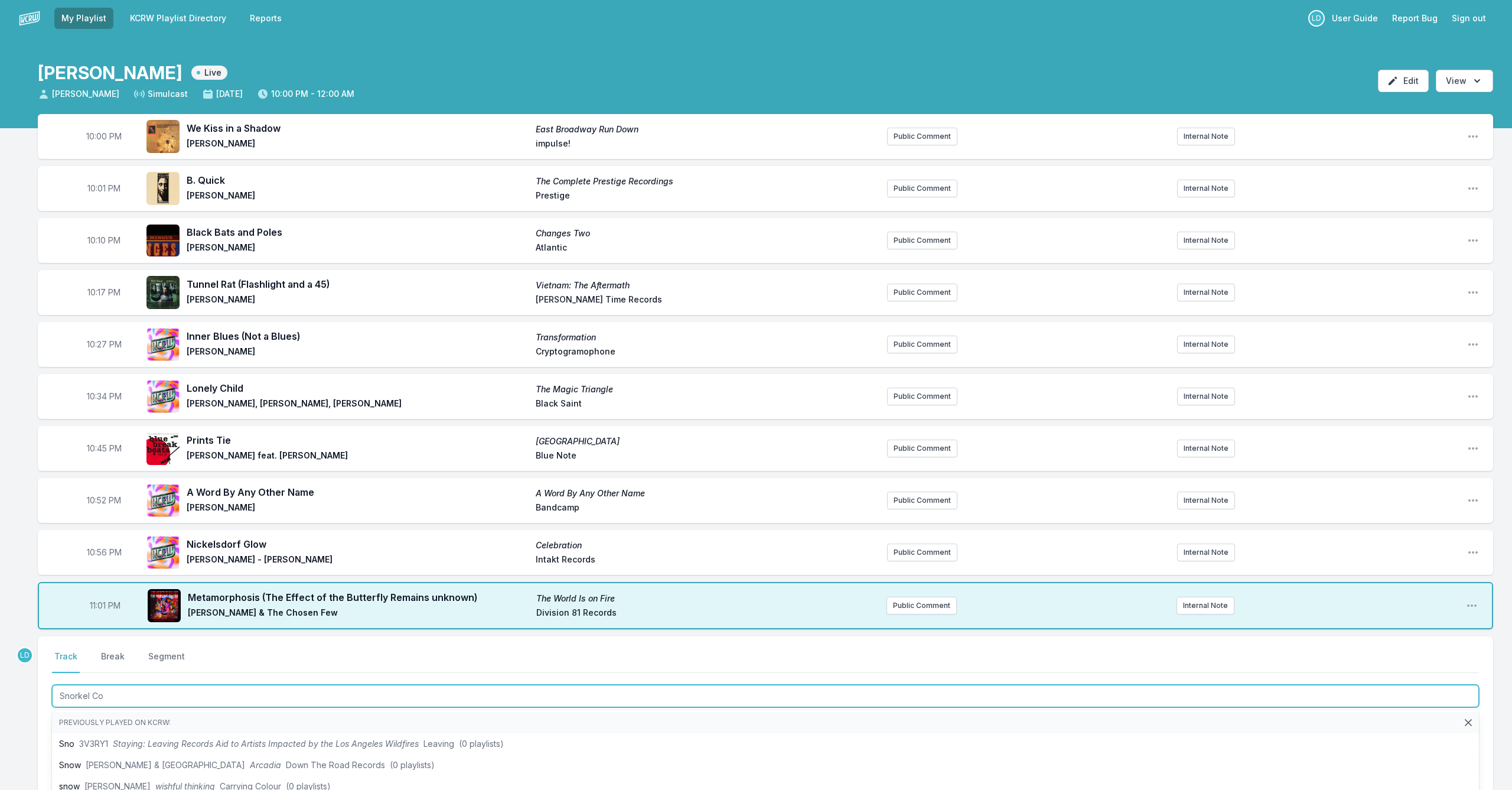
type input "Snorkel Cow"
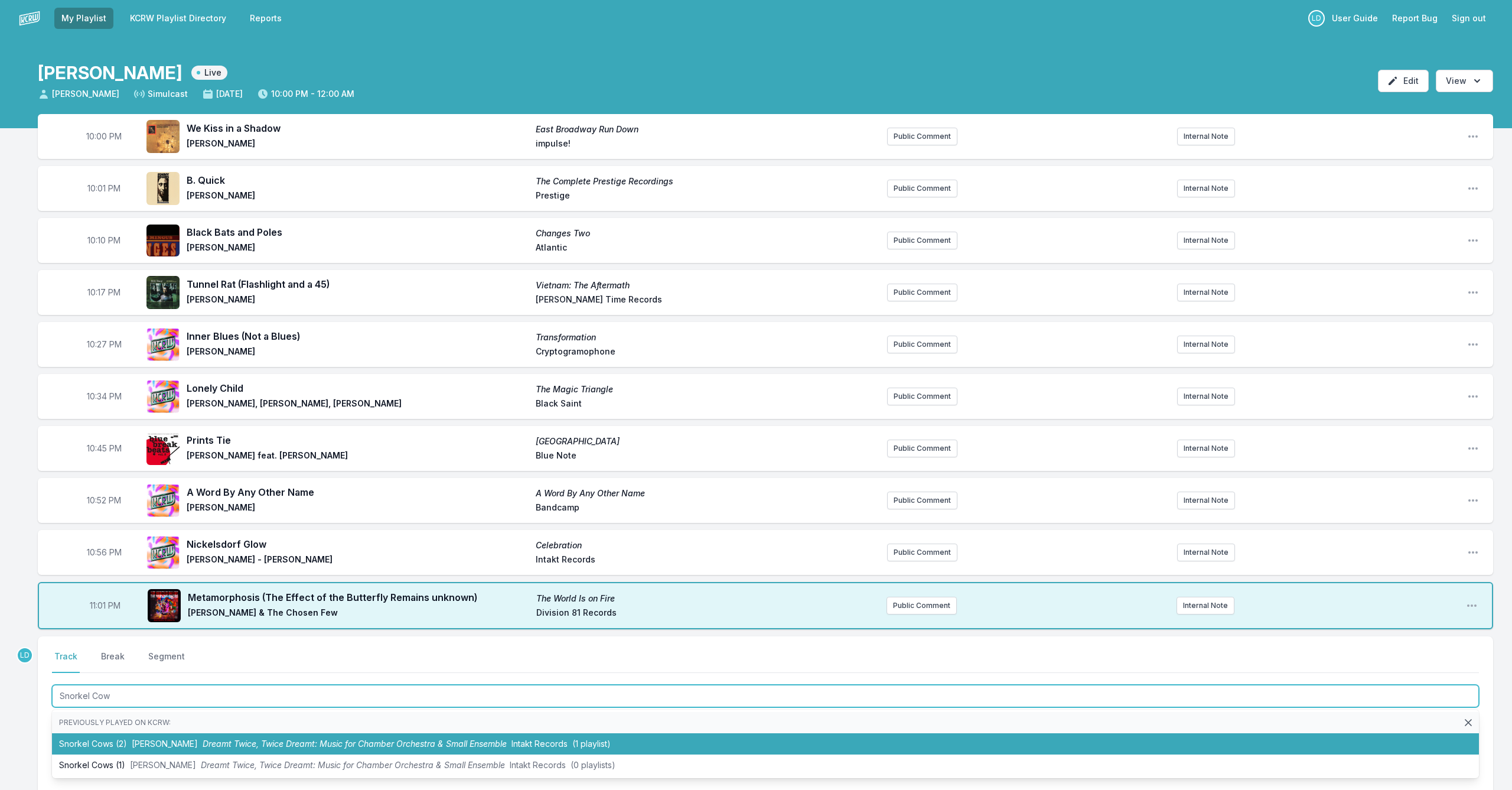
click at [301, 744] on span "Dreamt Twice, Twice Dreamt: Music for Chamber Orchestra & Small Ensemble" at bounding box center [355, 744] width 304 height 10
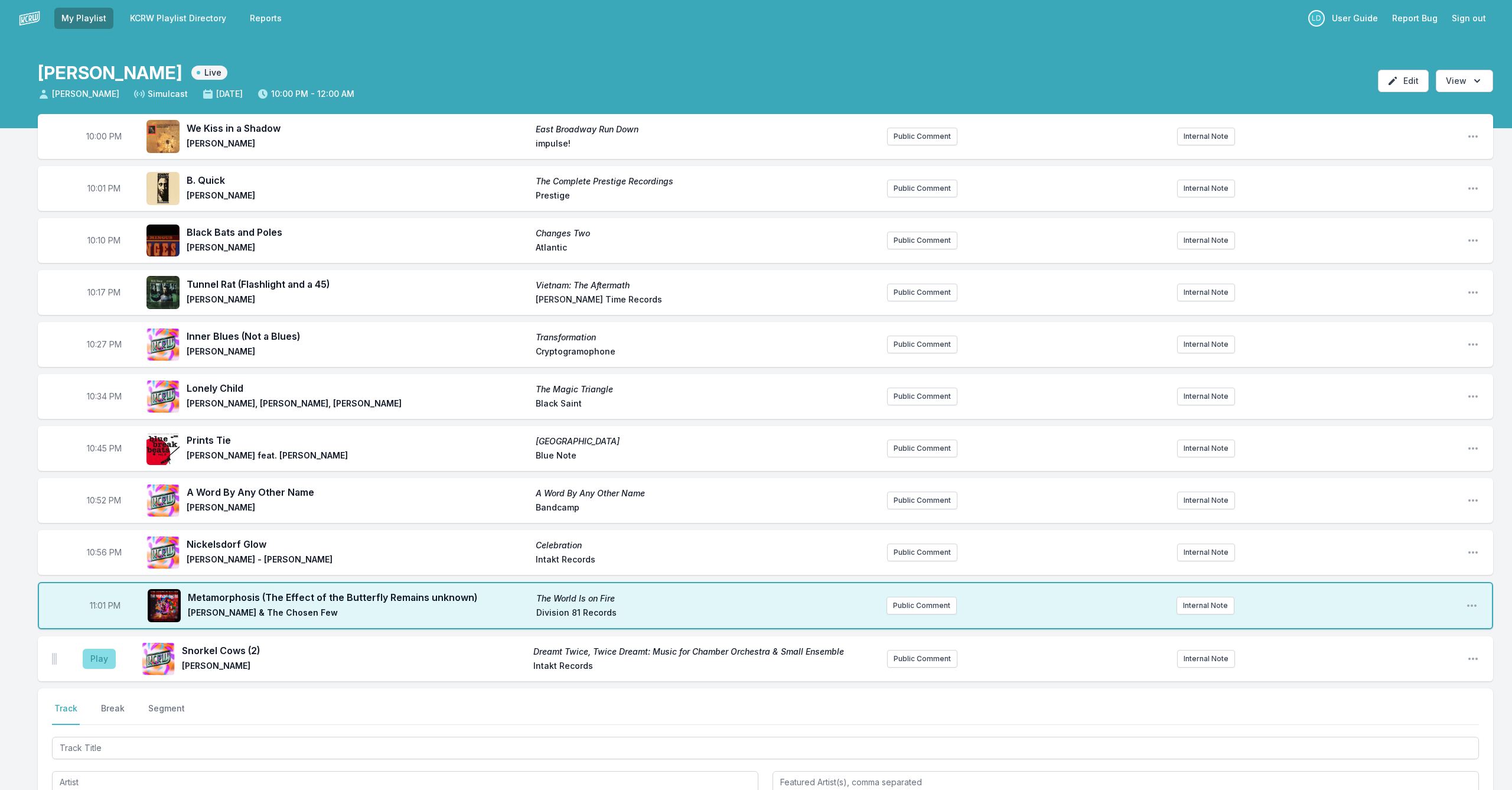
click at [90, 663] on button "Play" at bounding box center [99, 658] width 33 height 20
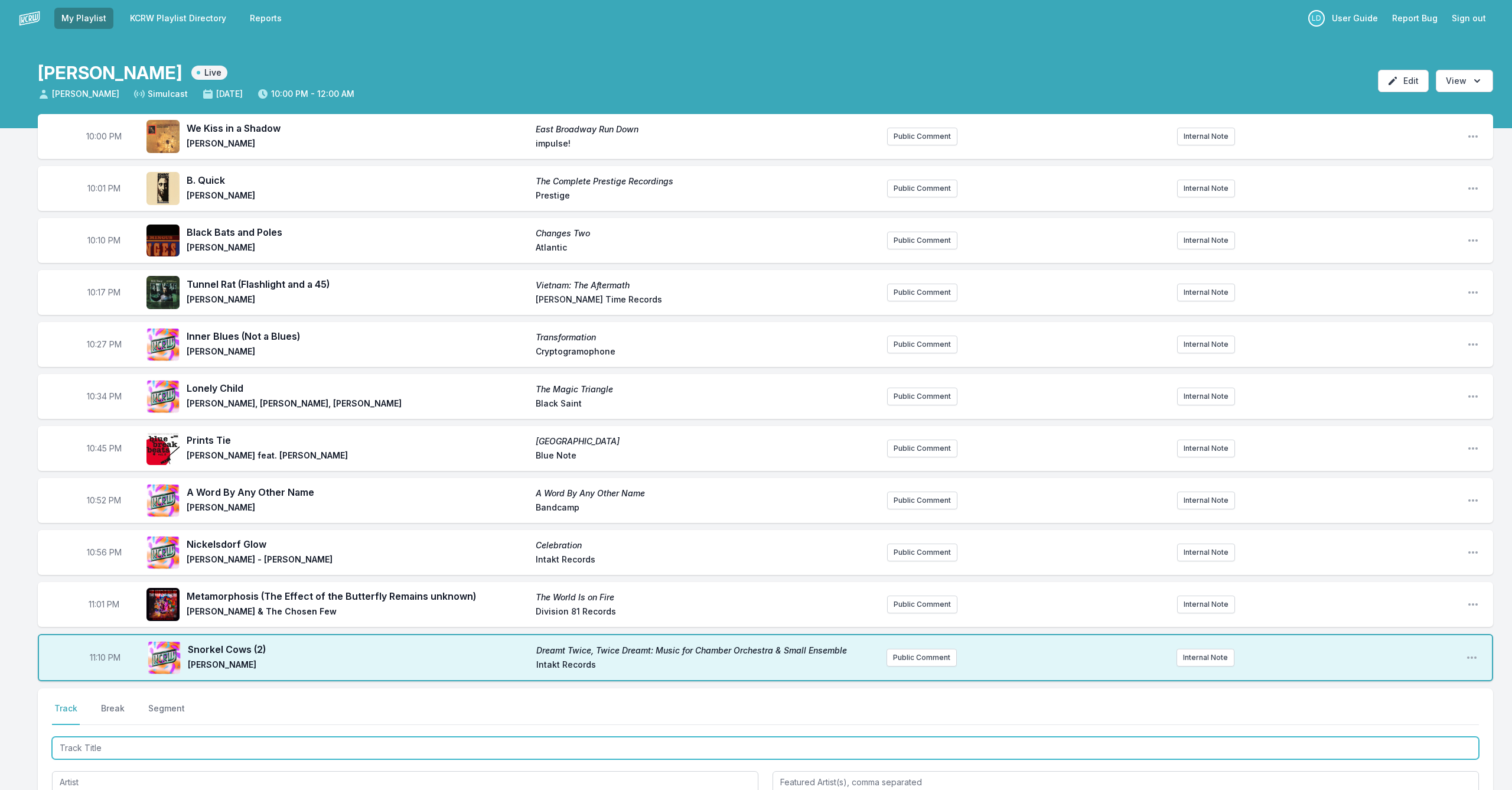
click at [131, 738] on input "Track Title" at bounding box center [765, 748] width 1427 height 22
type input "J"
type input "Cast Away"
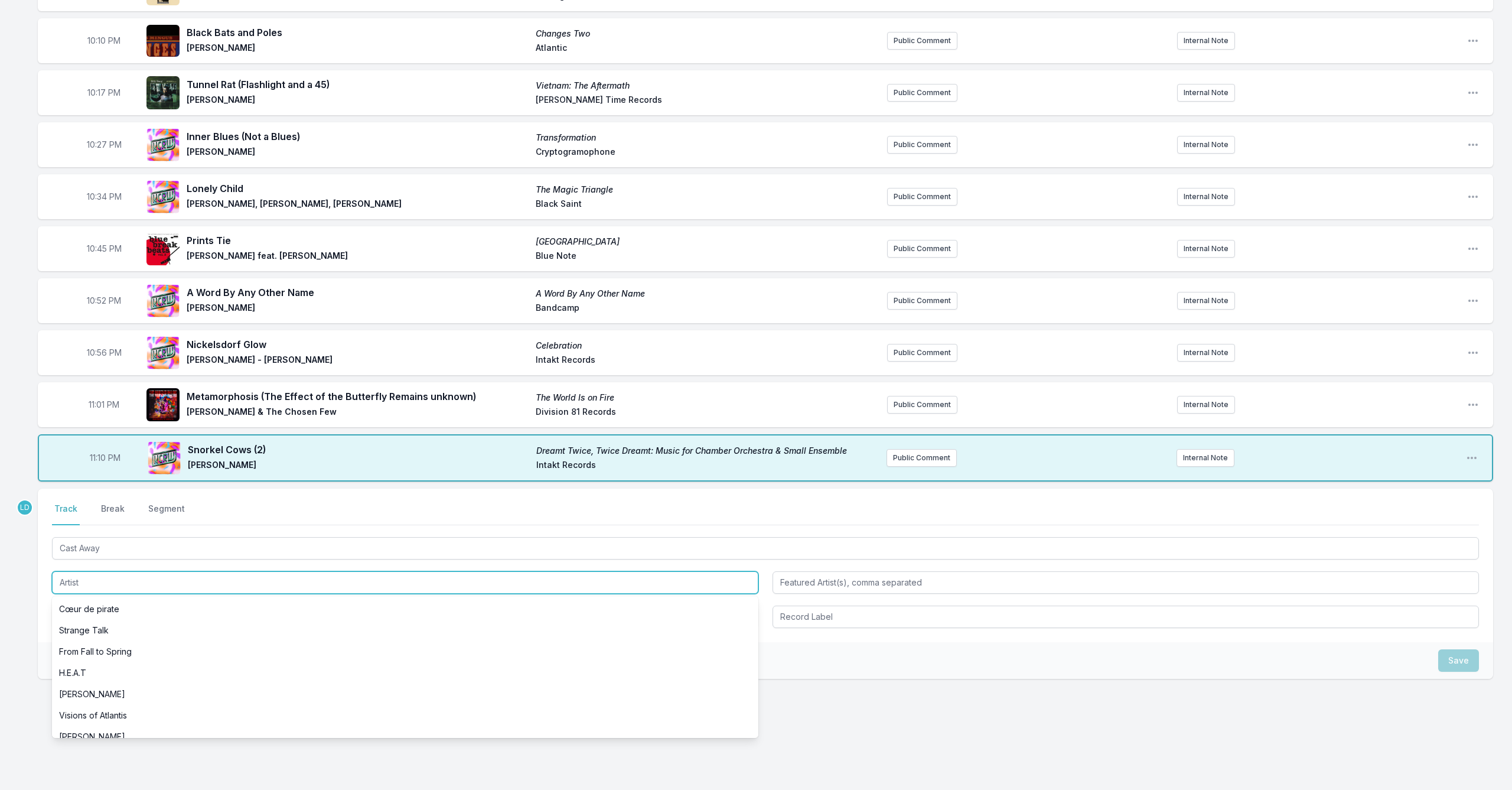
scroll to position [204, 0]
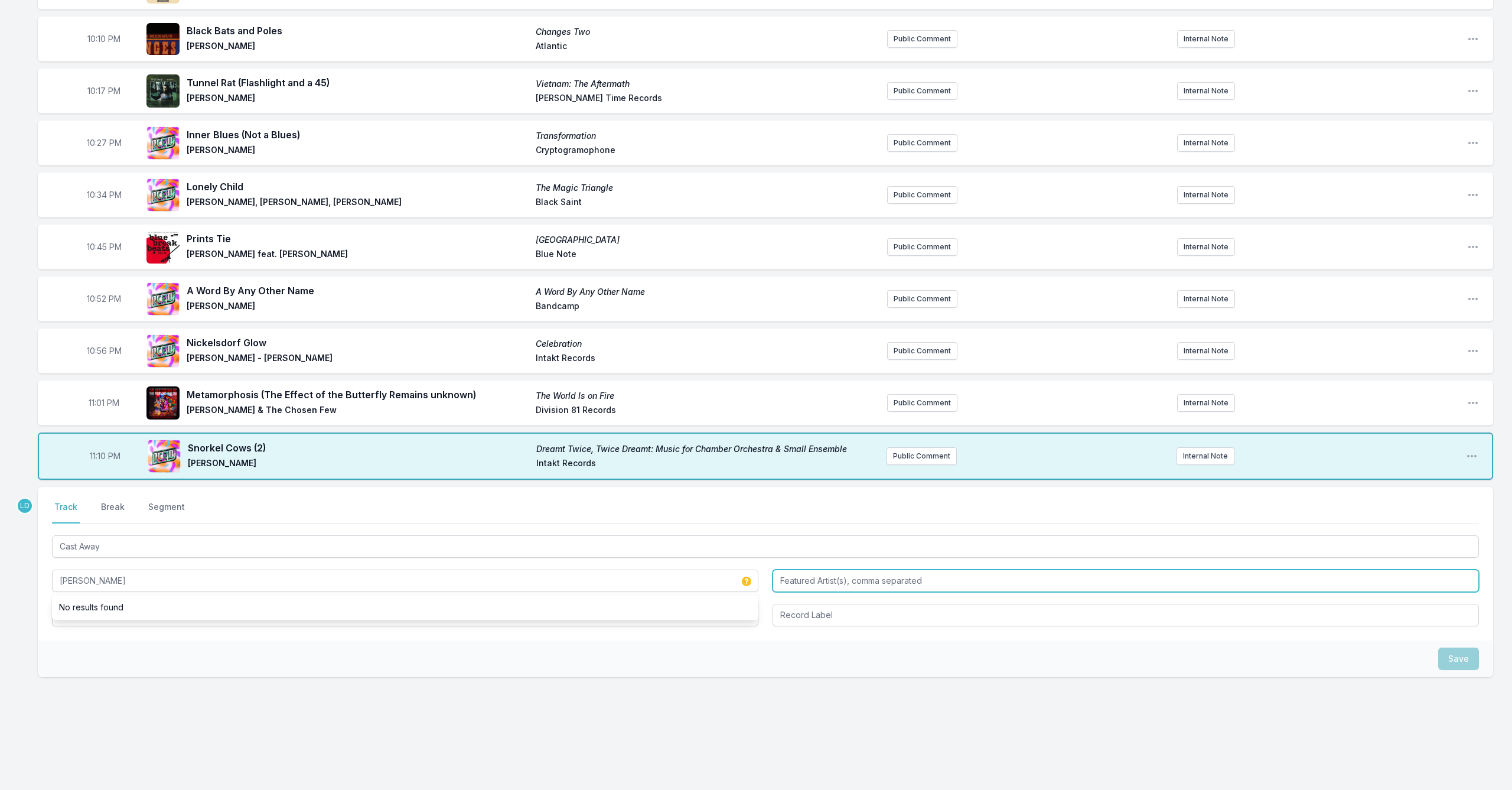
type input "[PERSON_NAME]"
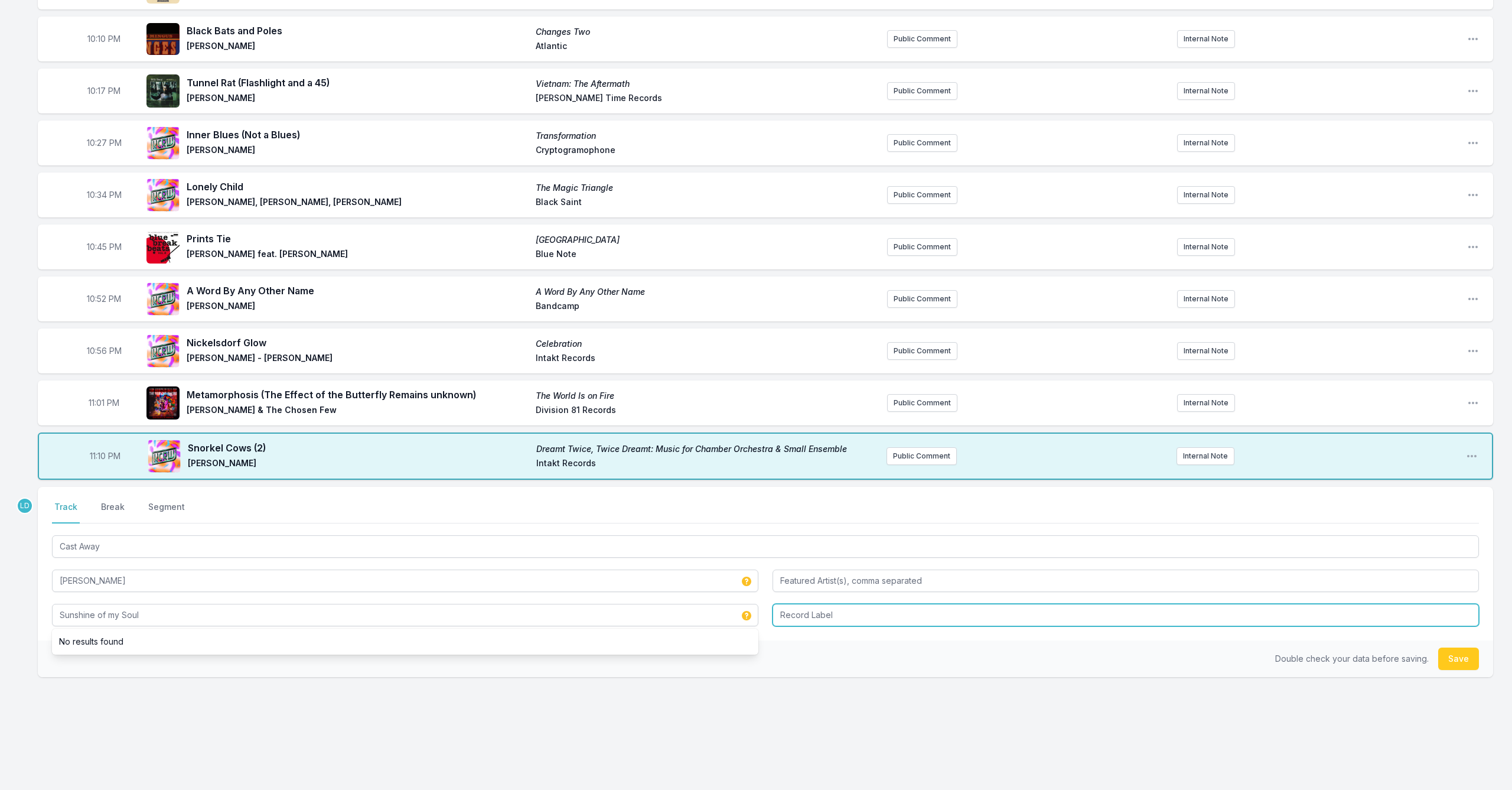
type input "Sunshine of my Soul"
type input "Prestige"
click at [1471, 663] on button "Save" at bounding box center [1458, 658] width 41 height 22
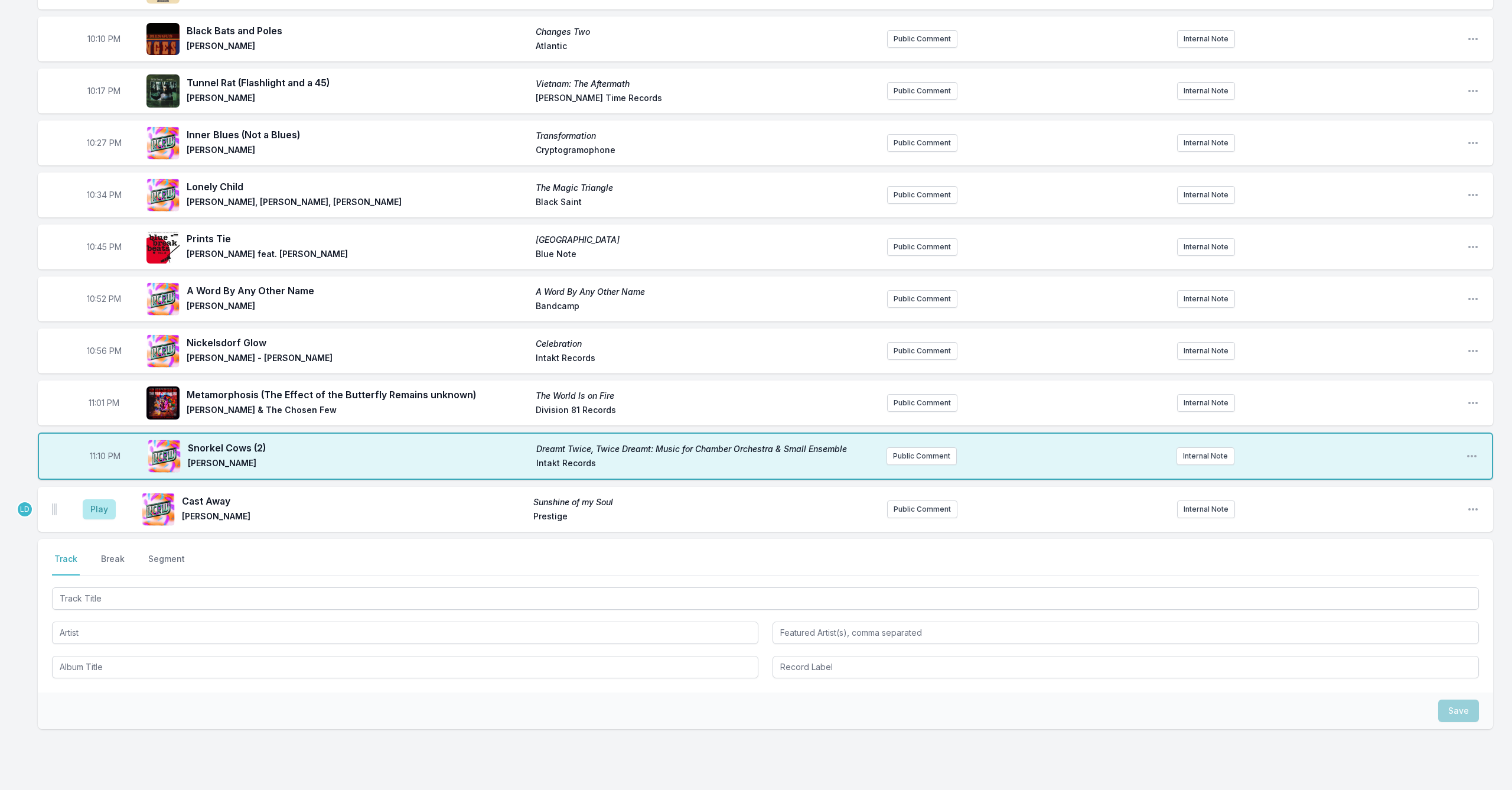
drag, startPoint x: 99, startPoint y: 512, endPoint x: 130, endPoint y: 519, distance: 31.8
click at [100, 512] on button "Play" at bounding box center [99, 509] width 33 height 20
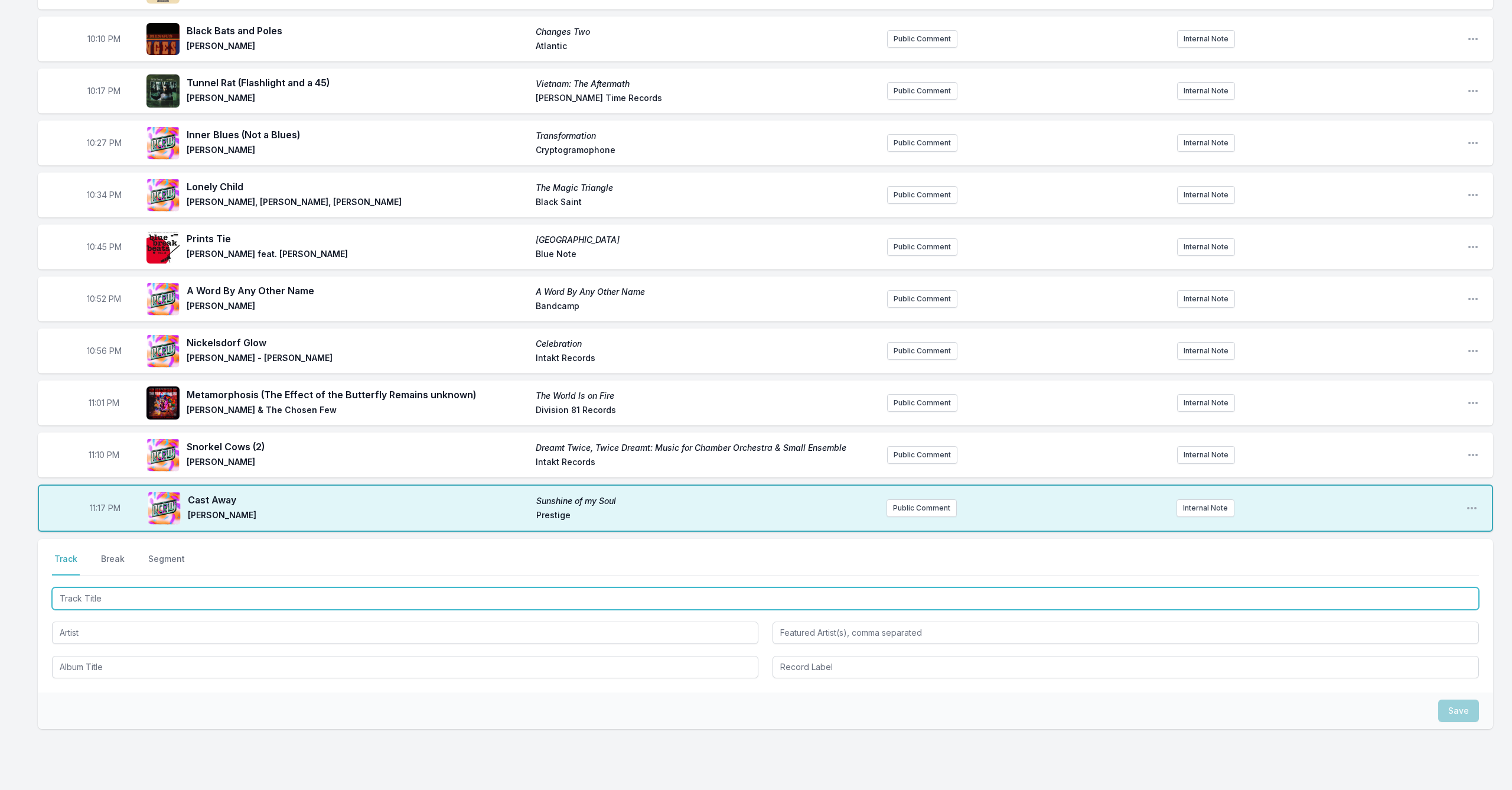
click at [294, 596] on input "Track Title" at bounding box center [765, 598] width 1427 height 22
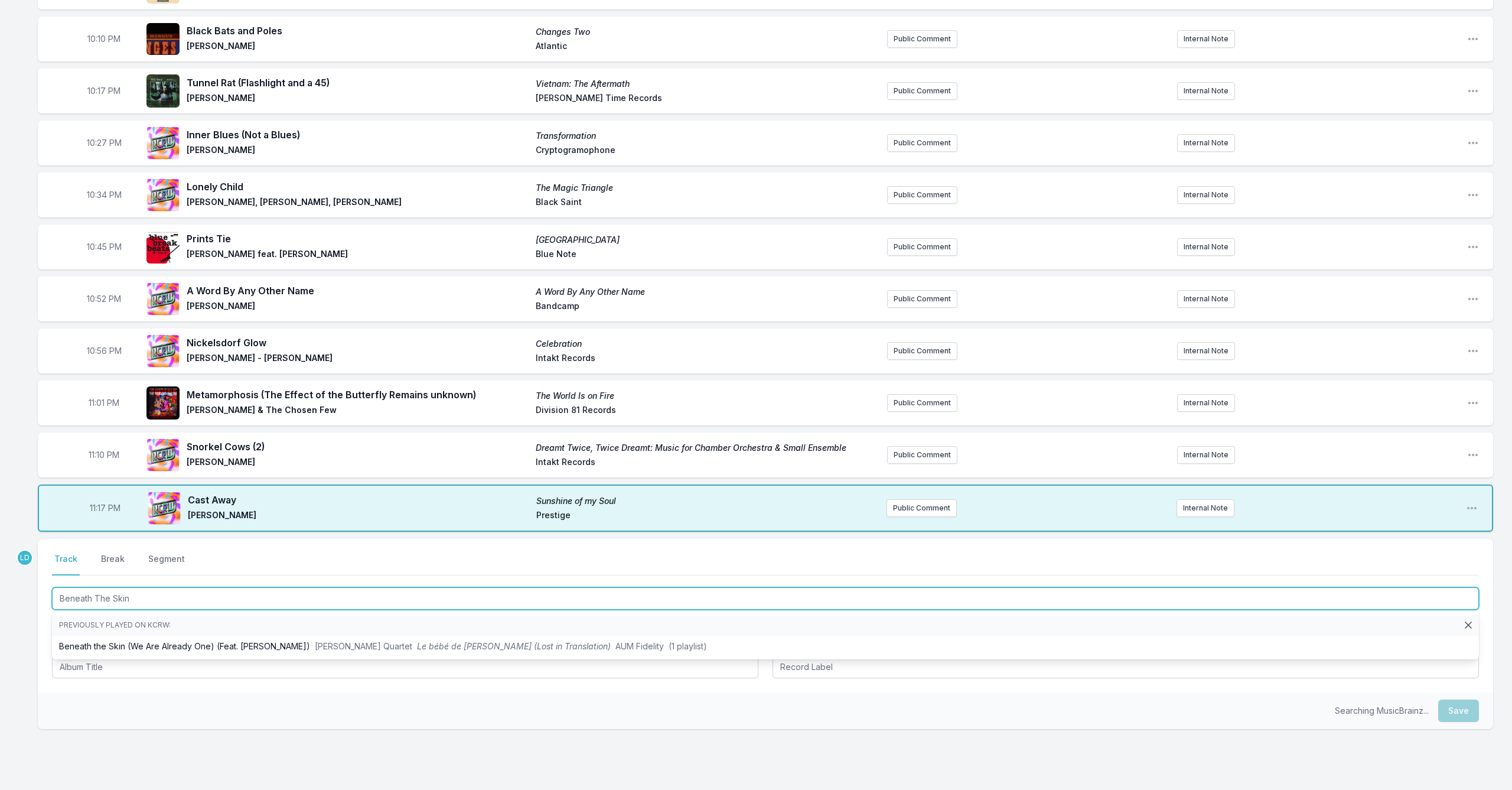
type input "Beneath The Skin )"
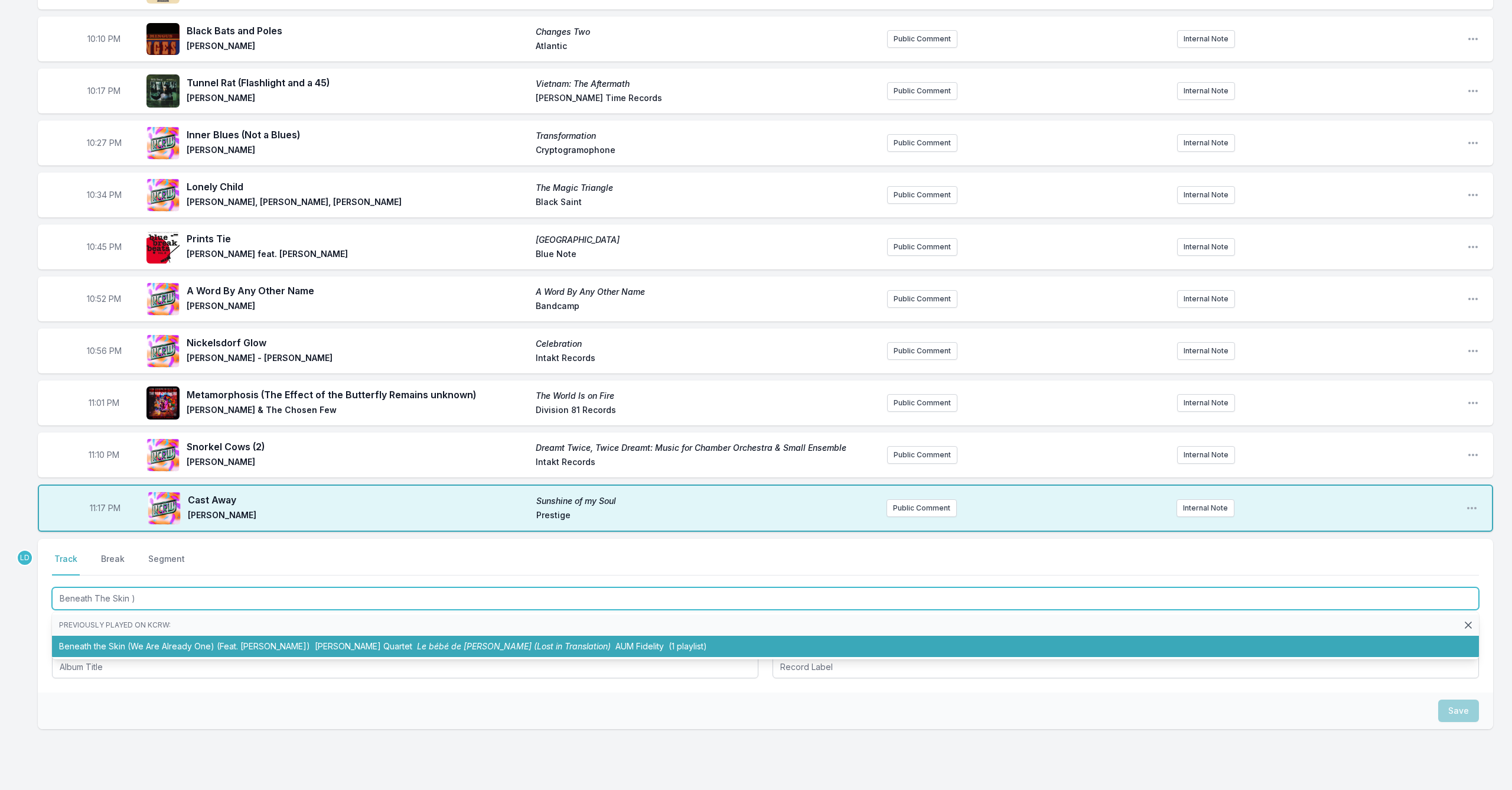
click at [327, 646] on span "[PERSON_NAME] Quartet" at bounding box center [363, 646] width 98 height 10
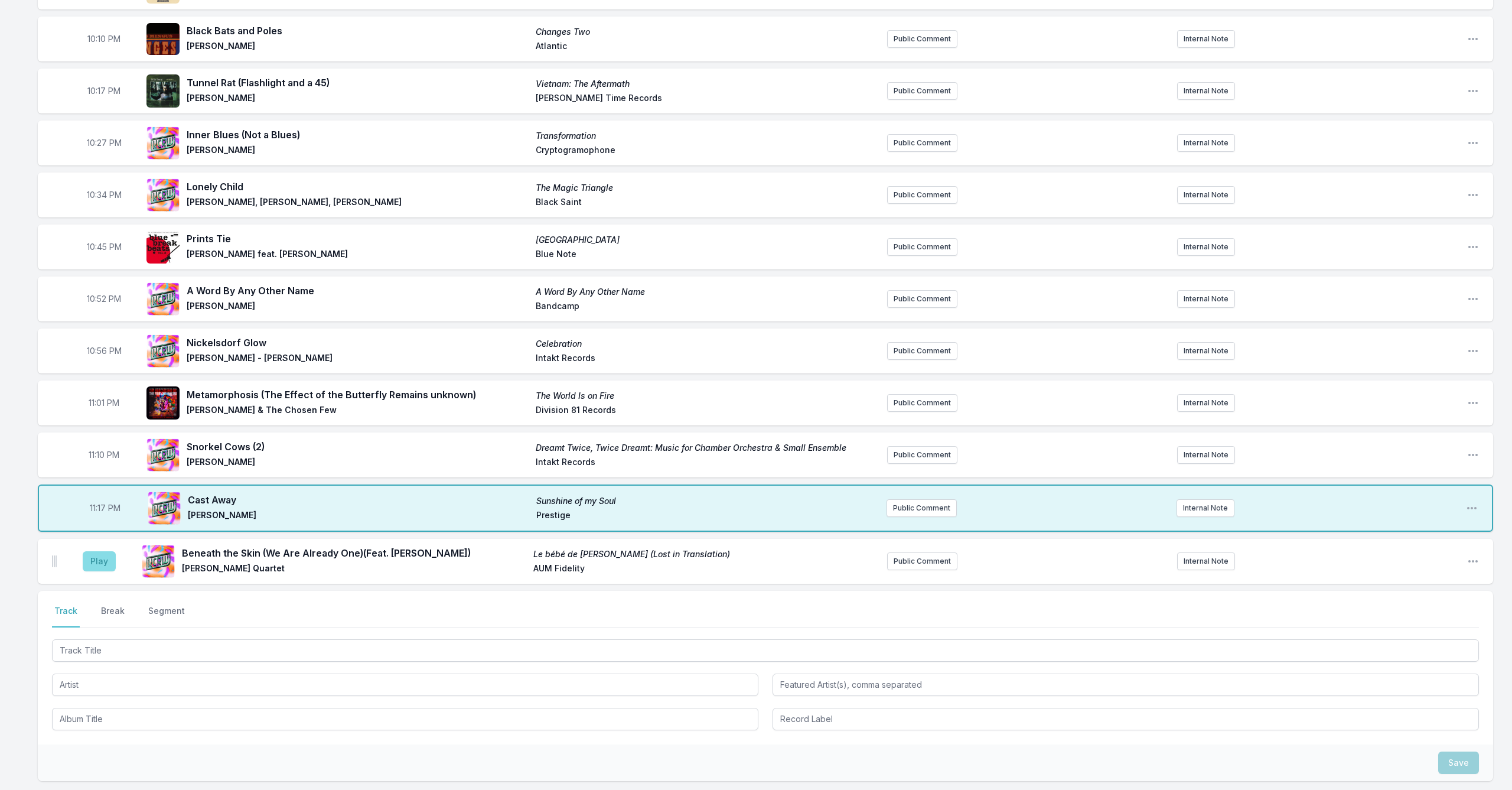
drag, startPoint x: 97, startPoint y: 558, endPoint x: 103, endPoint y: 562, distance: 7.2
click at [97, 558] on button "Play" at bounding box center [99, 561] width 33 height 20
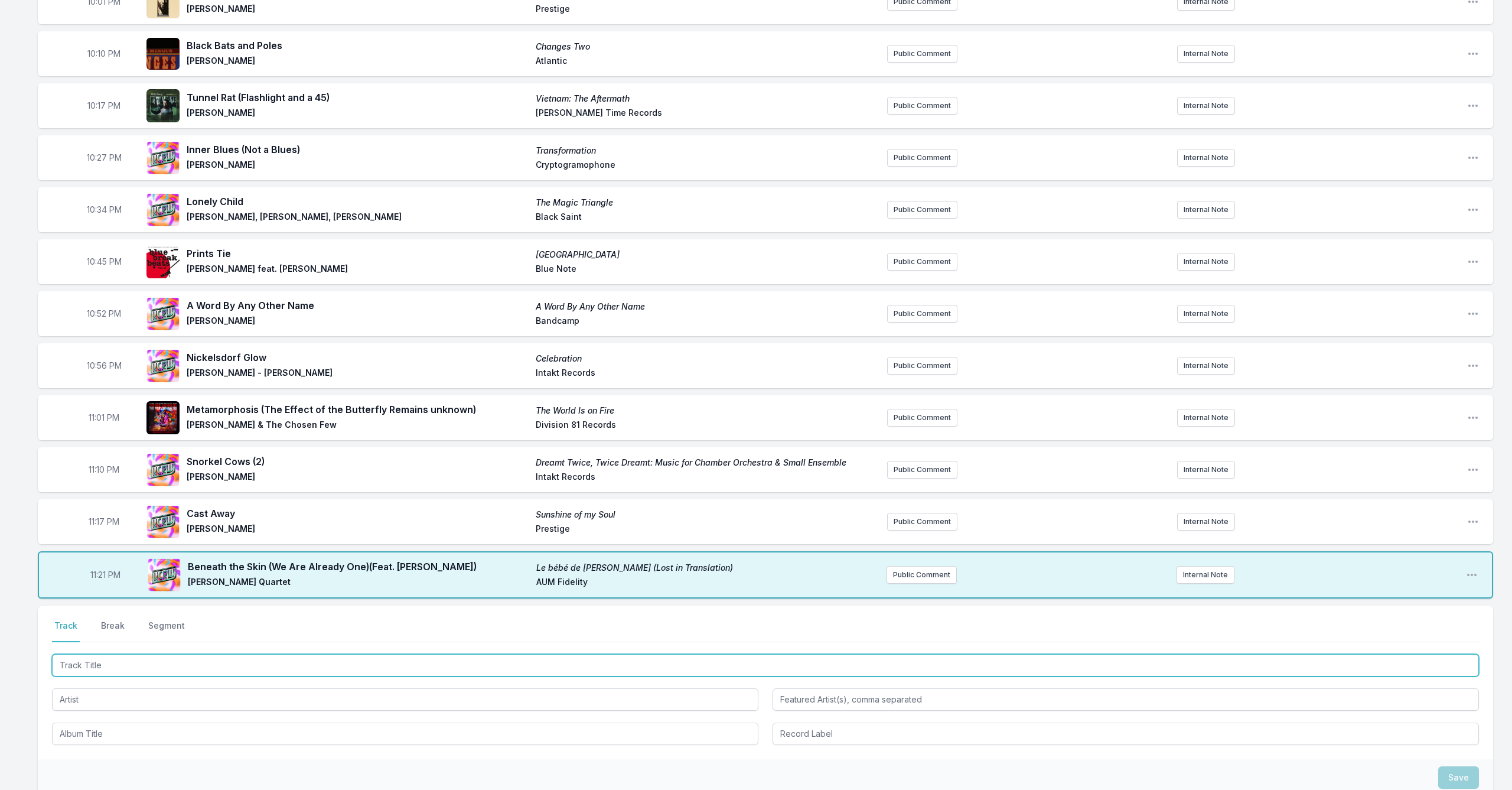
click at [262, 670] on input "Track Title" at bounding box center [765, 665] width 1427 height 22
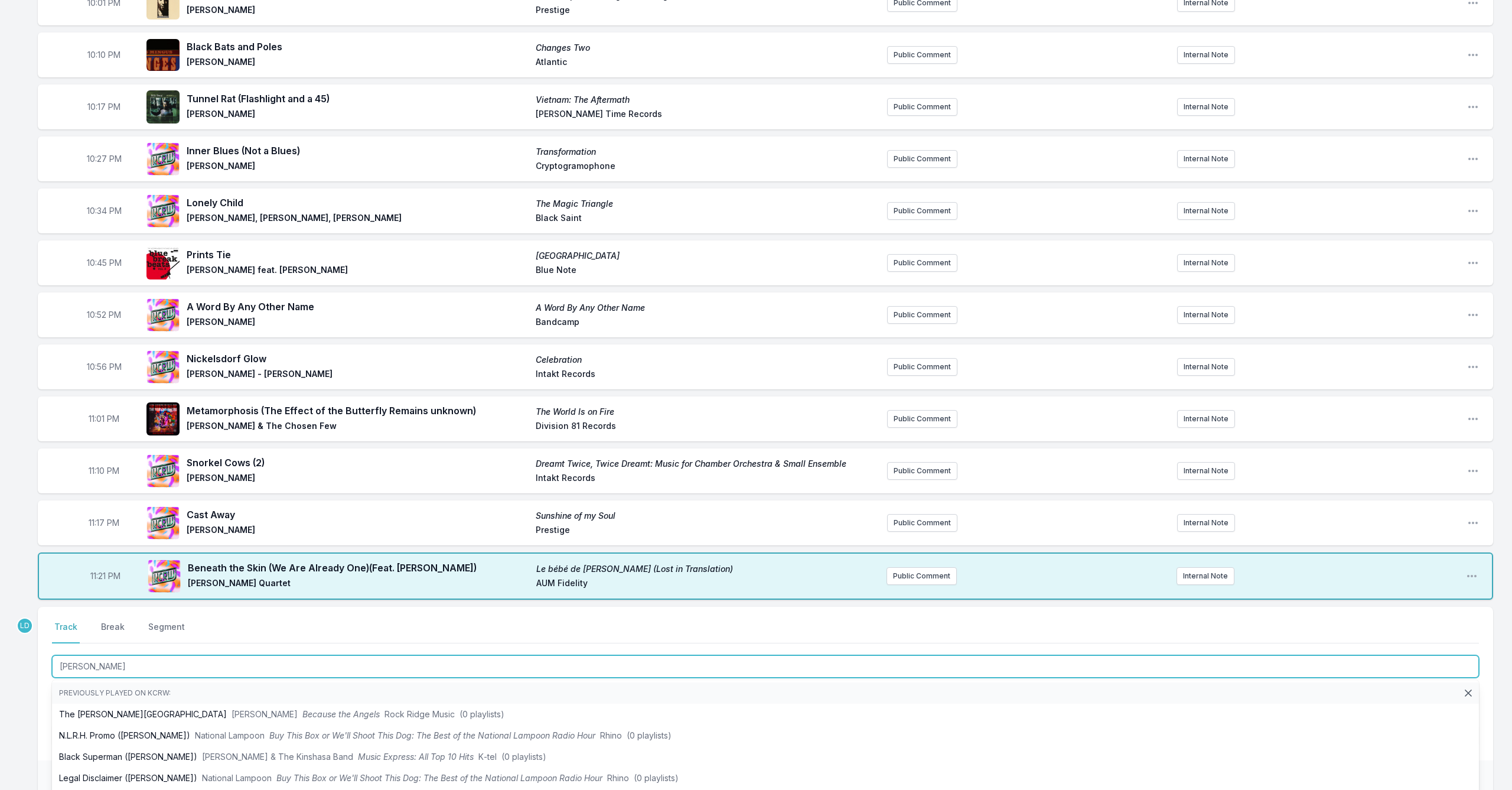
type input "[PERSON_NAME]"
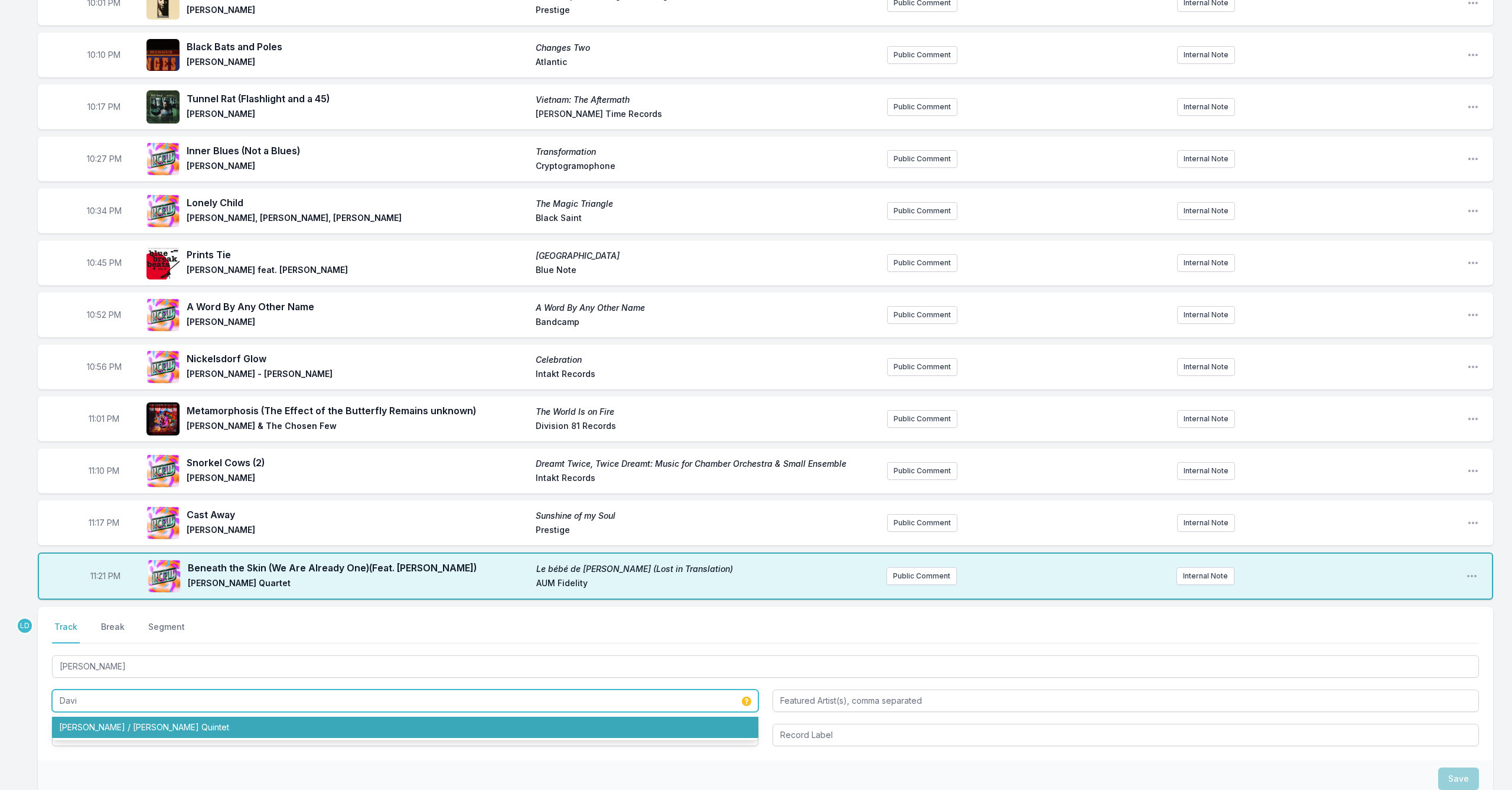
click at [247, 733] on li "[PERSON_NAME] / [PERSON_NAME] Quintet" at bounding box center [405, 727] width 707 height 21
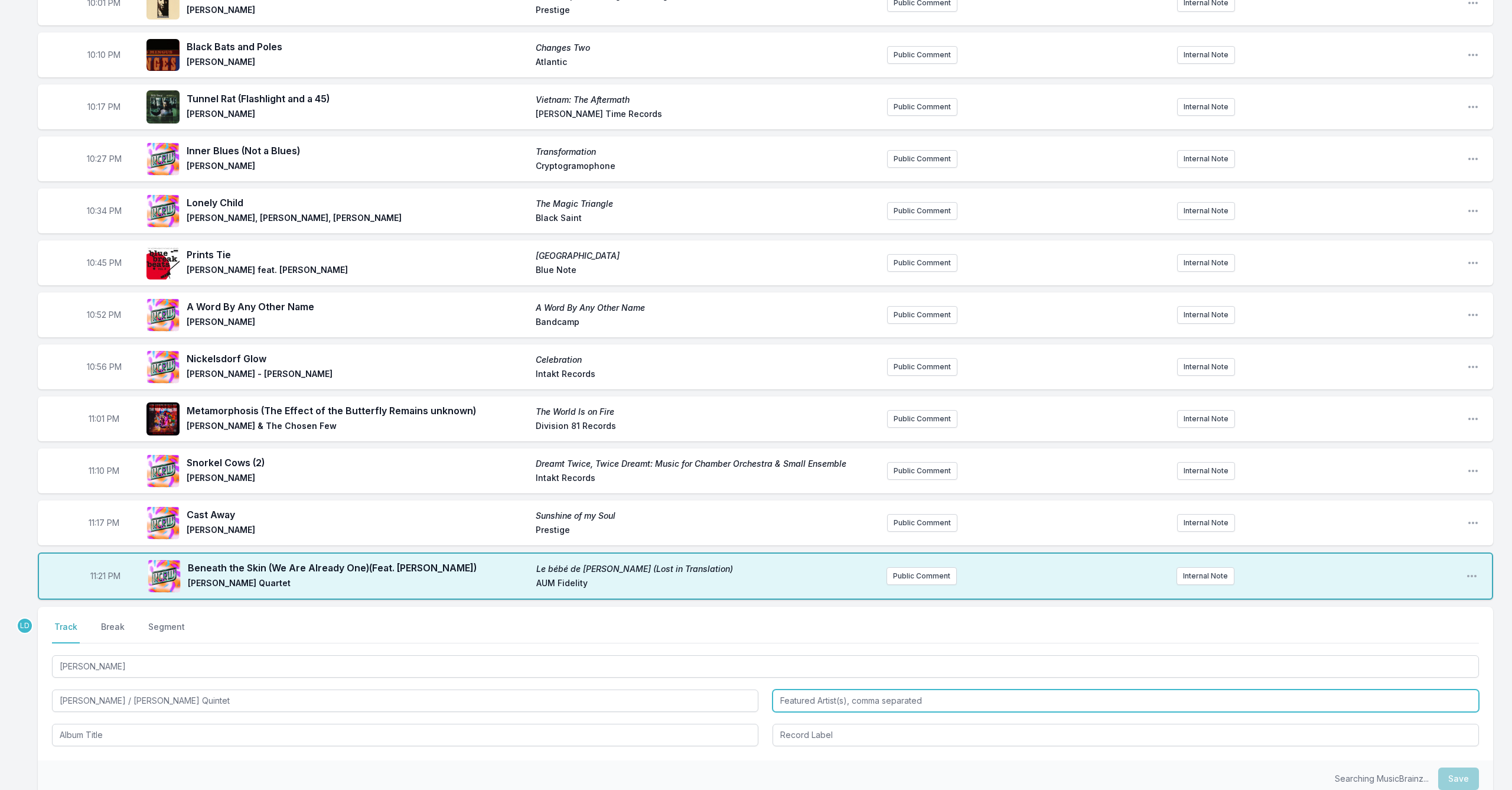
type input "[PERSON_NAME] / [PERSON_NAME] Quintet"
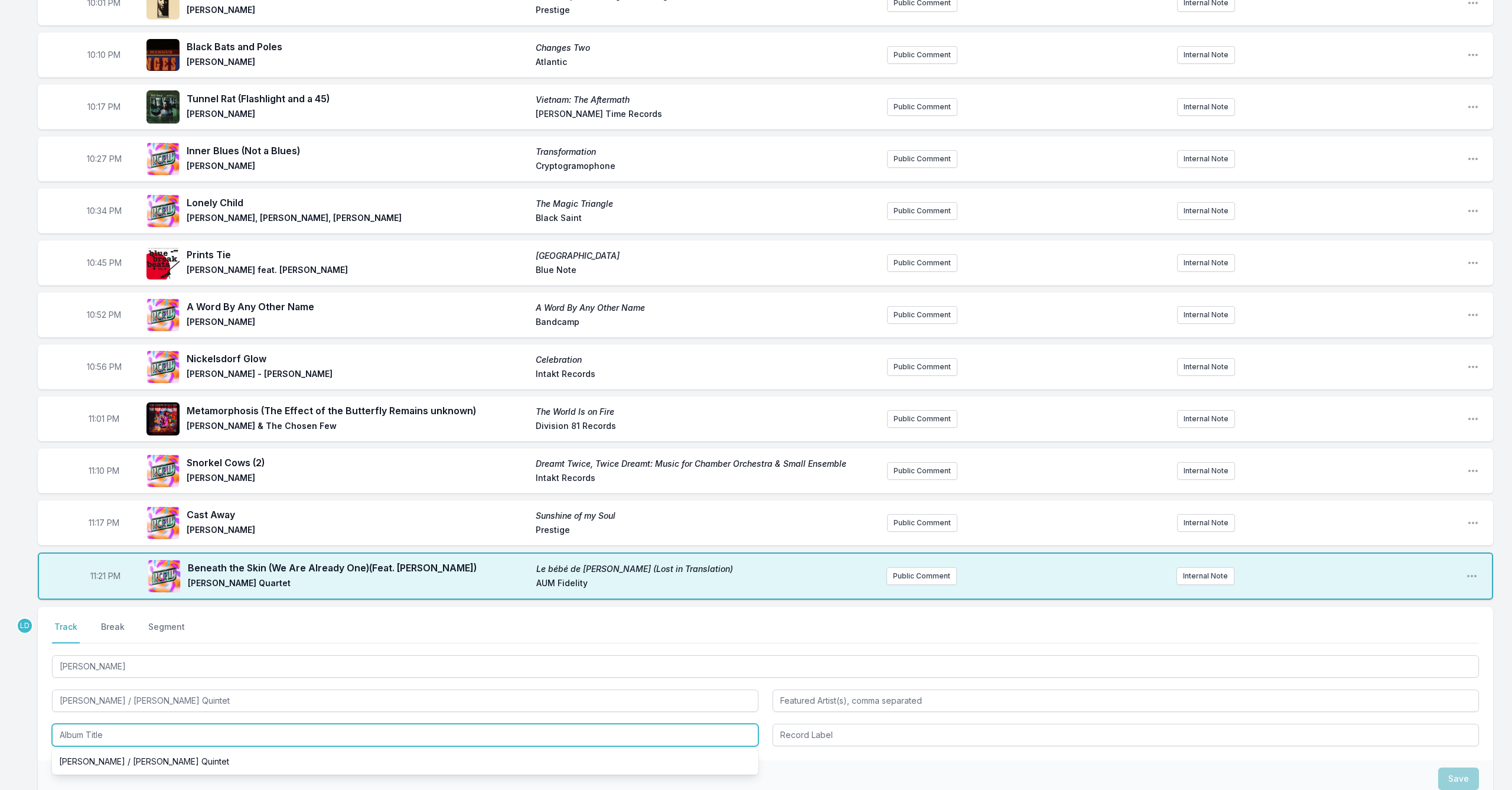
click at [239, 758] on li "[PERSON_NAME] / [PERSON_NAME] Quintet" at bounding box center [405, 762] width 707 height 21
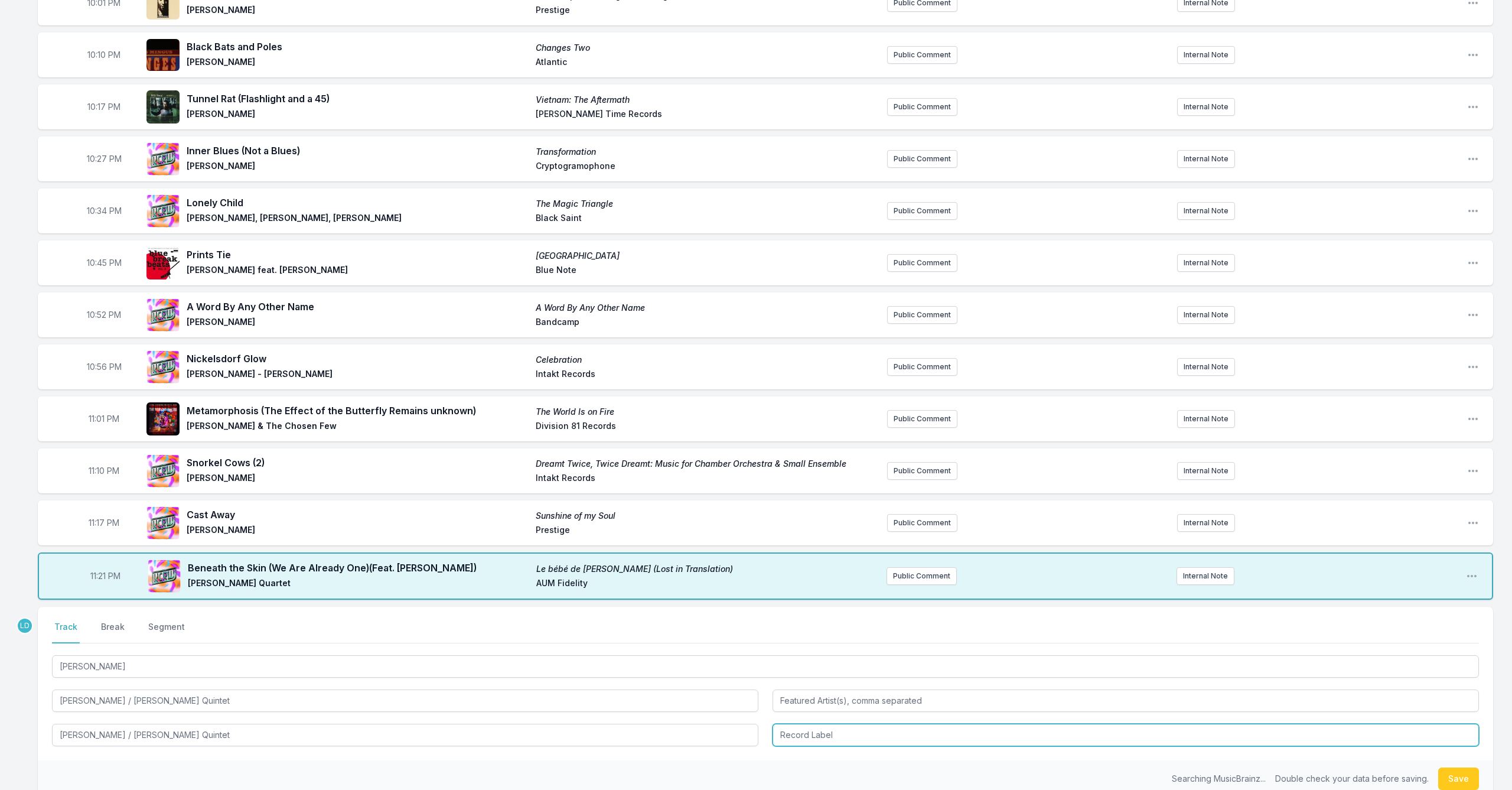
type input "[PERSON_NAME] / [PERSON_NAME] Quintet"
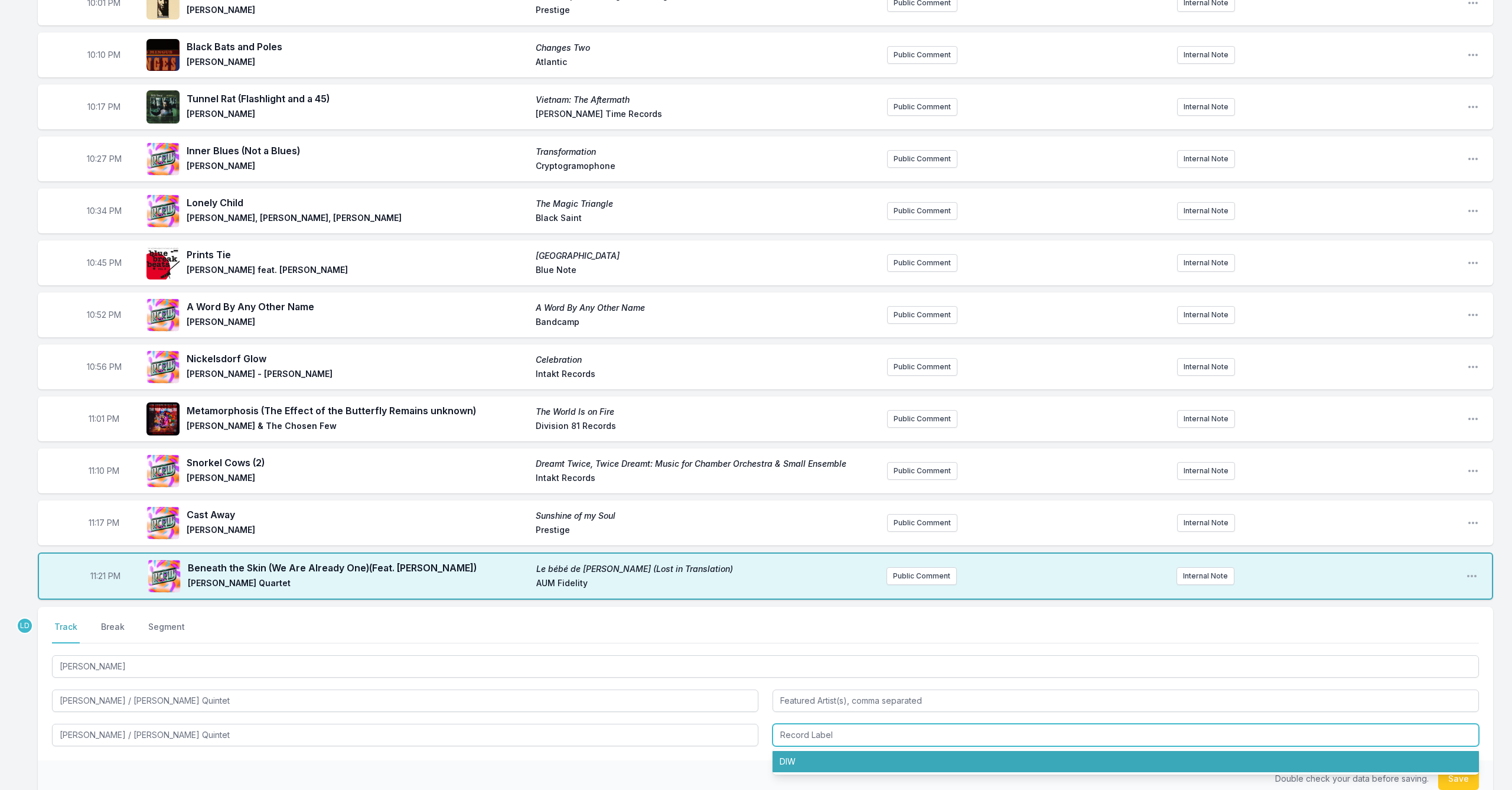
click at [787, 762] on li "DIW" at bounding box center [1125, 762] width 707 height 21
type input "DIW"
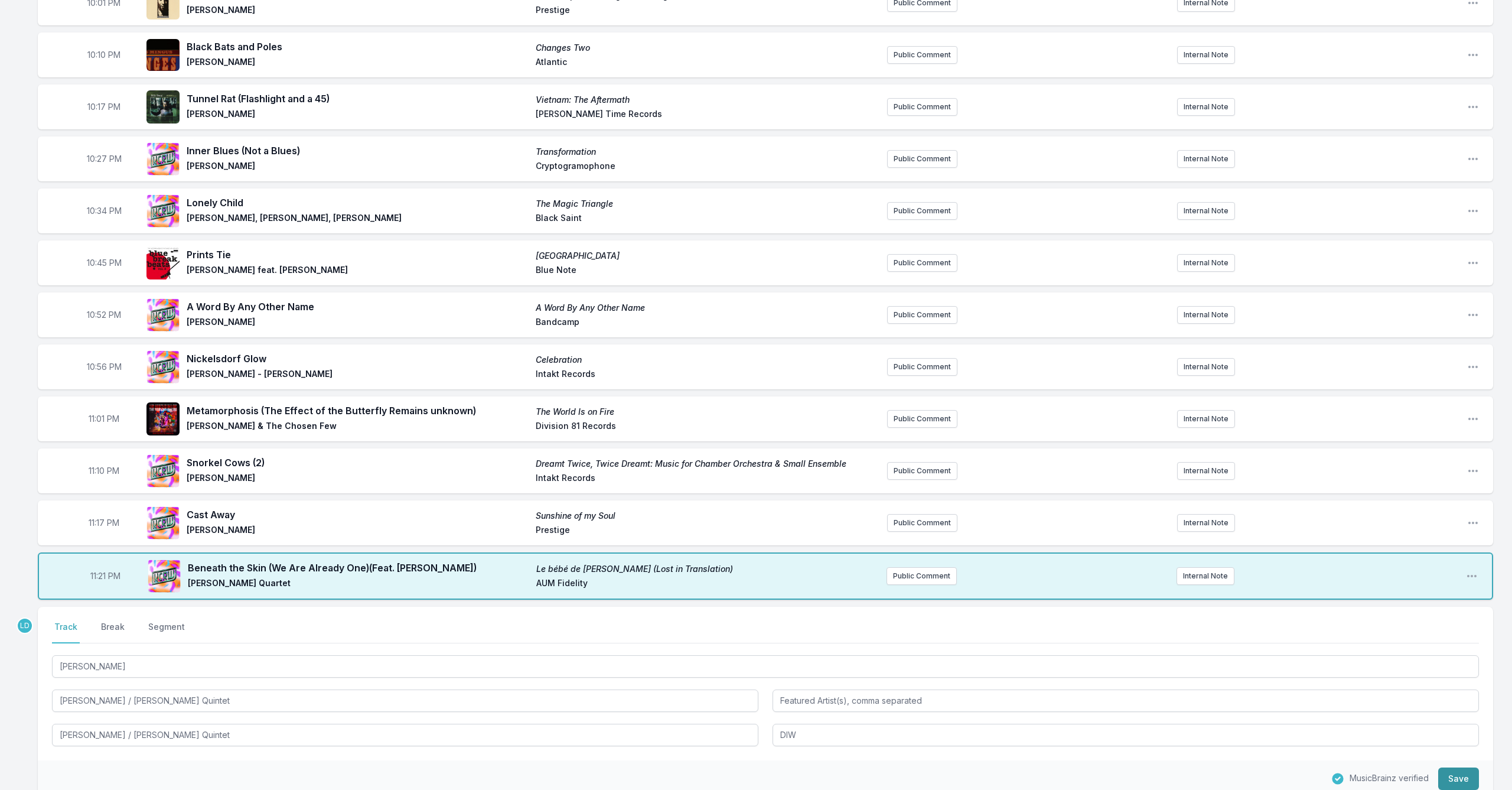
click at [1461, 777] on button "Save" at bounding box center [1458, 779] width 41 height 22
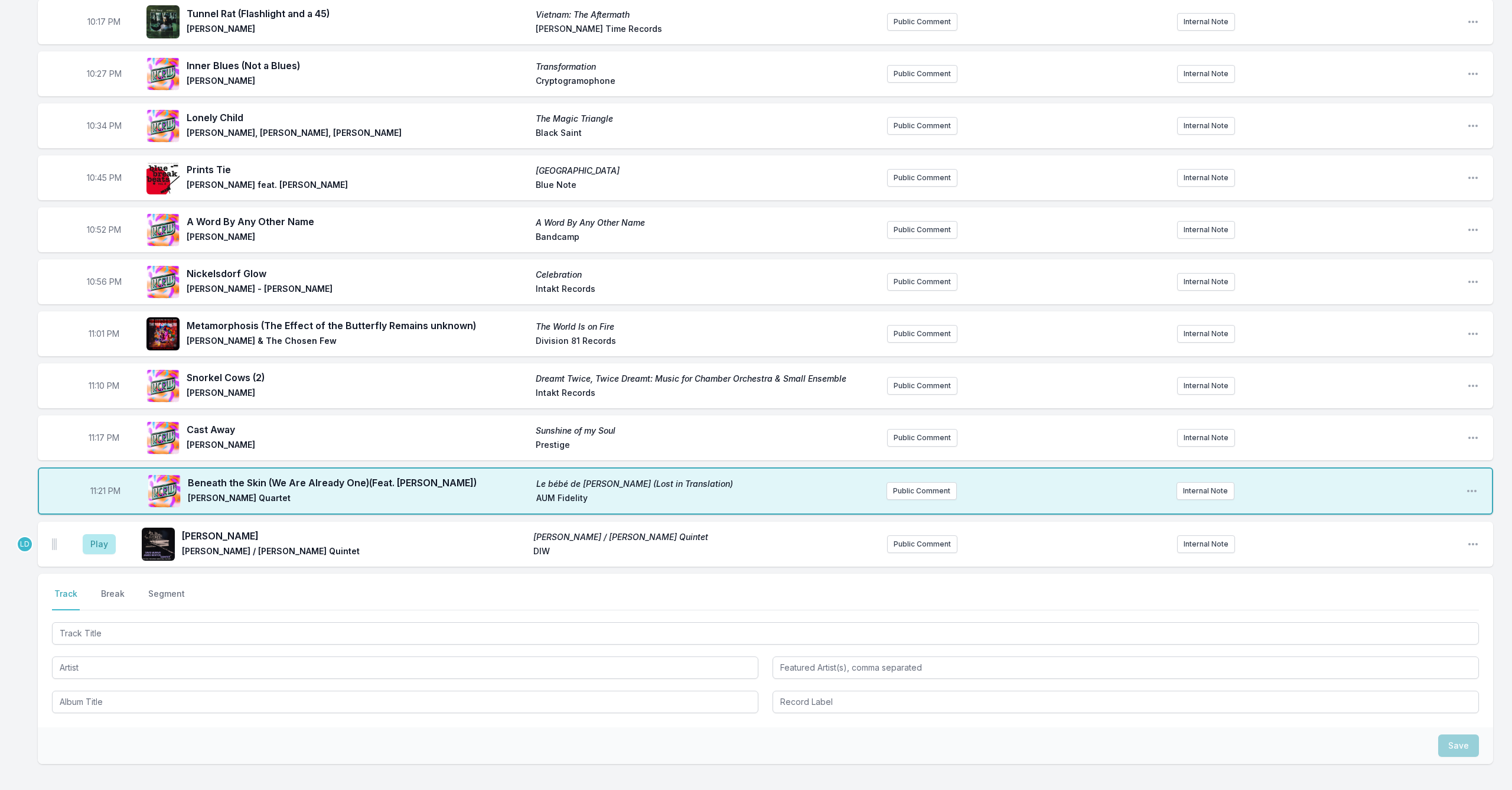
scroll to position [278, 0]
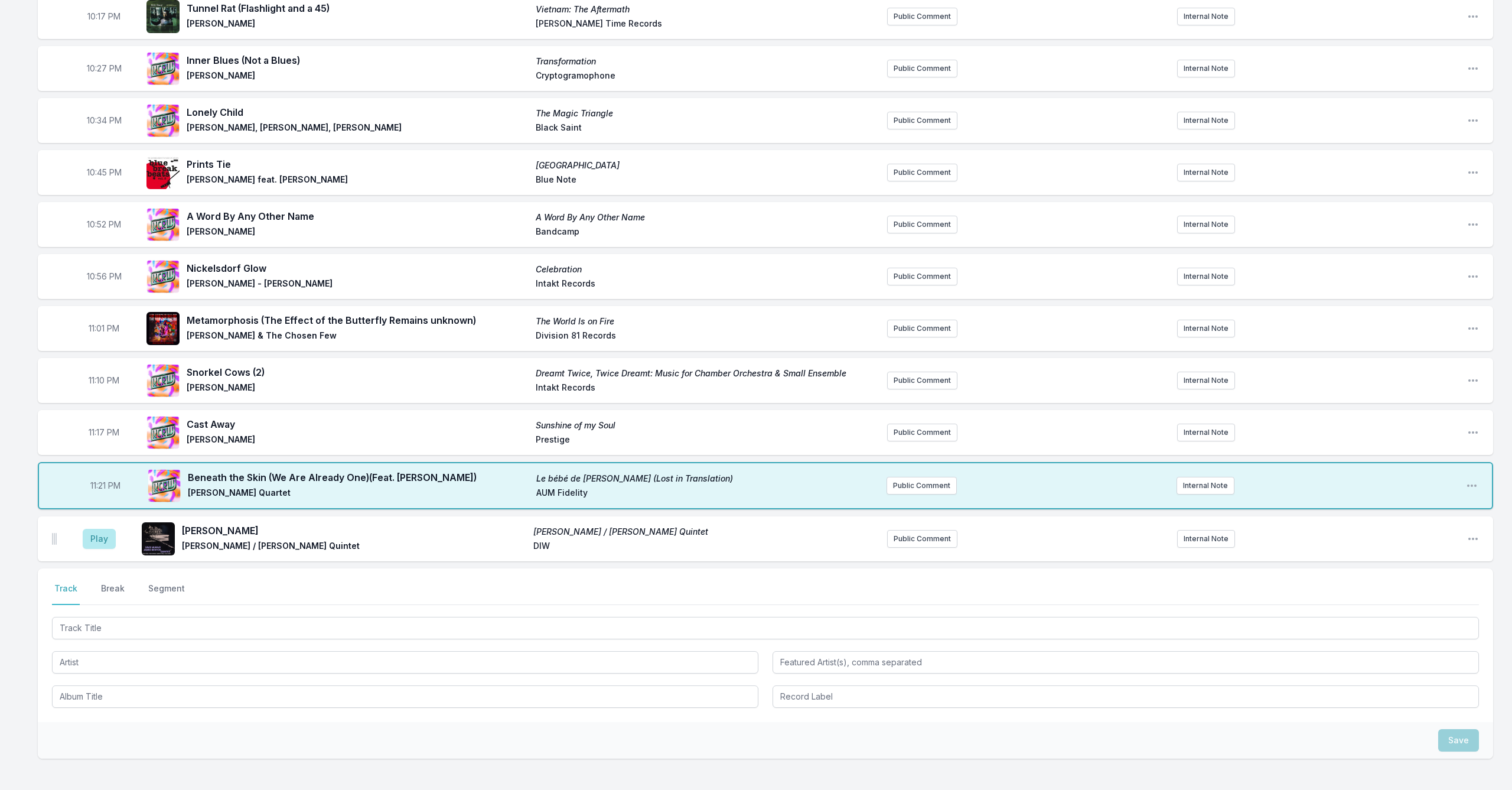
click at [37, 409] on div "10:00 PM We Kiss in a Shadow East Broadway Run Down [PERSON_NAME] impulse! Publ…" at bounding box center [756, 355] width 1512 height 1034
click at [95, 543] on button "Play" at bounding box center [99, 539] width 33 height 20
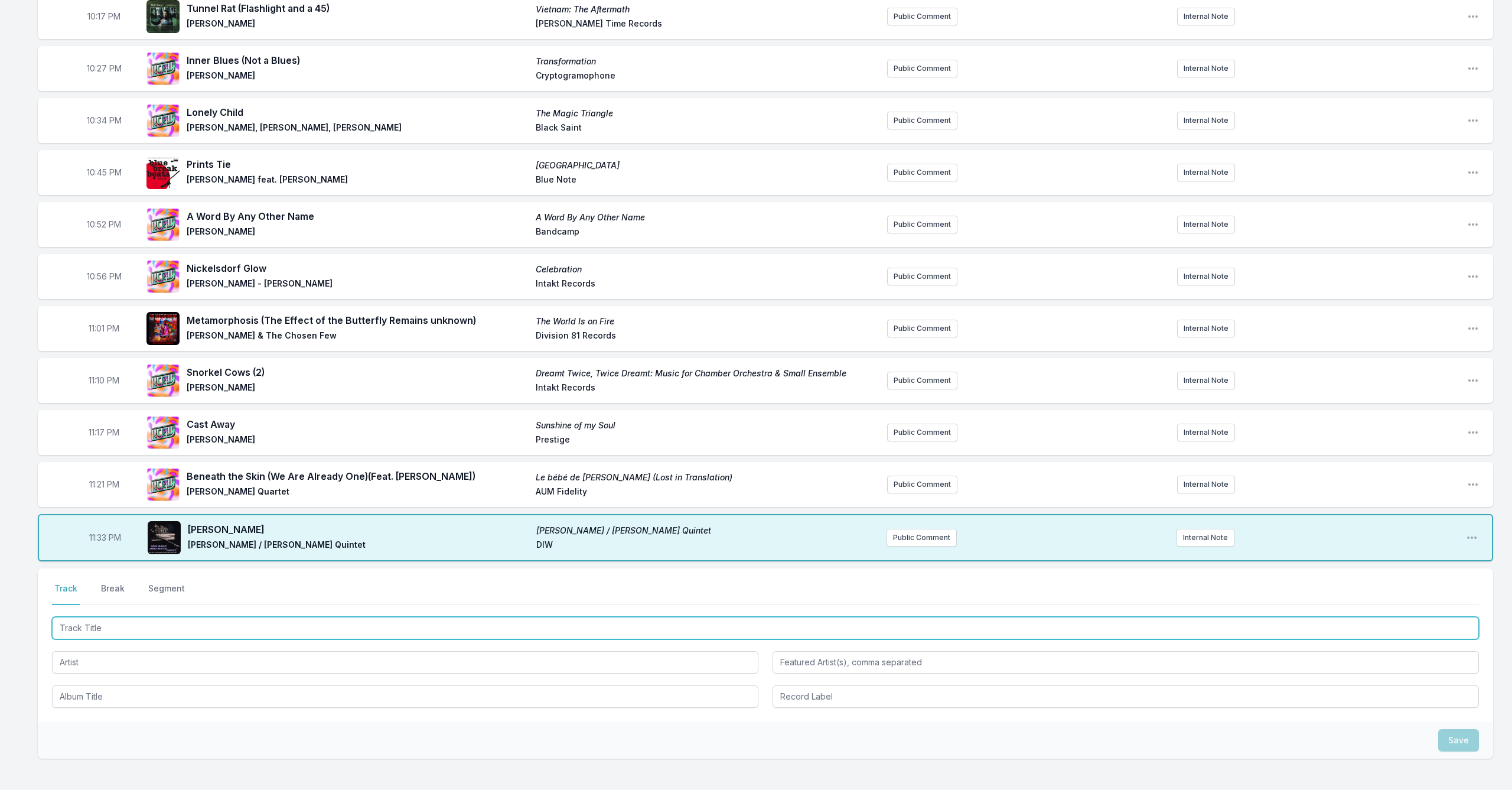
click at [120, 621] on input "Track Title" at bounding box center [765, 628] width 1427 height 22
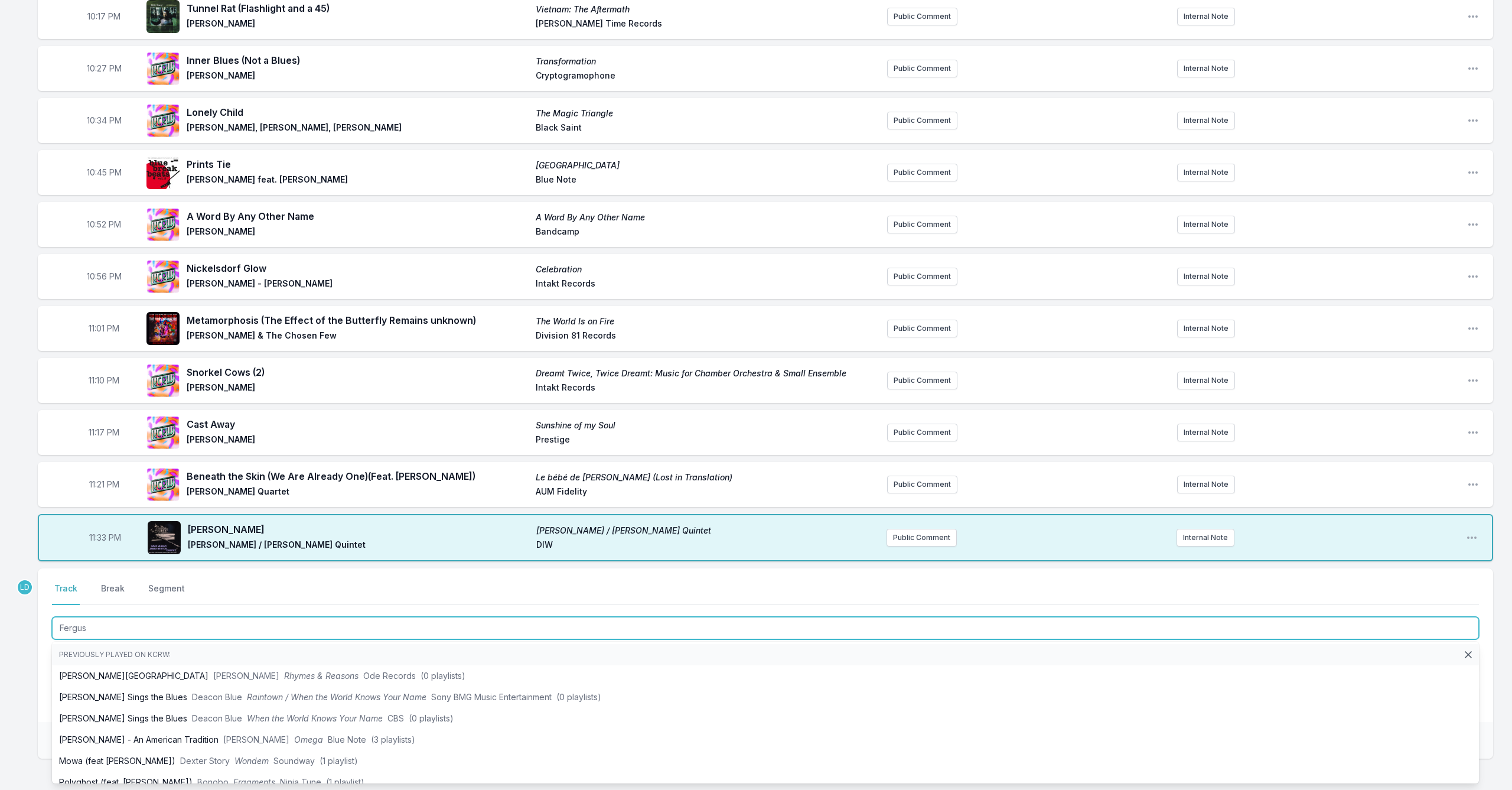
type input "Ferguso"
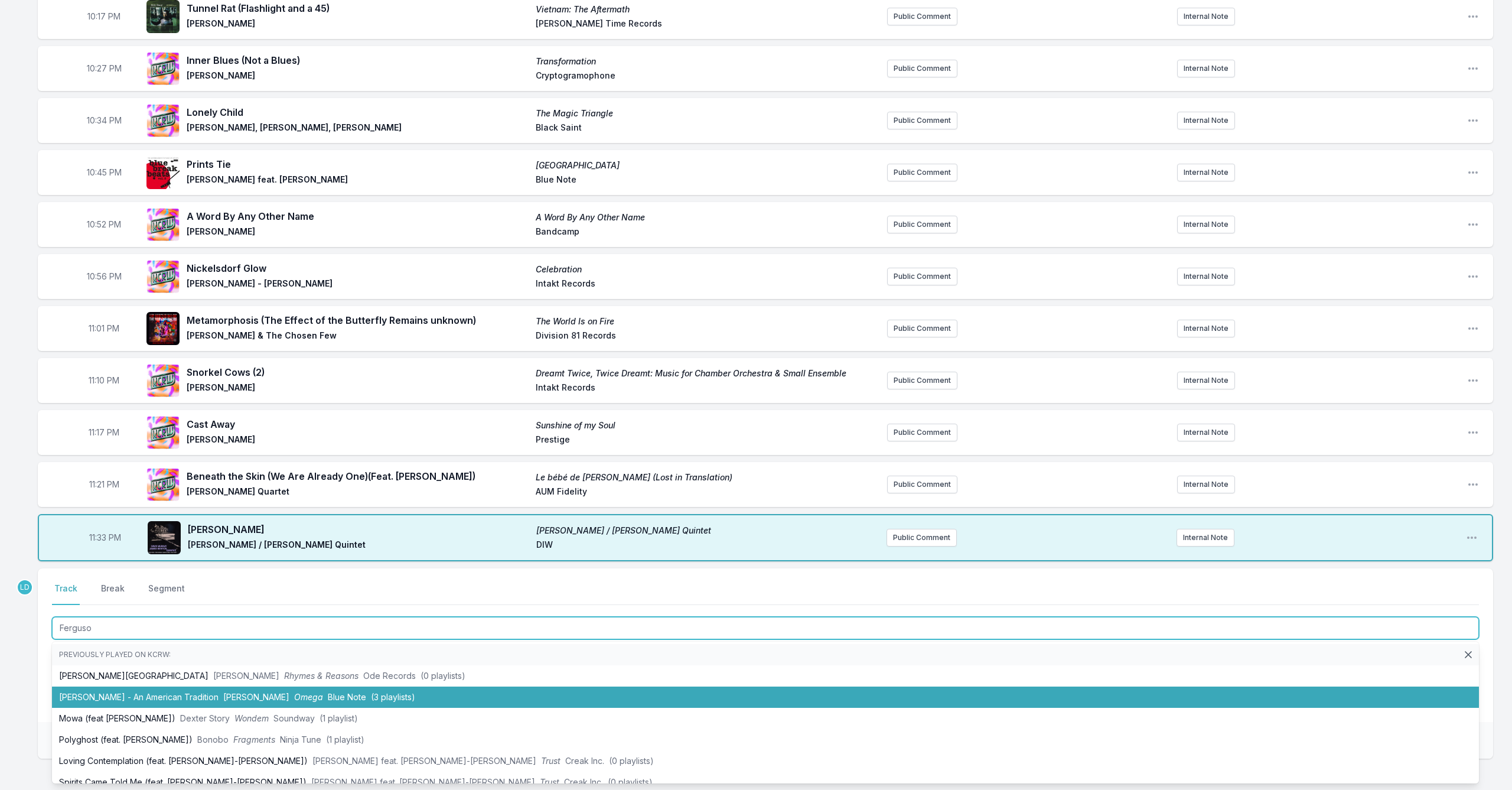
click at [132, 694] on li "[PERSON_NAME] - An American Tradition [PERSON_NAME] Omega Blue Note (3 playlist…" at bounding box center [765, 697] width 1427 height 21
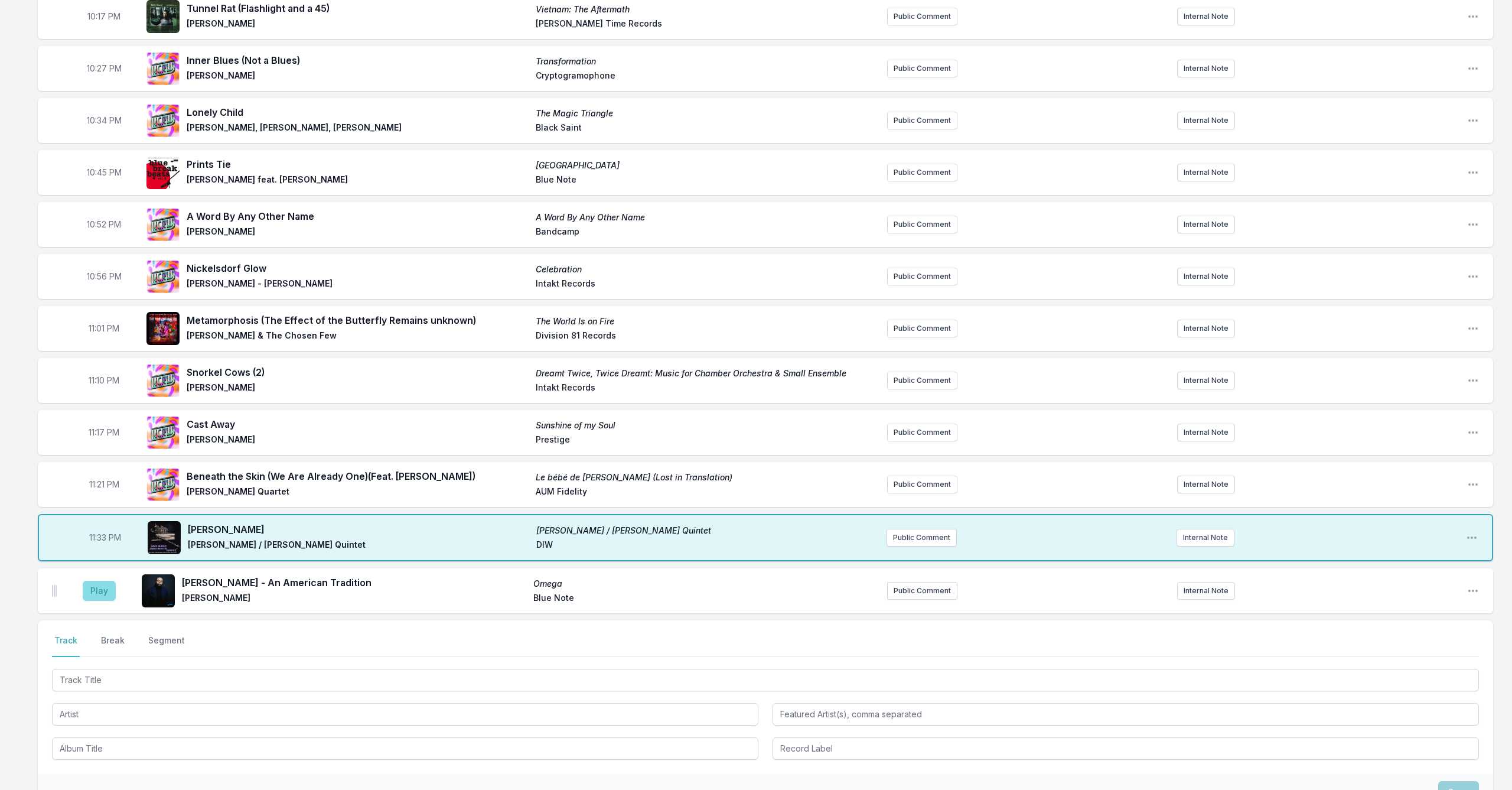
click at [93, 591] on button "Play" at bounding box center [99, 591] width 33 height 20
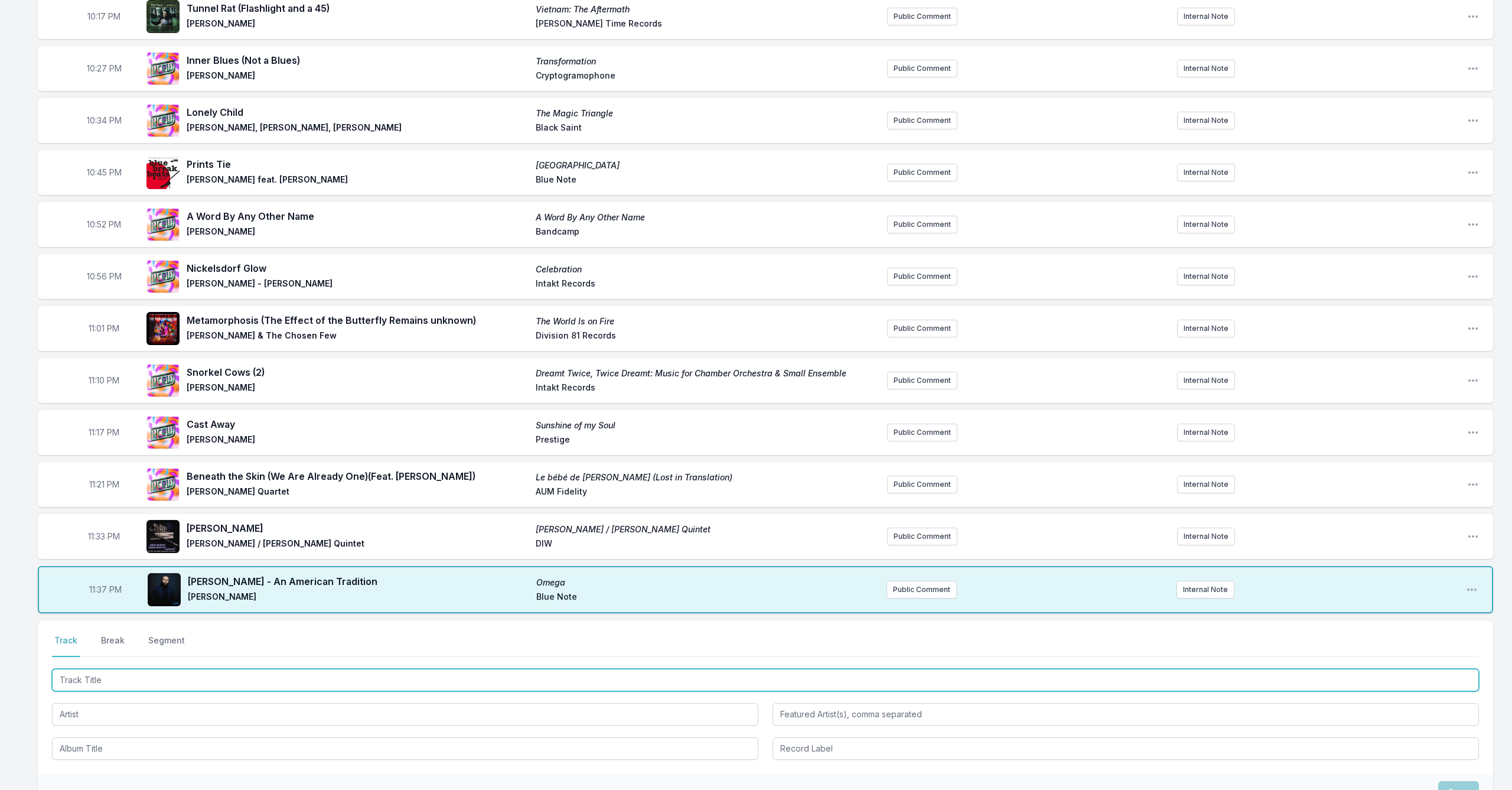
click at [125, 679] on input "Track Title" at bounding box center [765, 680] width 1427 height 22
type input "Saita"
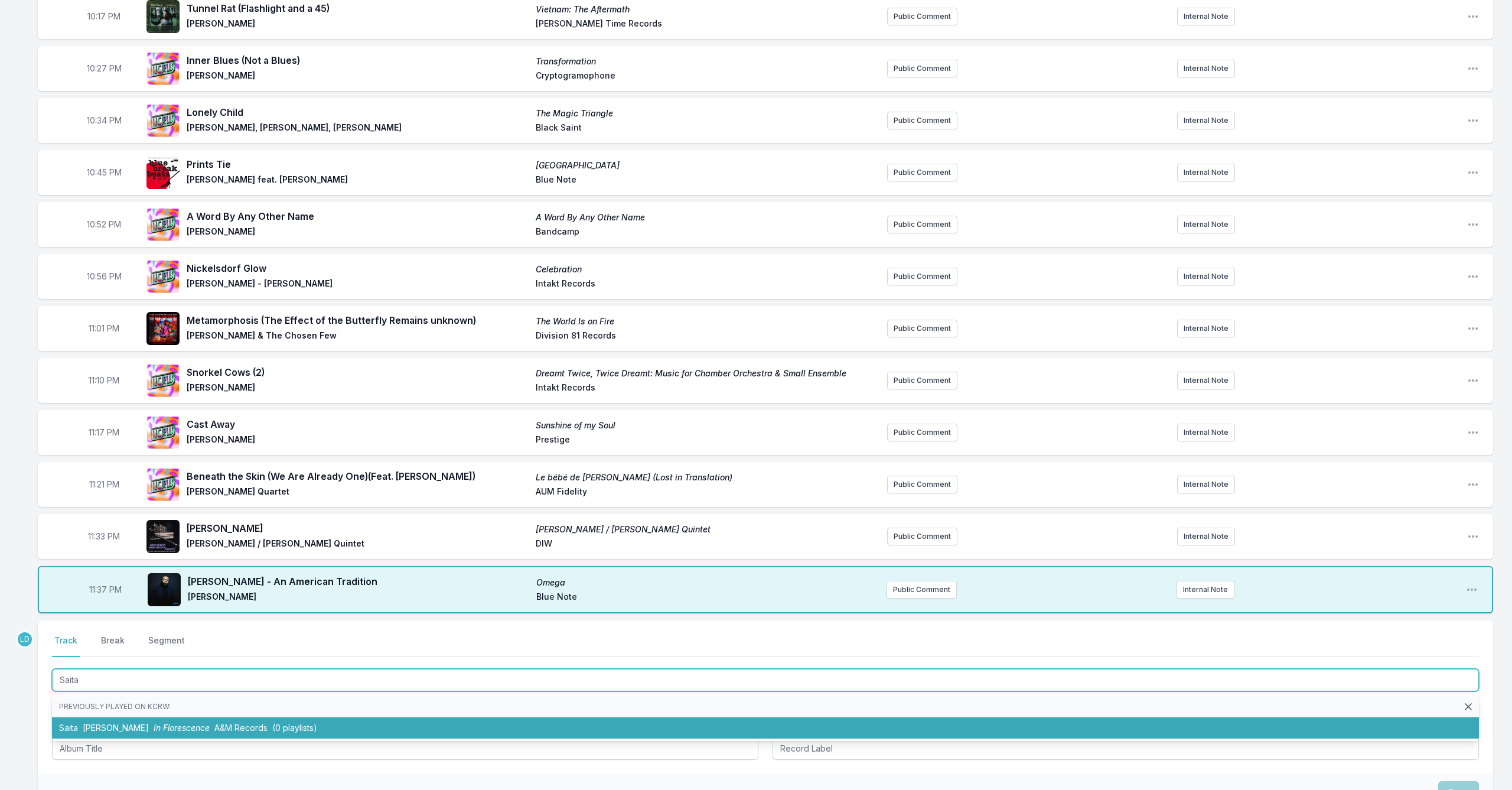
click at [113, 724] on span "[PERSON_NAME]" at bounding box center [116, 728] width 66 height 10
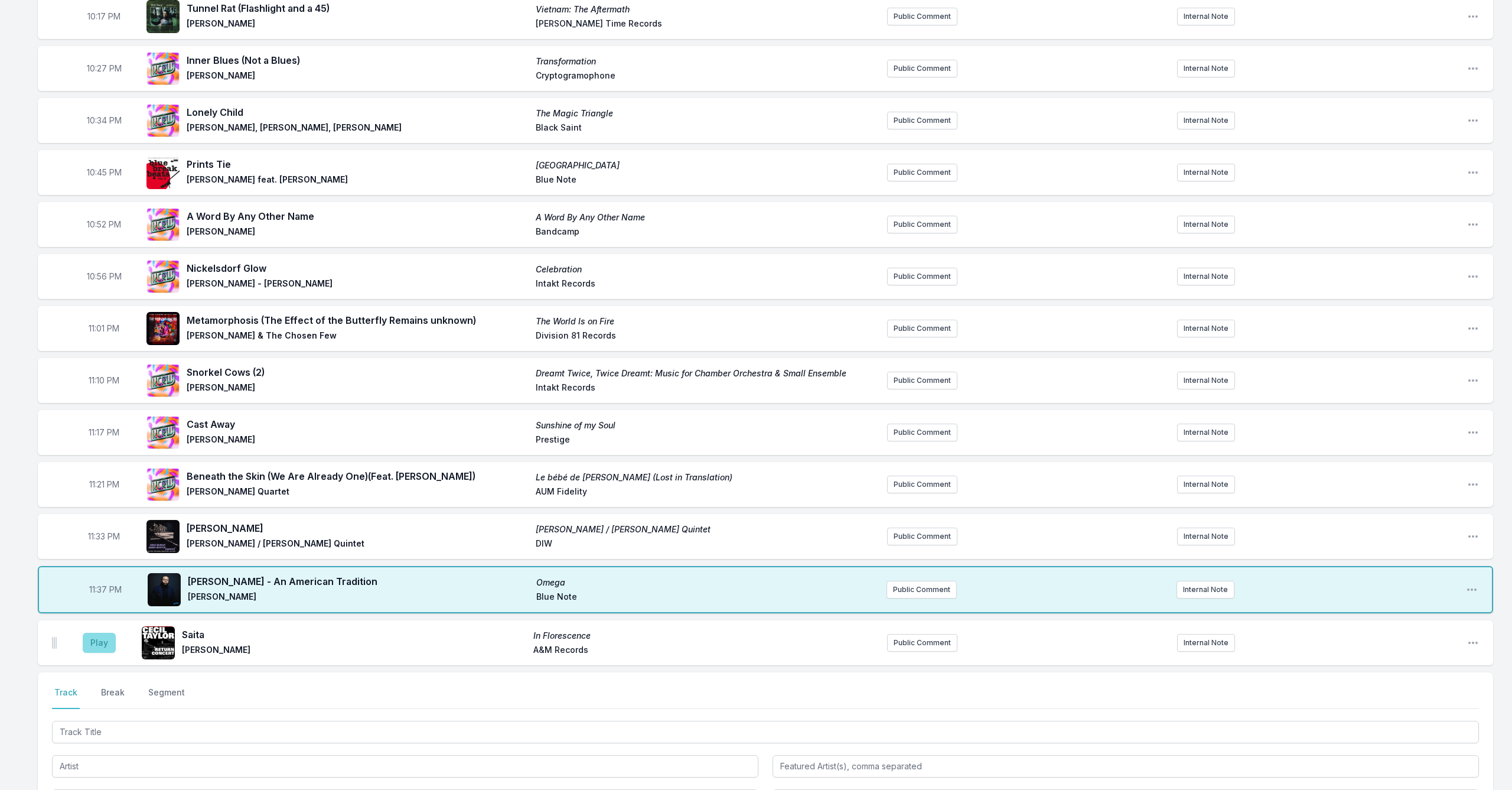
click at [94, 638] on button "Play" at bounding box center [99, 643] width 33 height 20
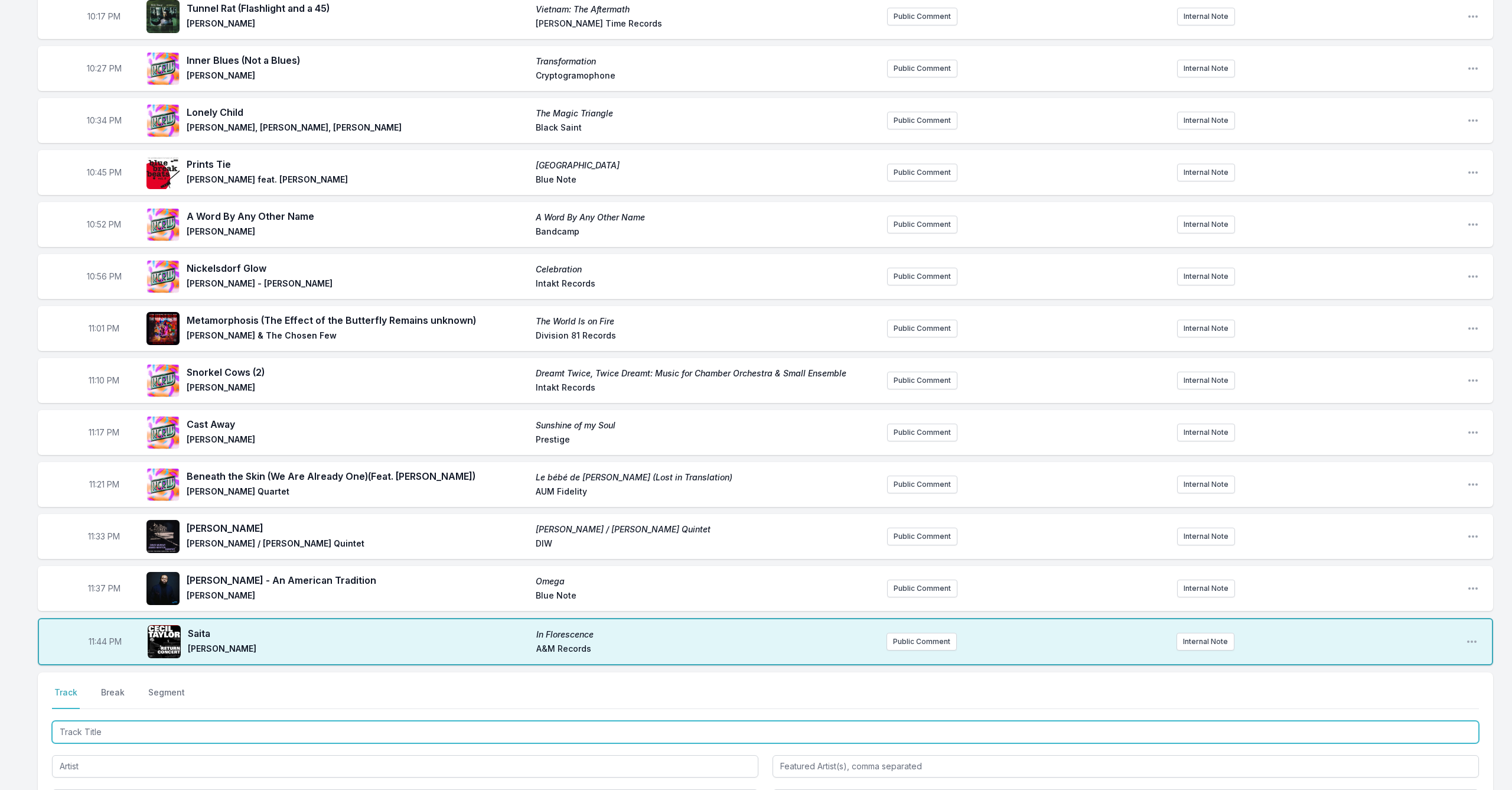
click at [137, 725] on input "Track Title" at bounding box center [765, 732] width 1427 height 22
type input "Glass Walls"
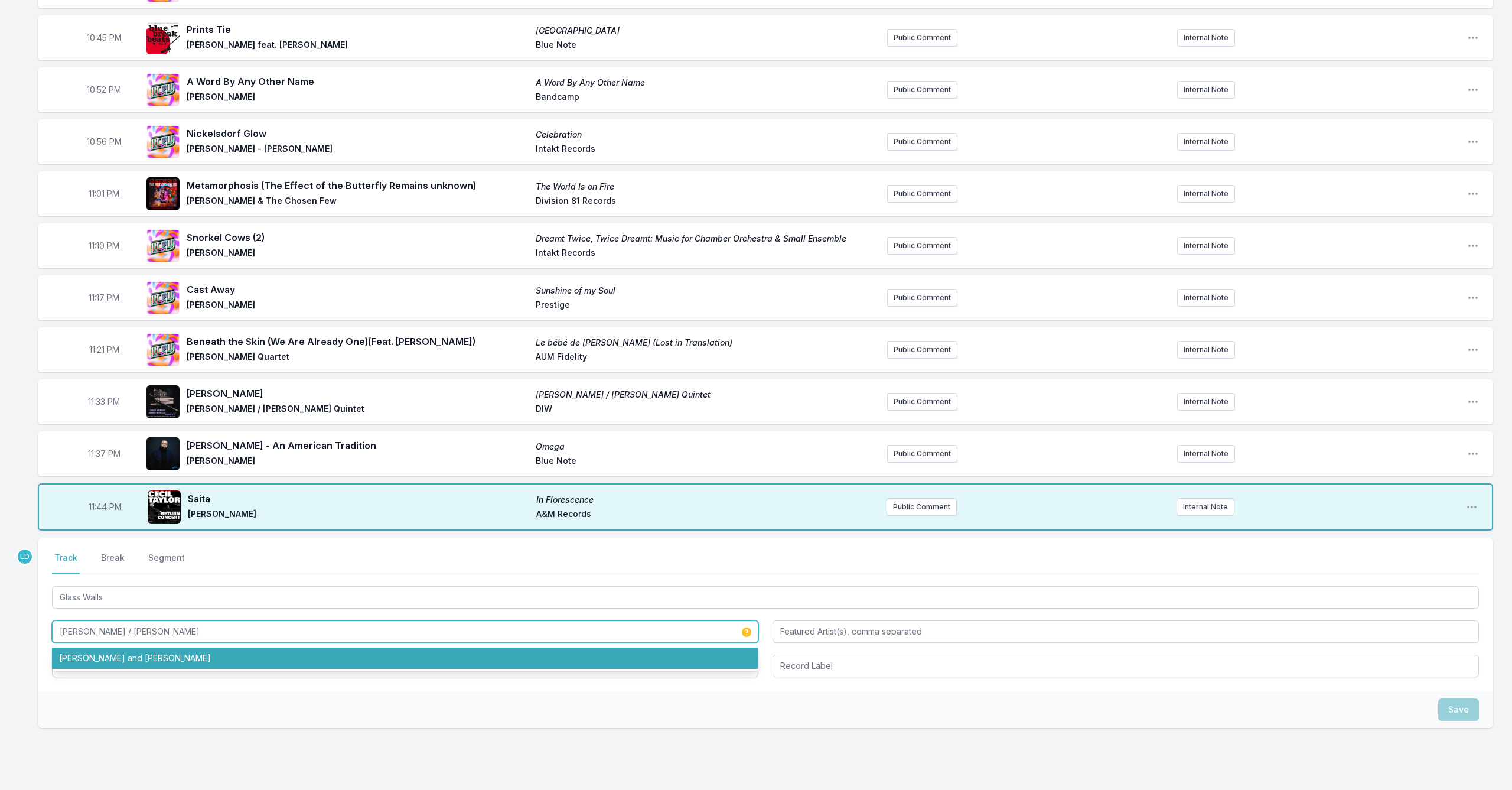
scroll to position [413, 0]
click at [155, 658] on li "[PERSON_NAME] and [PERSON_NAME]" at bounding box center [405, 658] width 707 height 21
type input "[PERSON_NAME] and [PERSON_NAME]"
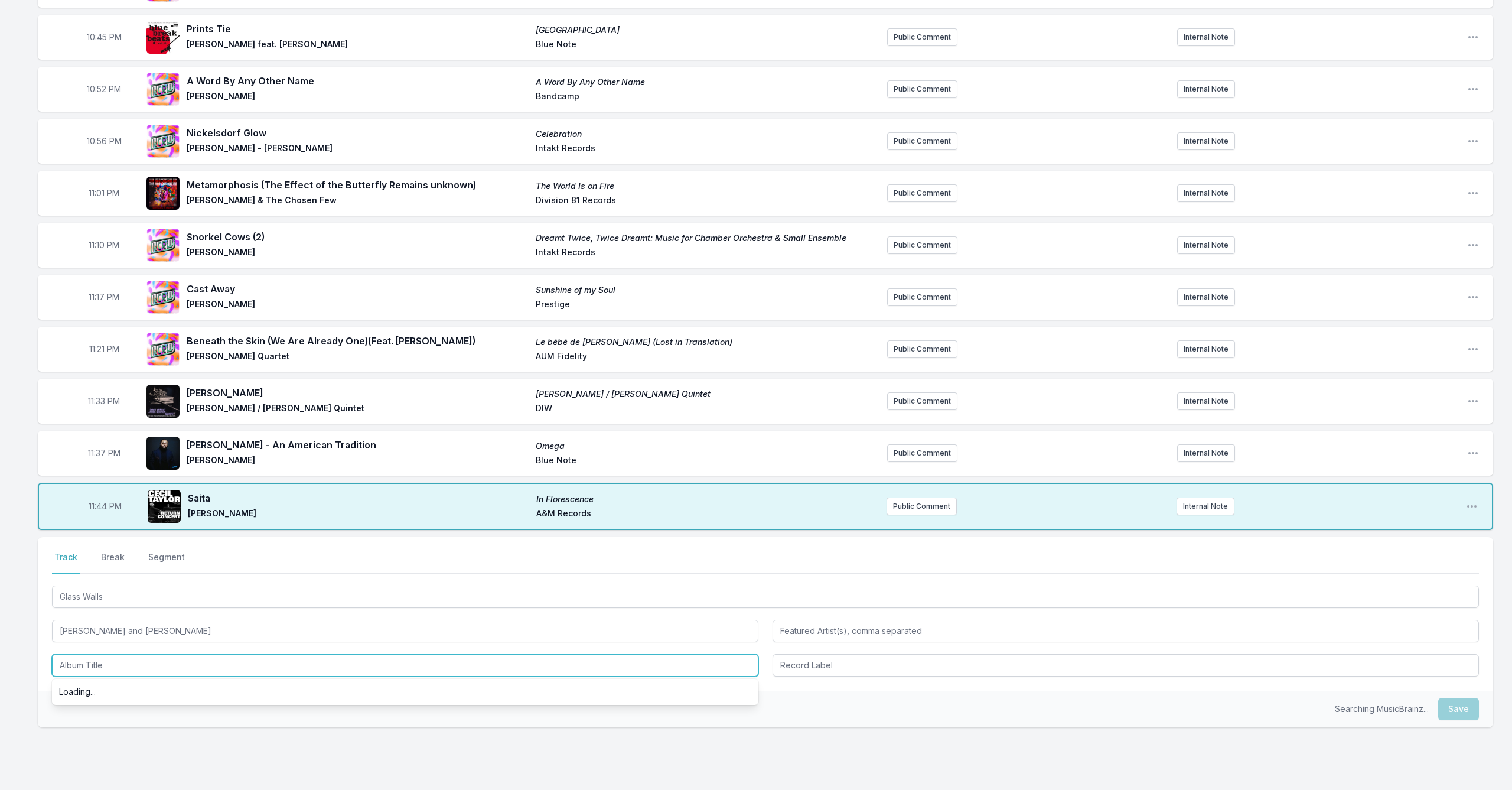
click at [162, 669] on input "Album Title" at bounding box center [405, 665] width 707 height 22
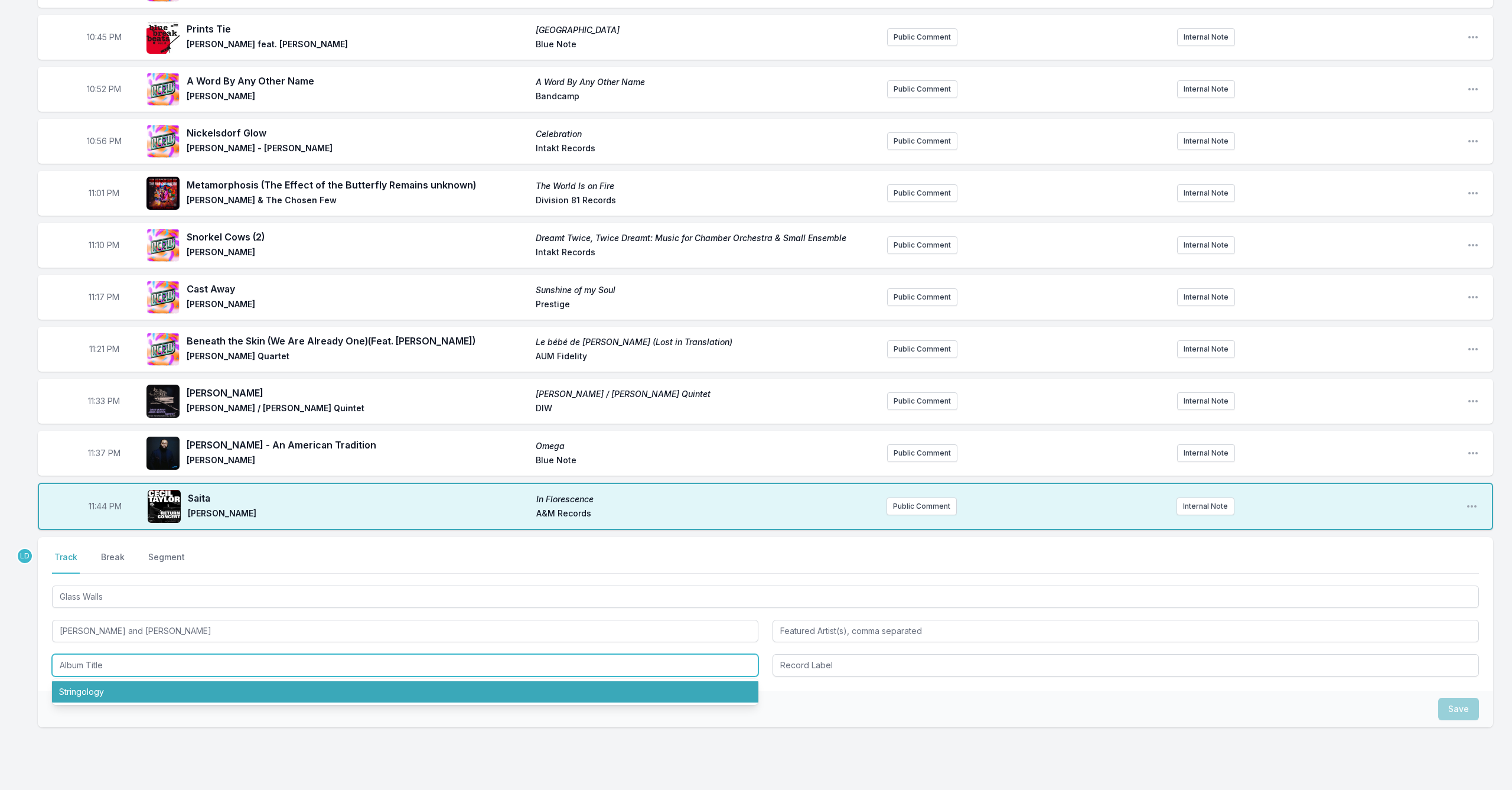
click at [161, 690] on li "Stringology" at bounding box center [405, 692] width 707 height 21
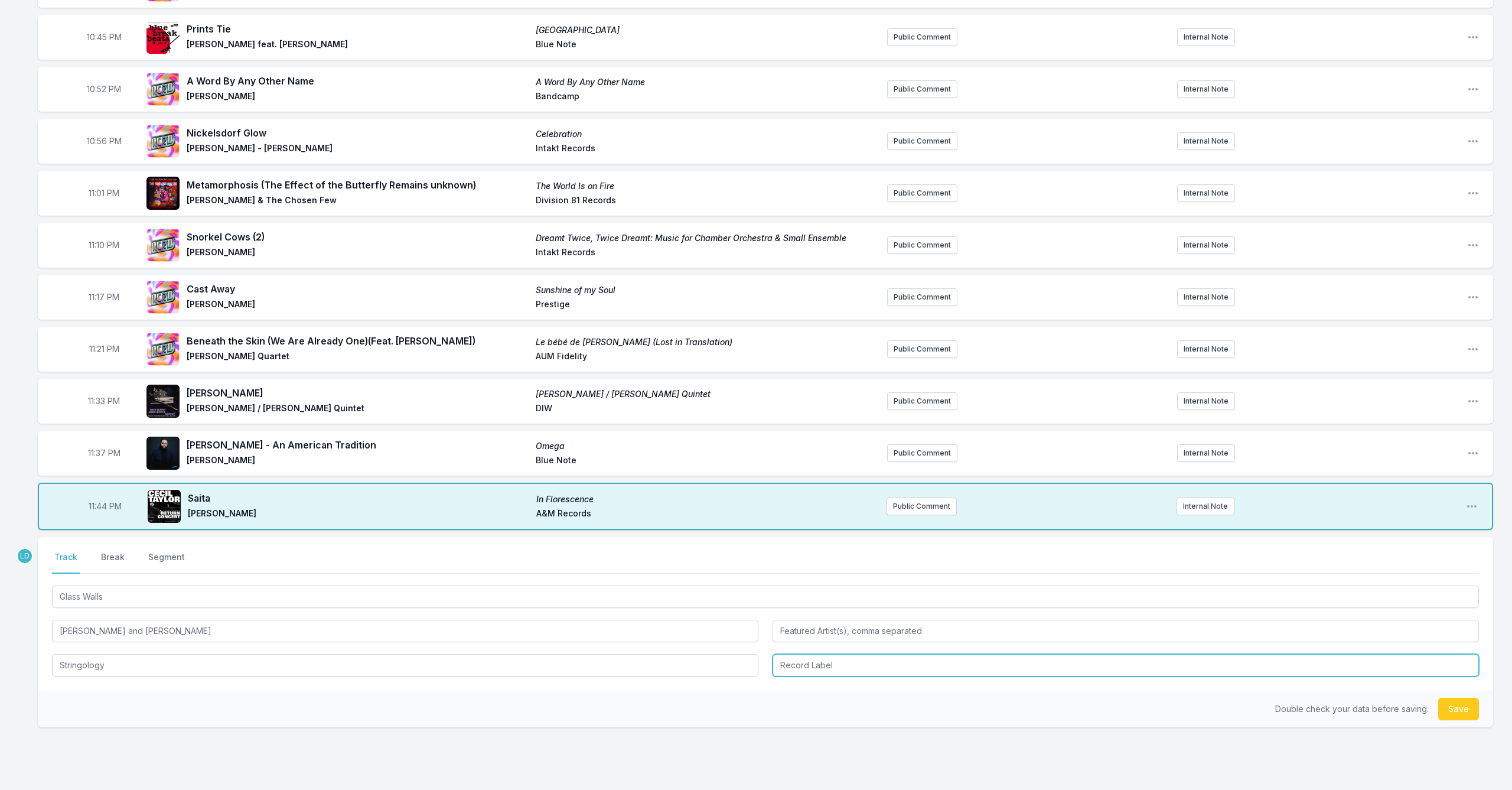
type input "Stringology"
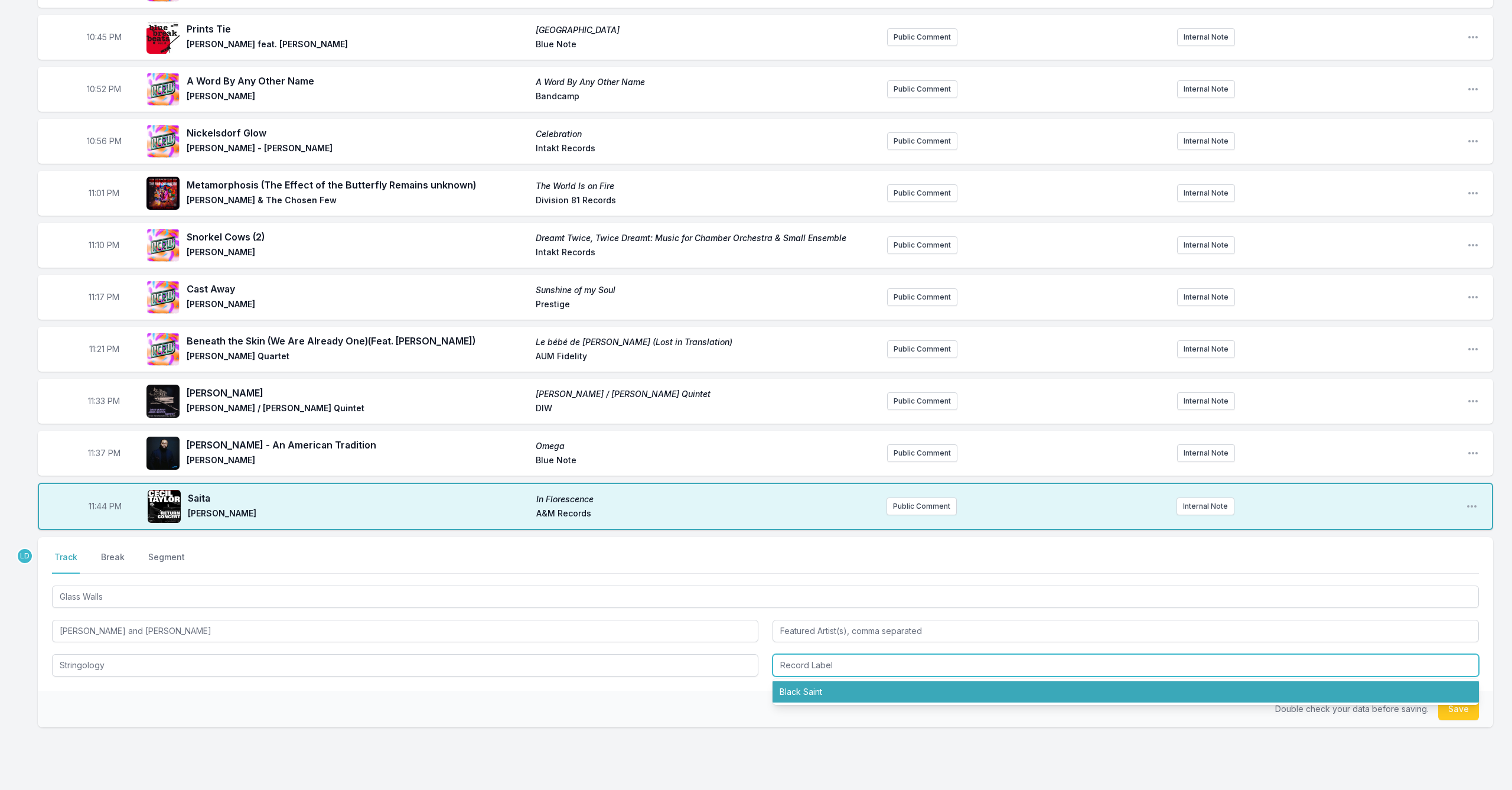
click at [800, 696] on li "Black Saint" at bounding box center [1125, 692] width 707 height 21
type input "Black Saint"
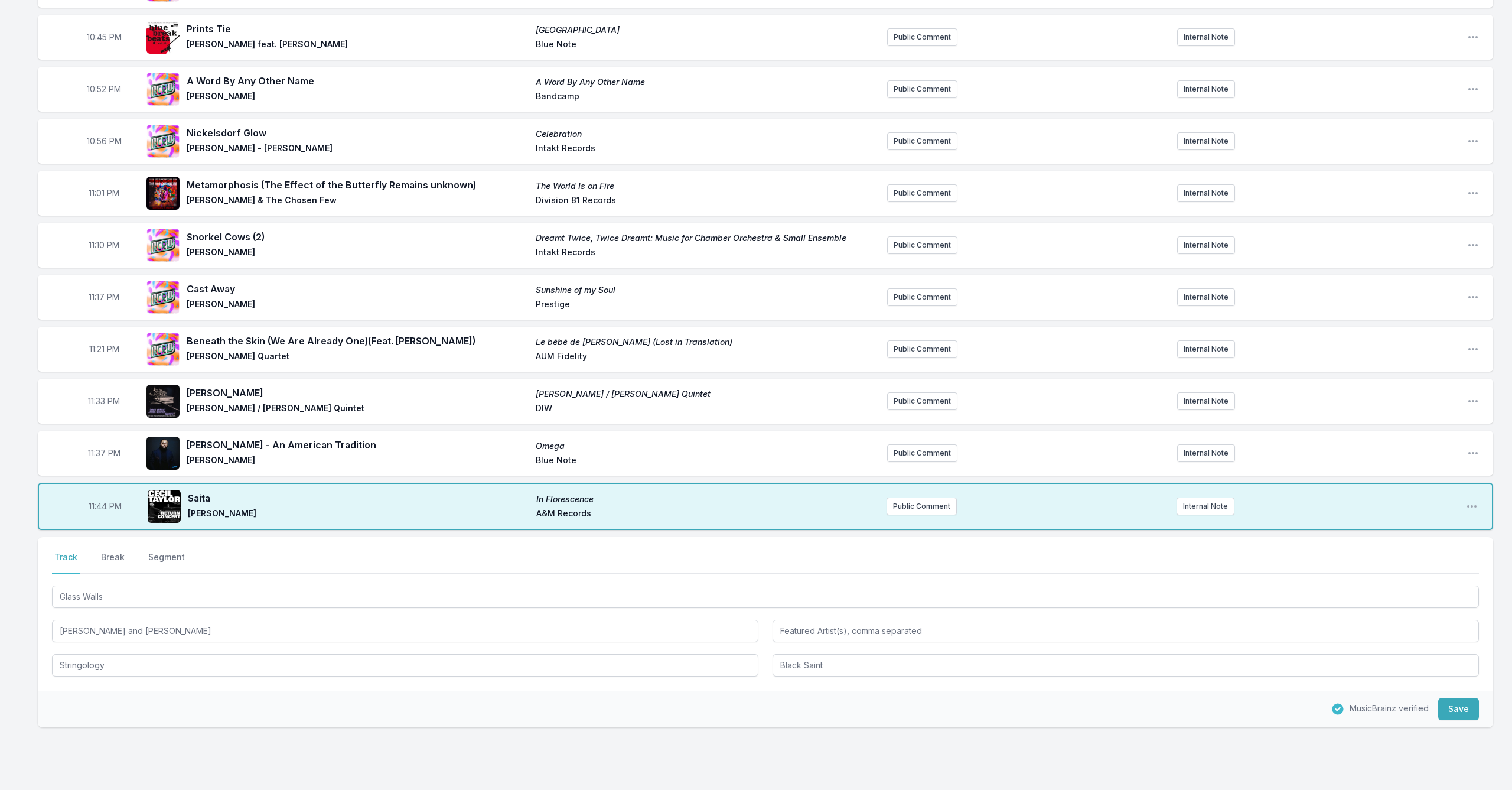
drag, startPoint x: 1452, startPoint y: 708, endPoint x: 1190, endPoint y: 697, distance: 262.2
click at [1440, 708] on button "Save" at bounding box center [1458, 709] width 41 height 22
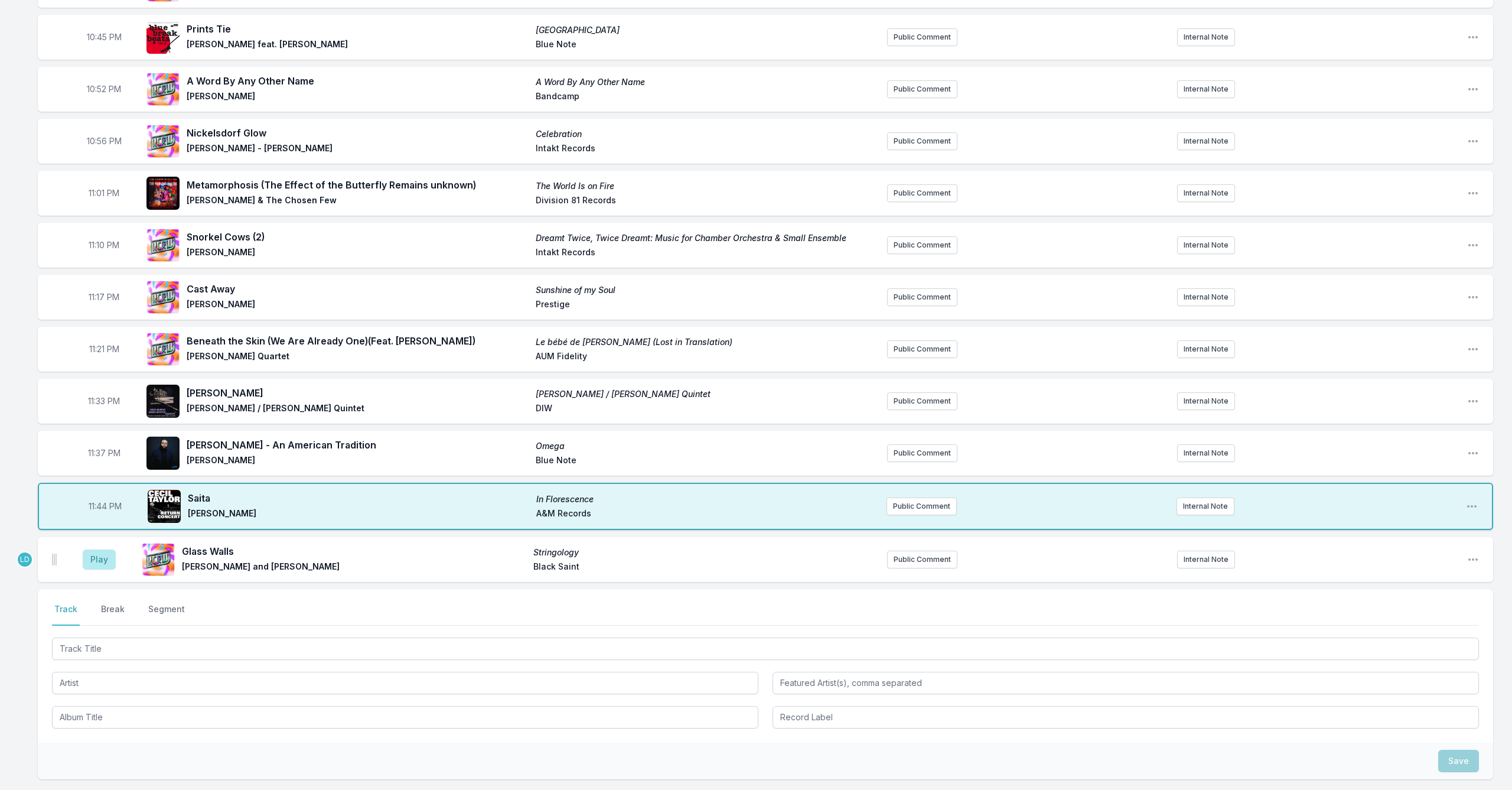
drag, startPoint x: 99, startPoint y: 564, endPoint x: 127, endPoint y: 594, distance: 41.0
click at [99, 565] on button "Play" at bounding box center [99, 559] width 33 height 20
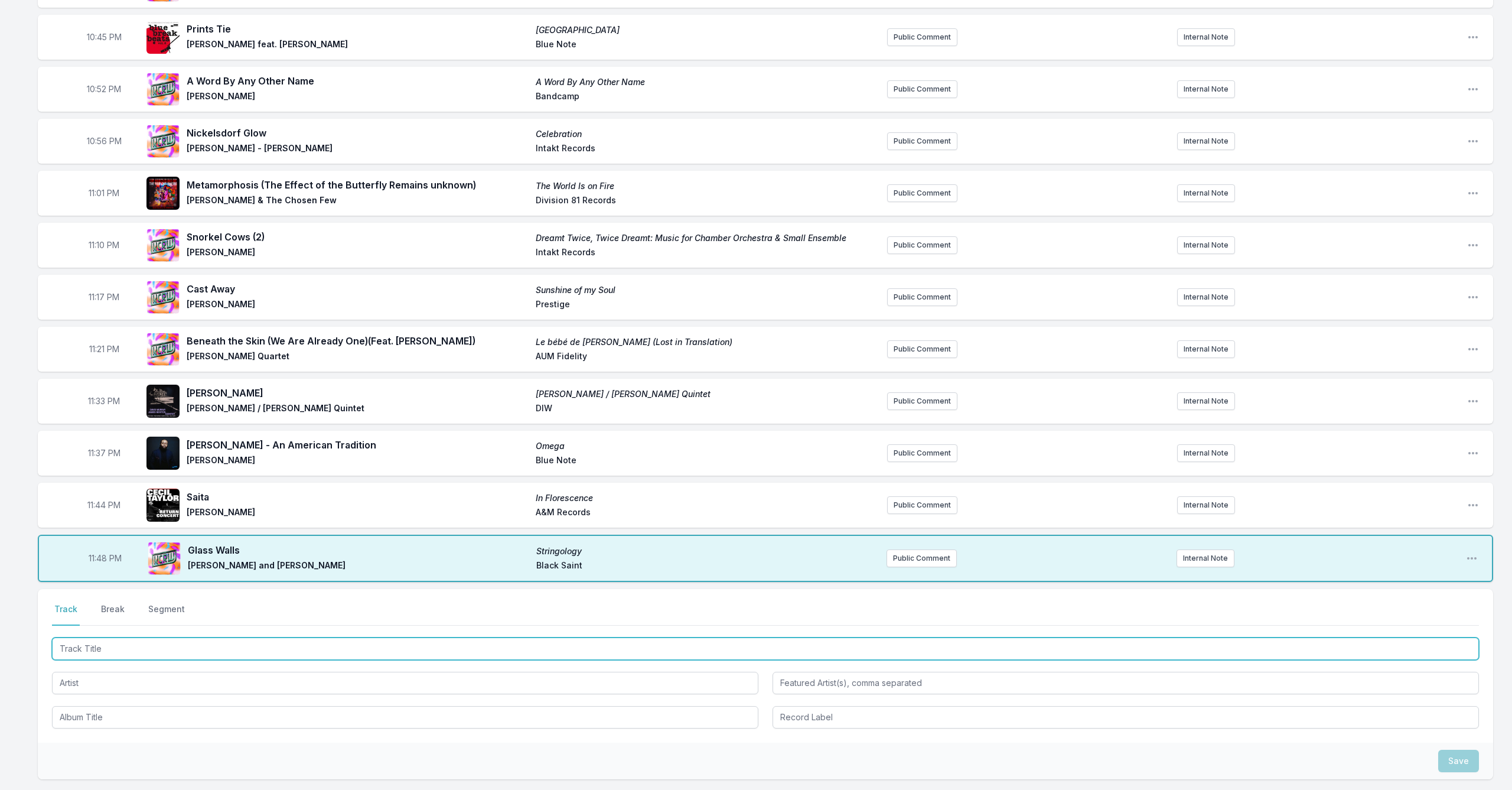
click at [236, 652] on input "Track Title" at bounding box center [765, 649] width 1427 height 22
type input "Better Than [DATE]"
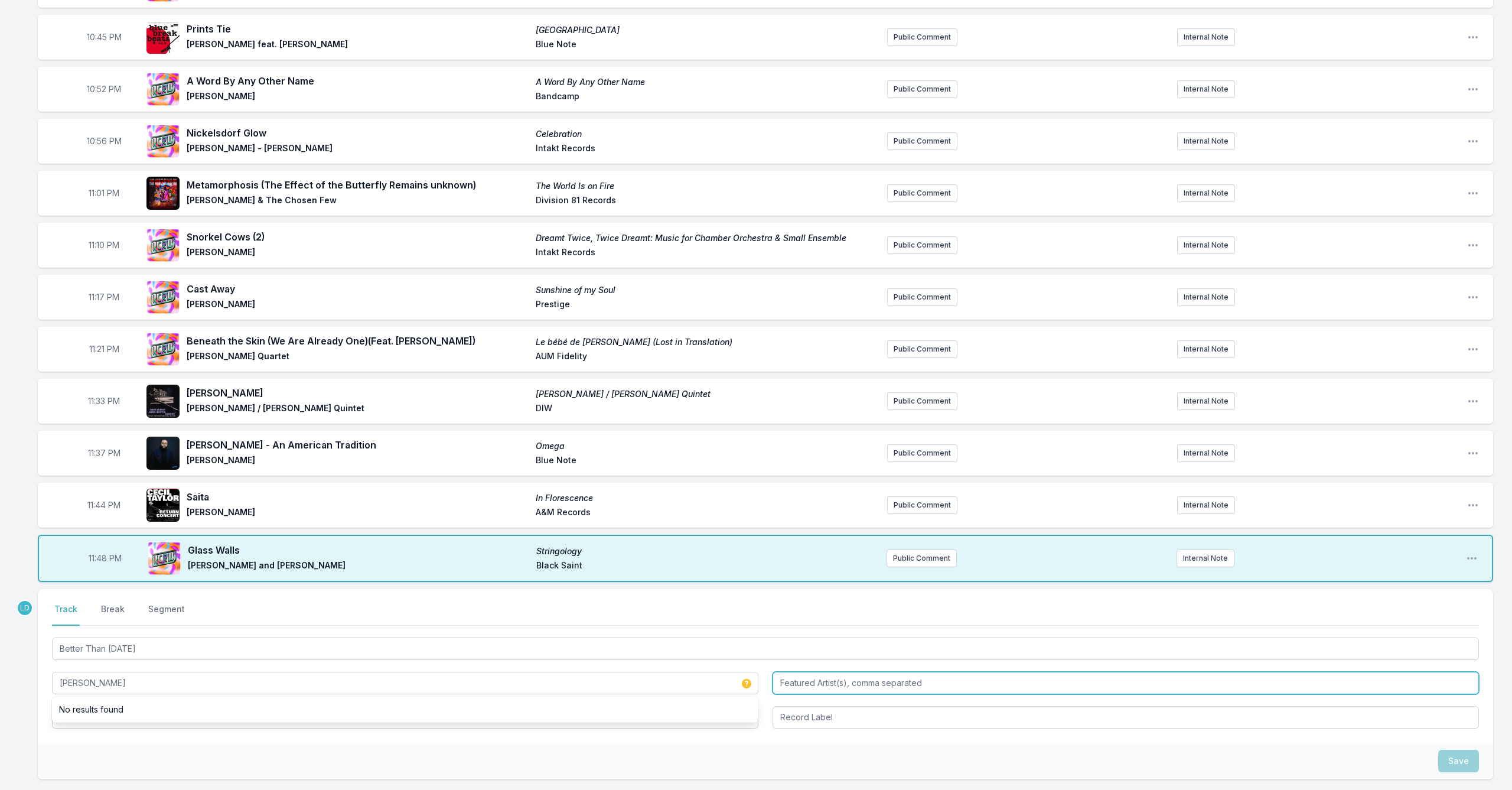
type input "[PERSON_NAME]"
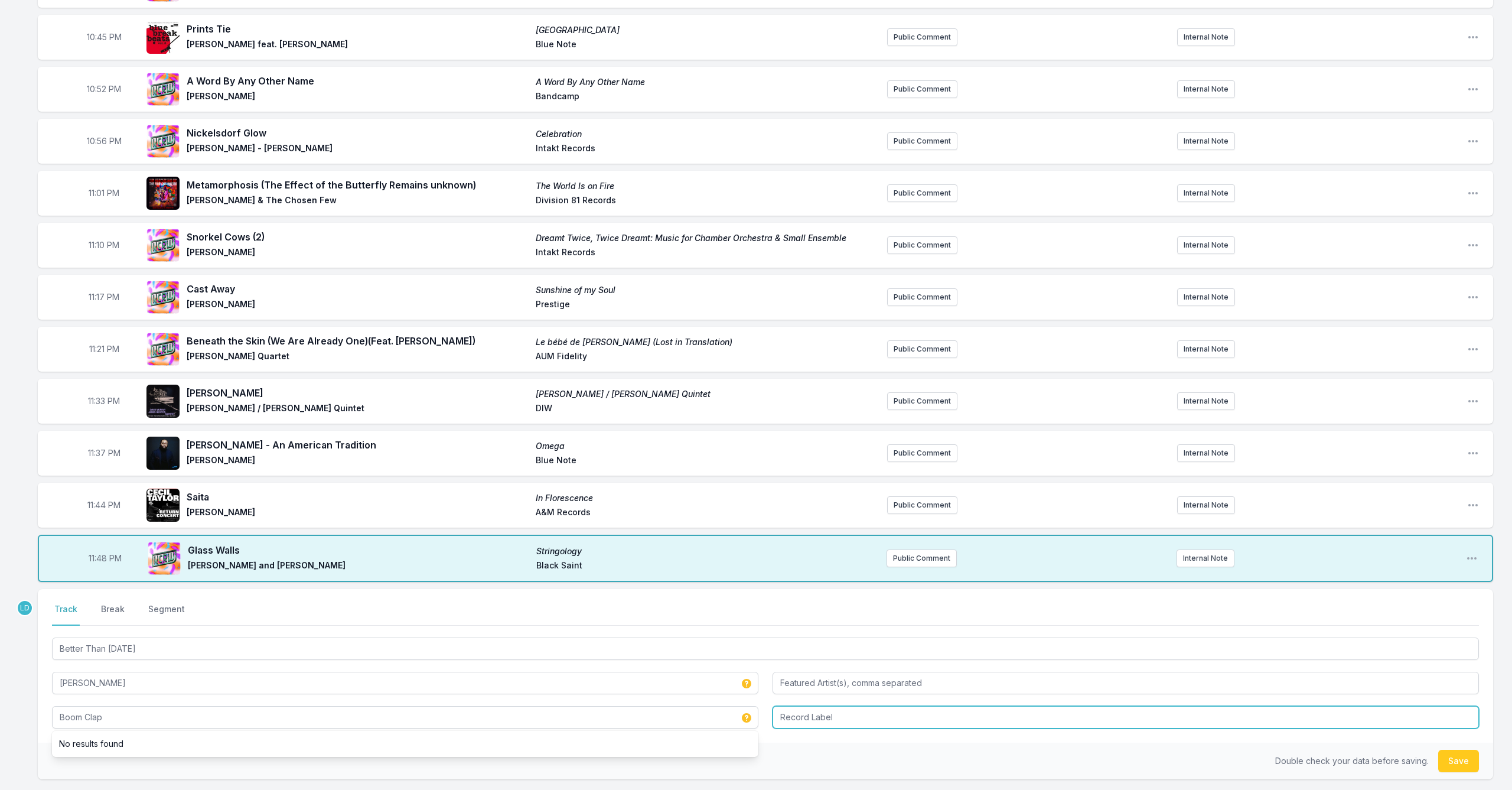
type input "Boom Clap"
type input "NA"
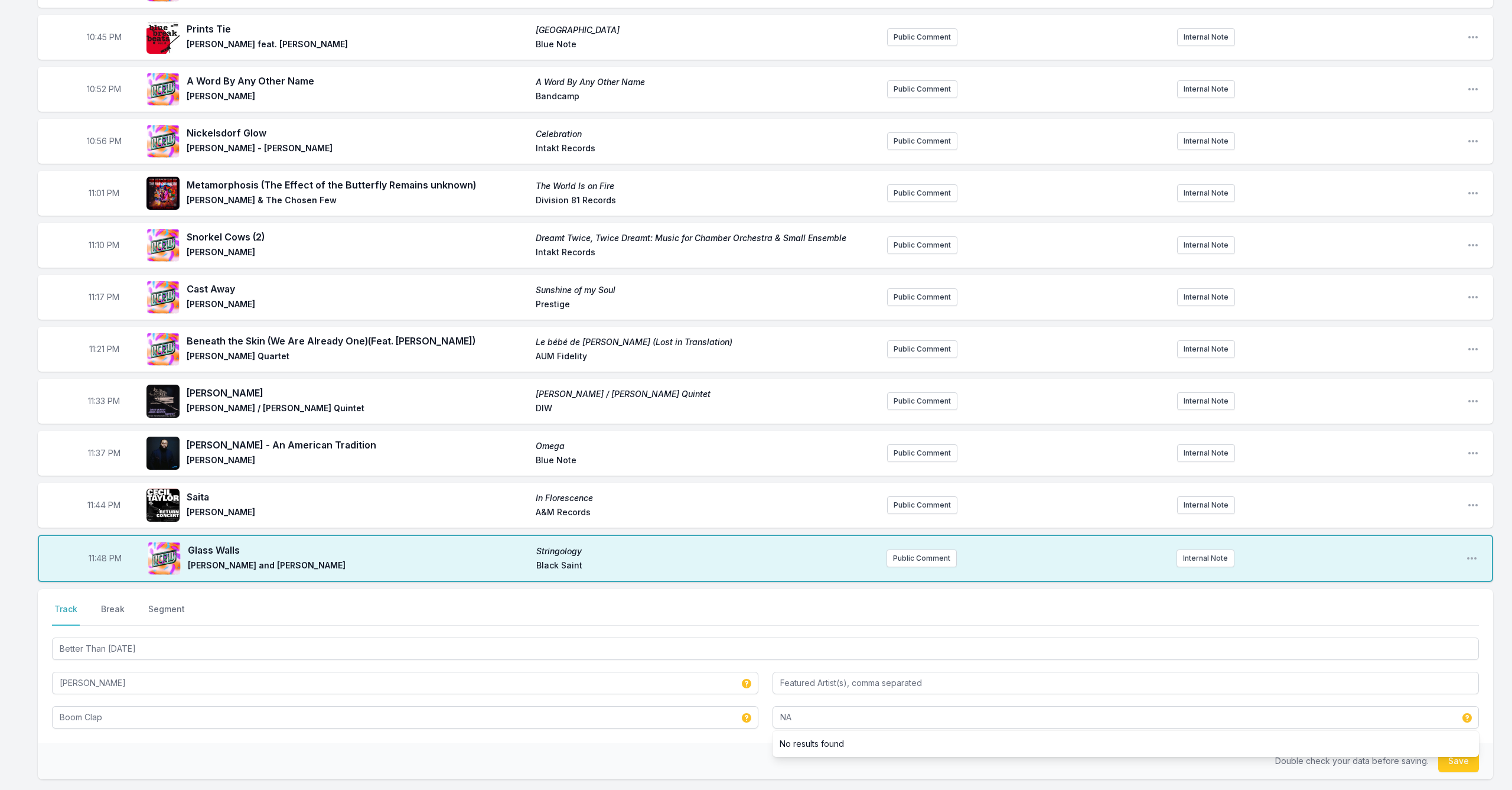
click at [1469, 769] on button "Save" at bounding box center [1458, 761] width 41 height 22
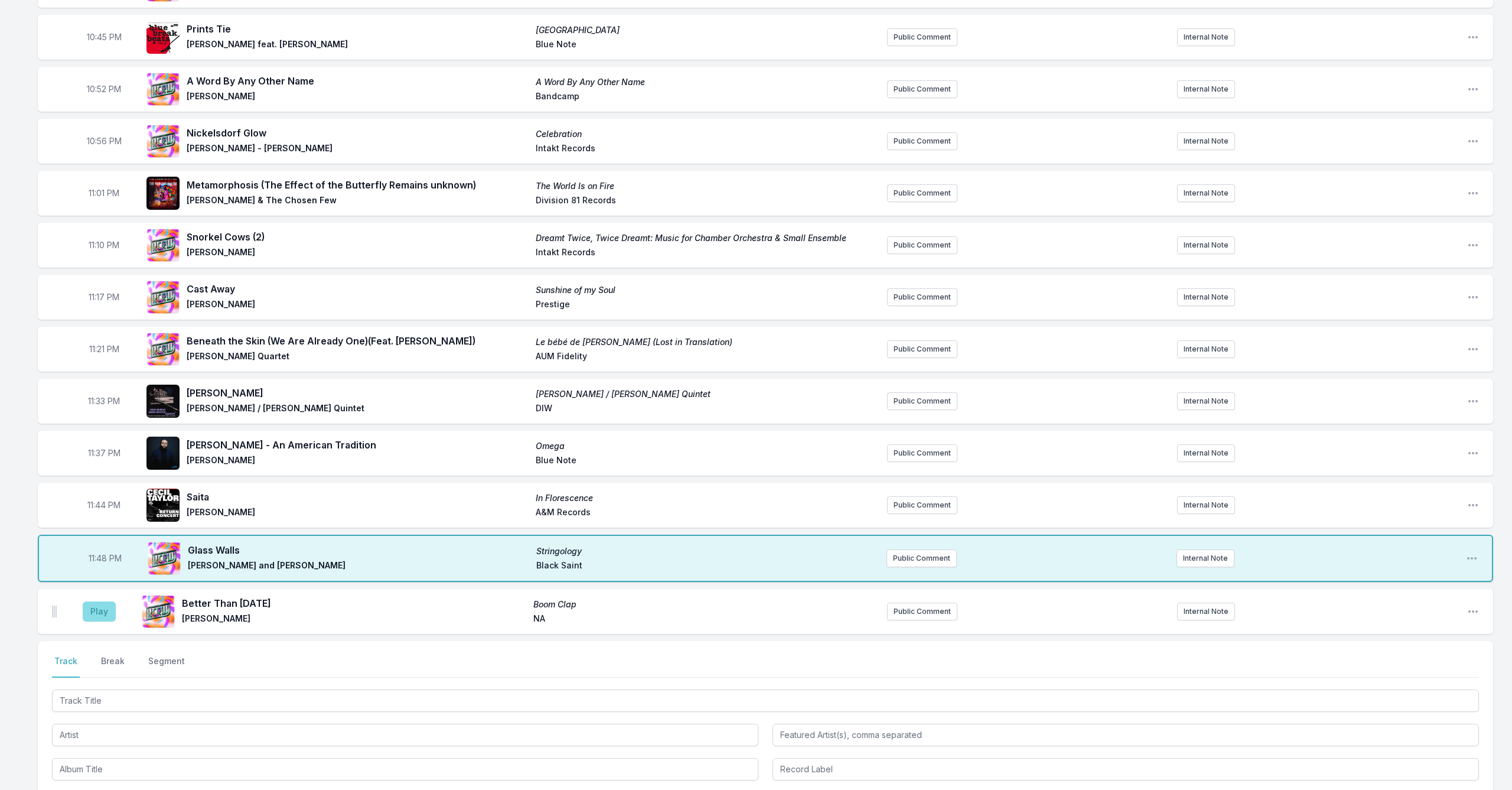
click at [98, 611] on button "Play" at bounding box center [99, 611] width 33 height 20
